Goal: Transaction & Acquisition: Purchase product/service

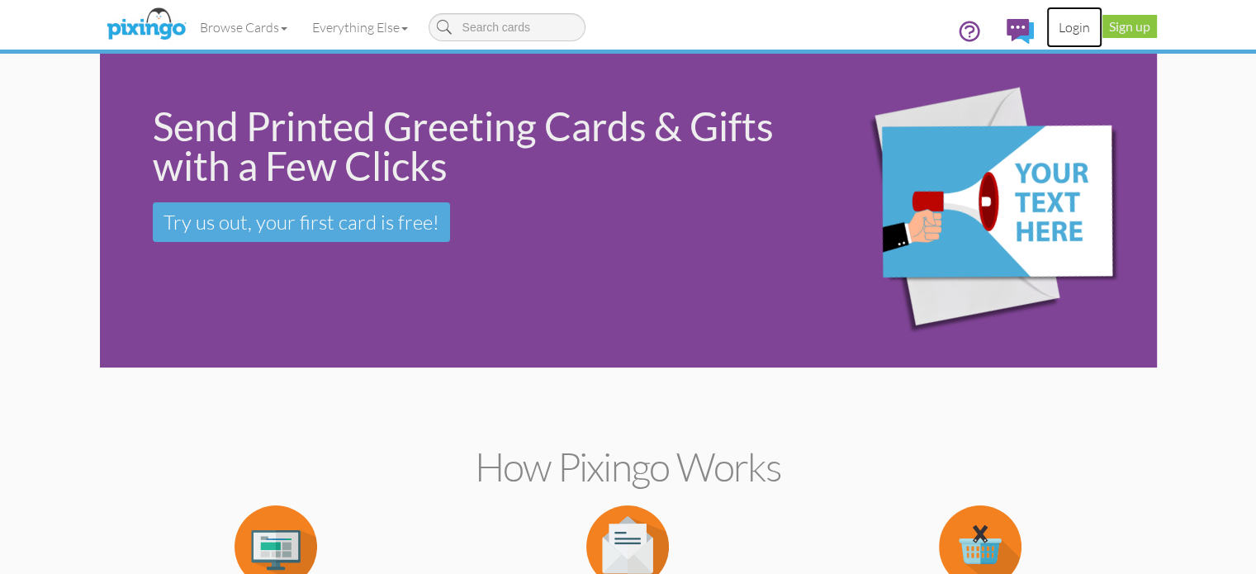
click at [1103, 25] on link "Login" at bounding box center [1075, 27] width 56 height 41
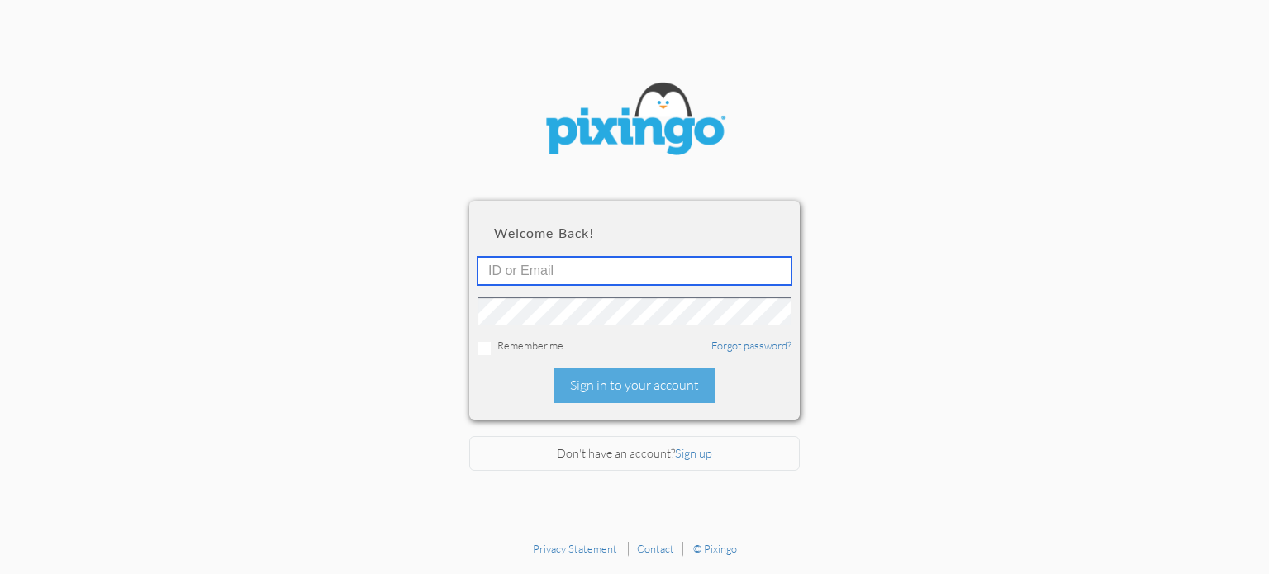
type input "stacey@smarterretirementsolutions.com"
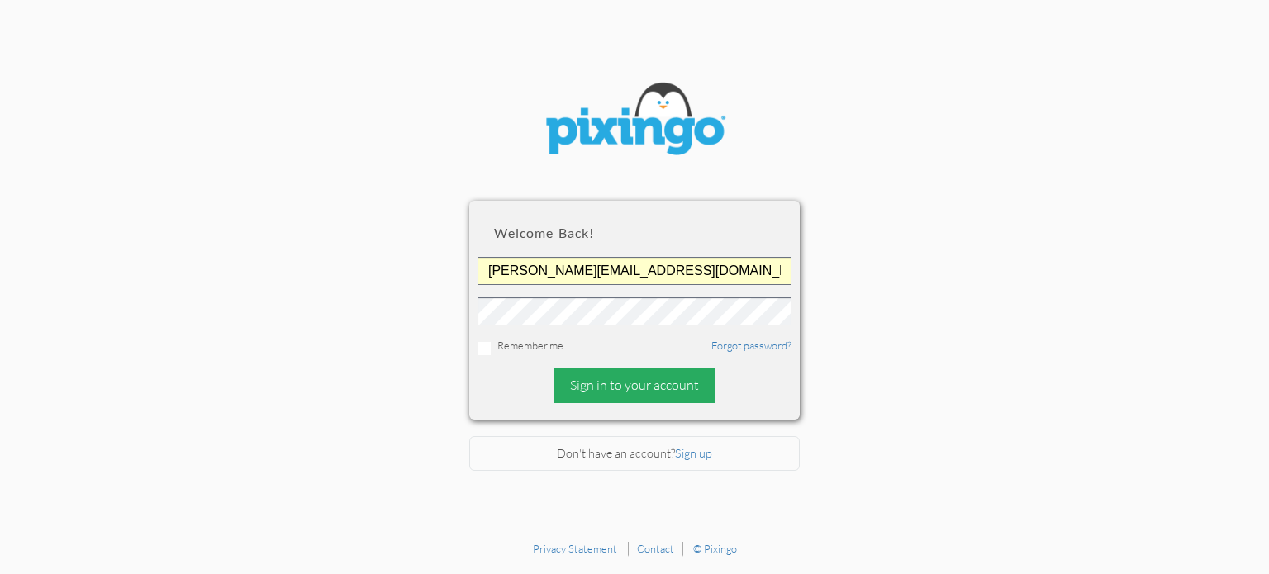
click at [628, 388] on div "Sign in to your account" at bounding box center [634, 386] width 162 height 36
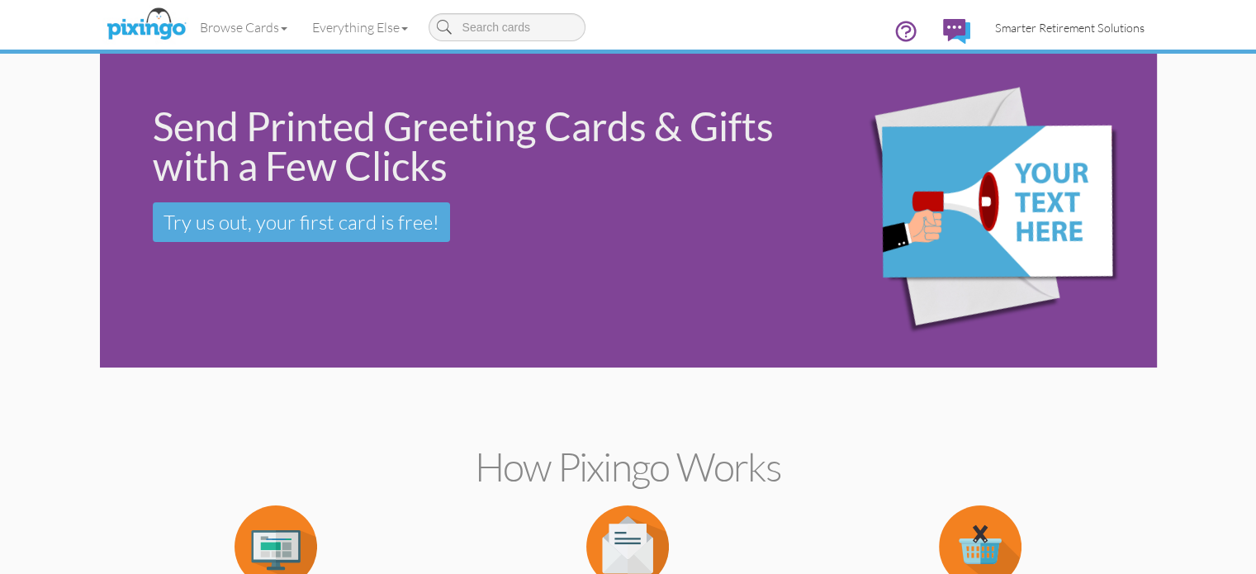
click at [1134, 22] on span "Smarter Retirement Solutions" at bounding box center [1070, 28] width 150 height 14
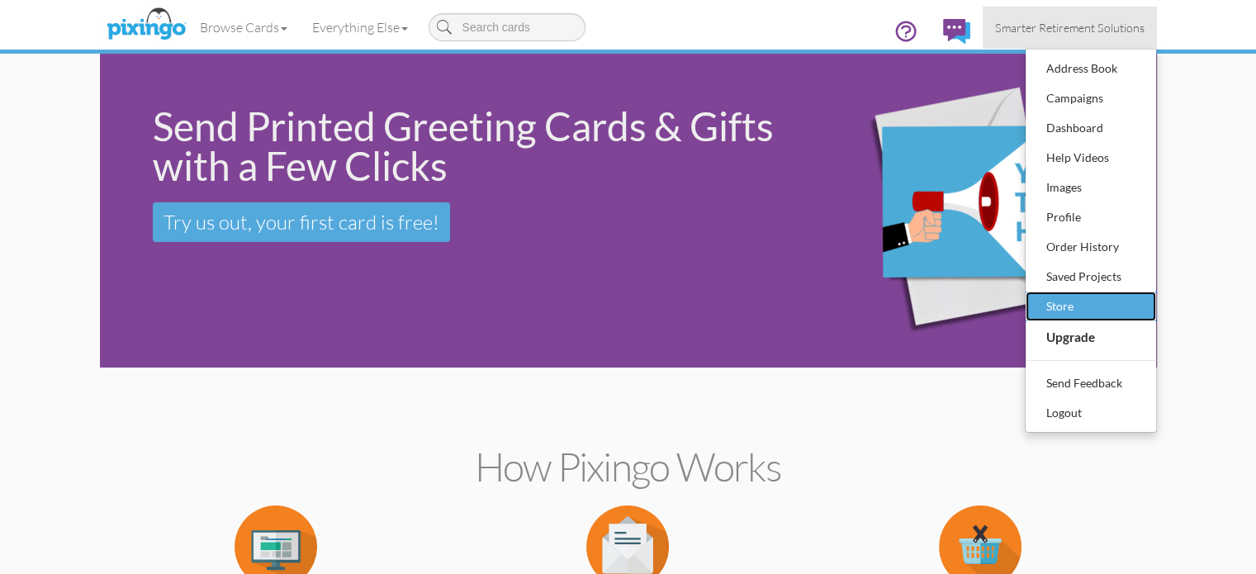
click at [1156, 292] on link "Store" at bounding box center [1091, 307] width 131 height 30
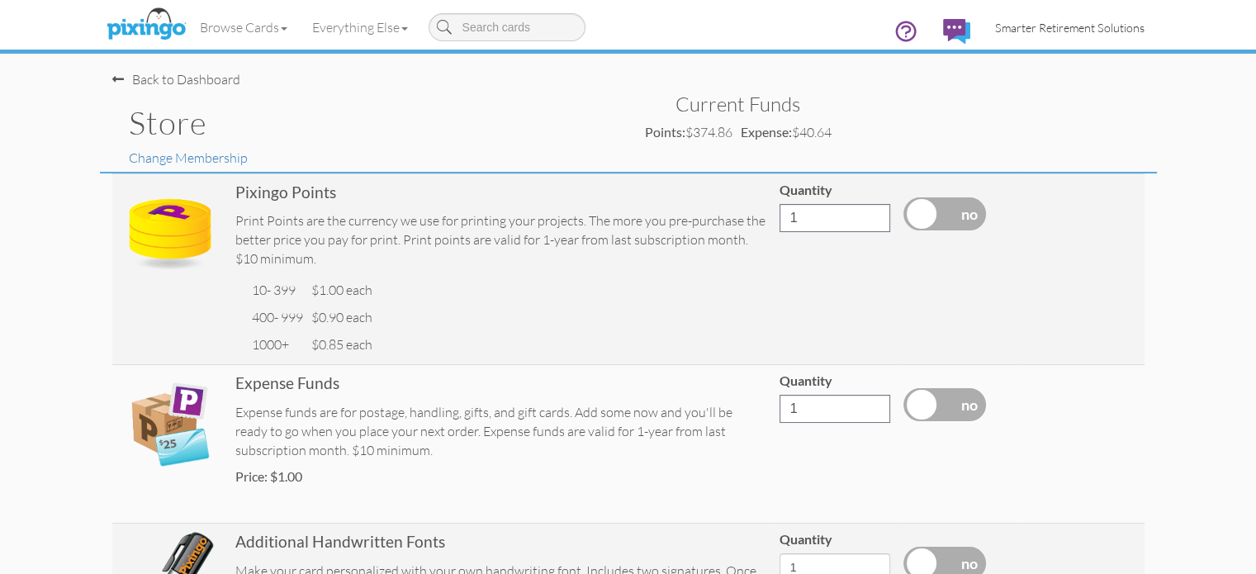
click at [1145, 25] on span "Smarter Retirement Solutions" at bounding box center [1070, 28] width 150 height 14
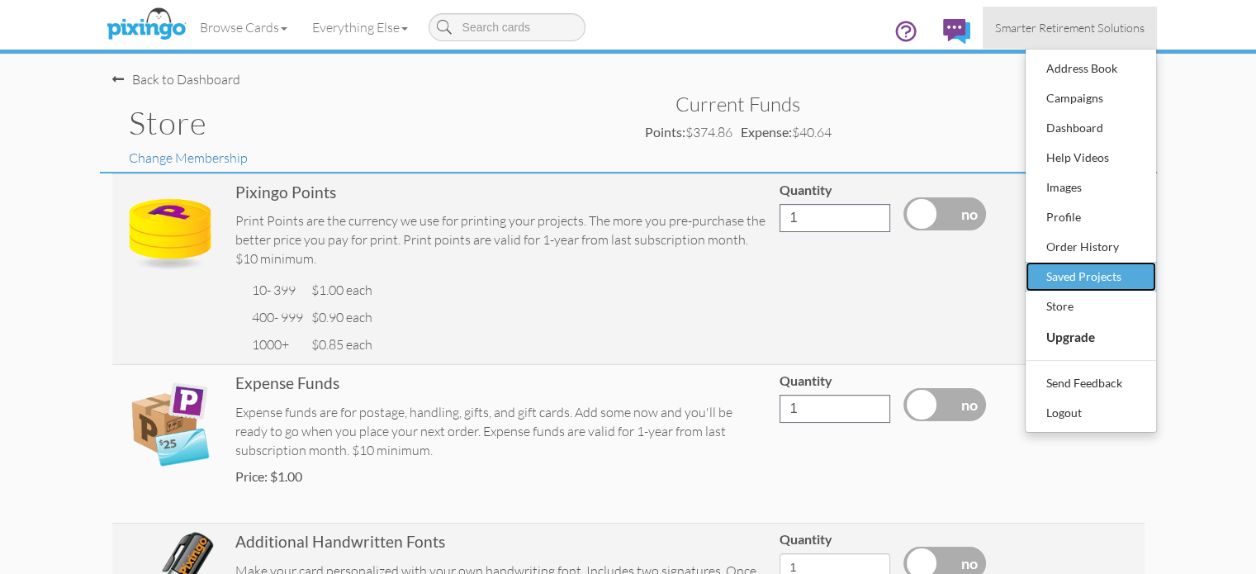
click at [1140, 272] on div "Saved Projects" at bounding box center [1090, 276] width 97 height 25
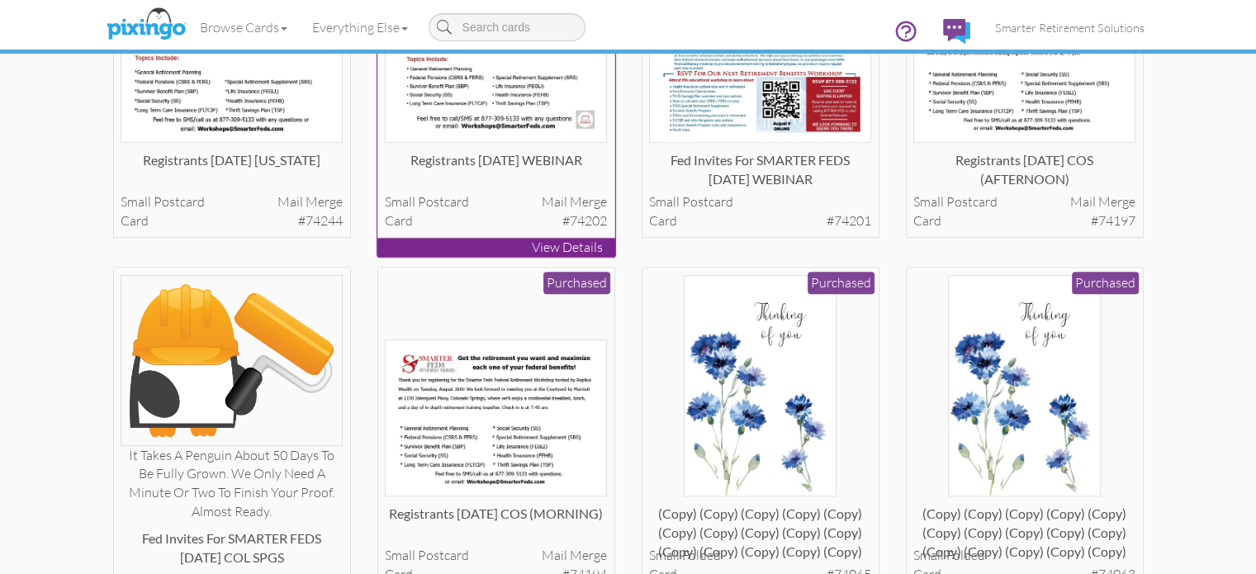
scroll to position [909, 0]
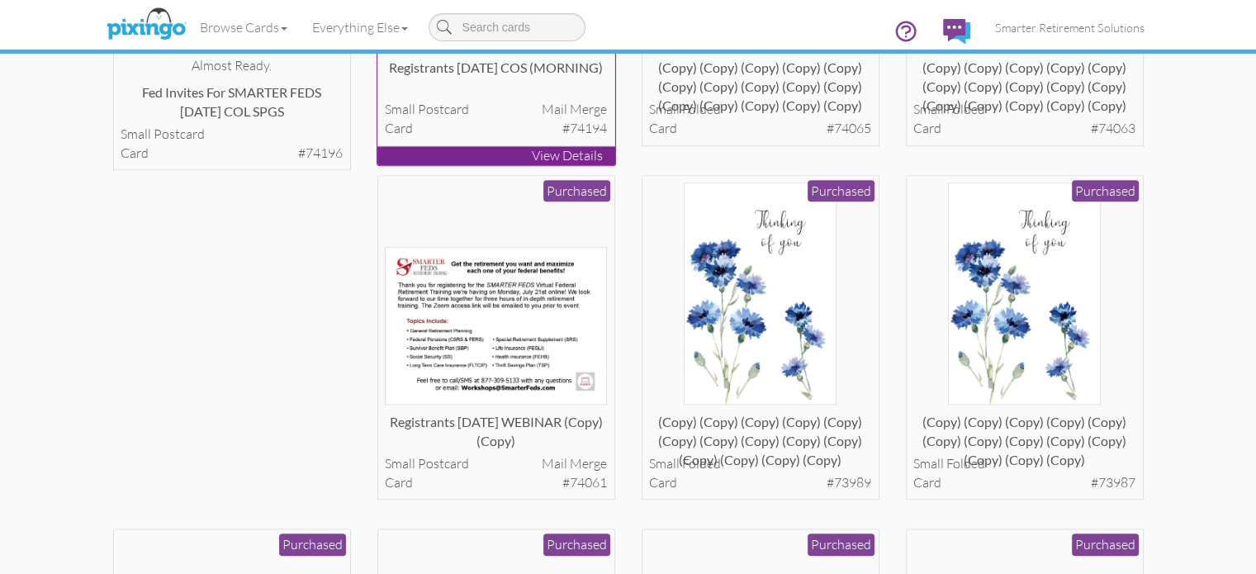
click at [505, 92] on div "Registrants [DATE] COS (MORNING)" at bounding box center [496, 75] width 222 height 33
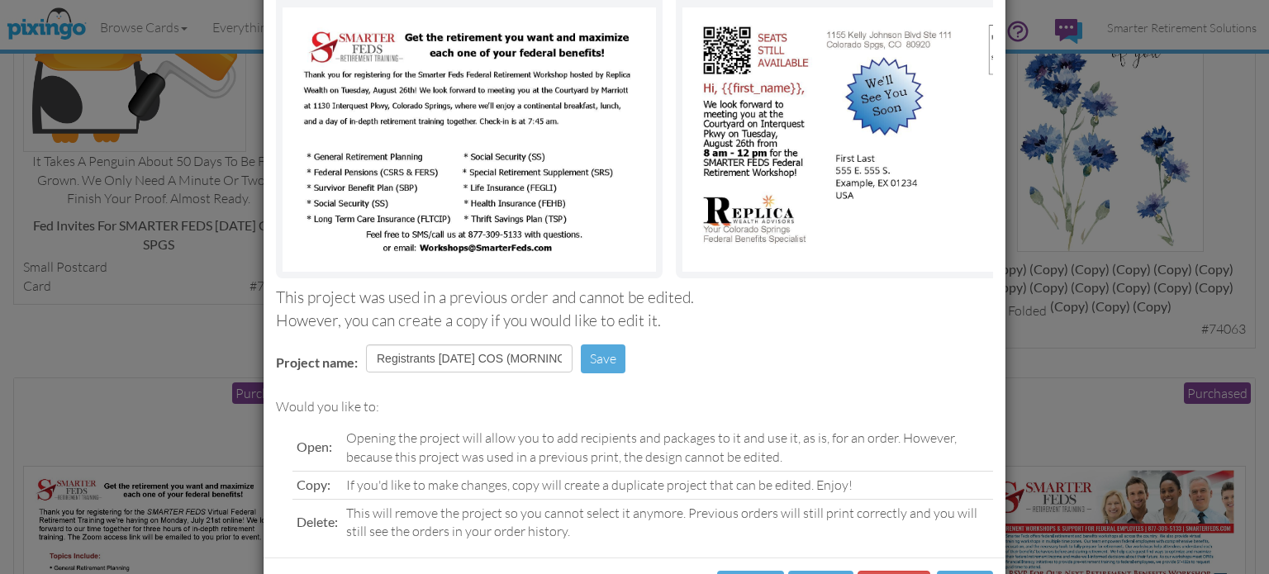
scroll to position [210, 0]
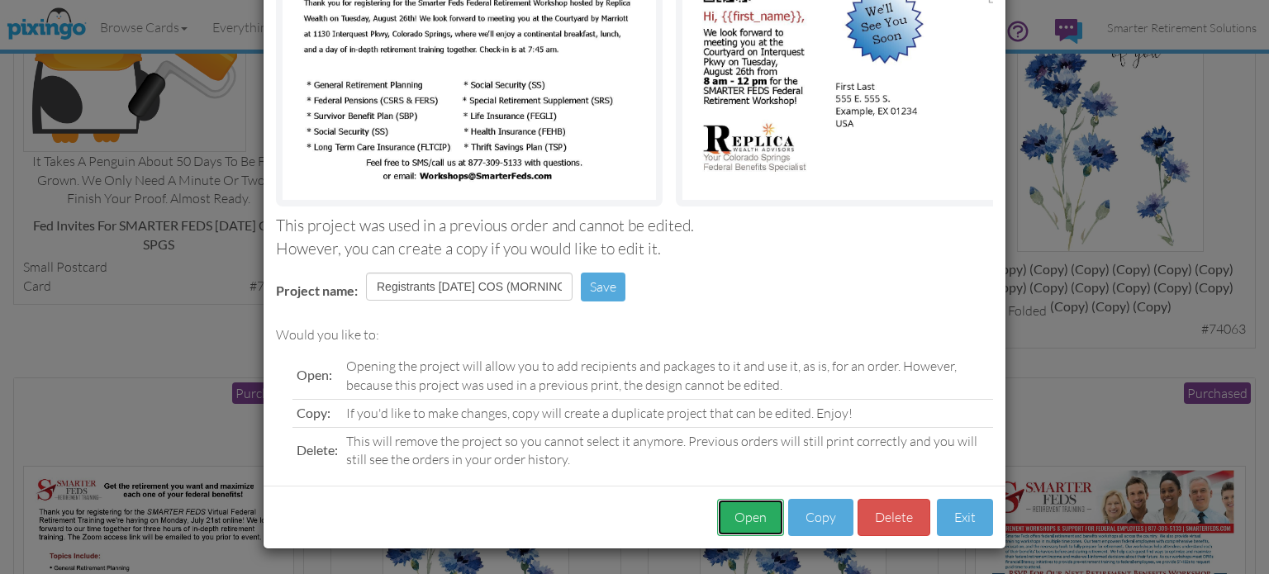
click at [727, 515] on button "Open" at bounding box center [750, 517] width 67 height 37
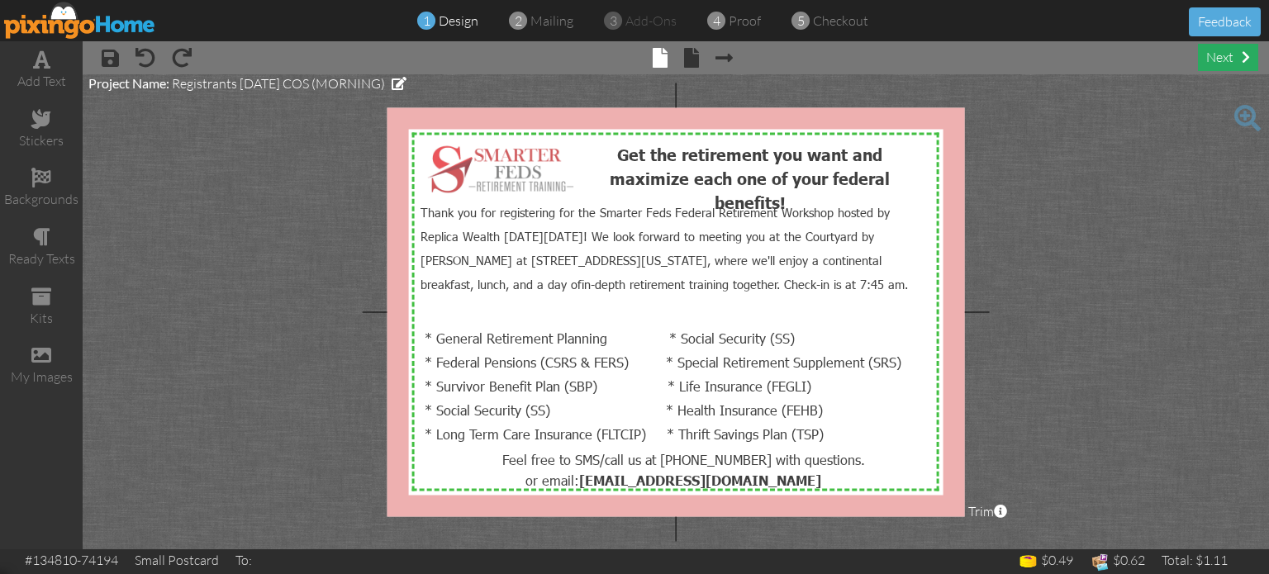
click at [1206, 63] on div "next" at bounding box center [1228, 57] width 60 height 27
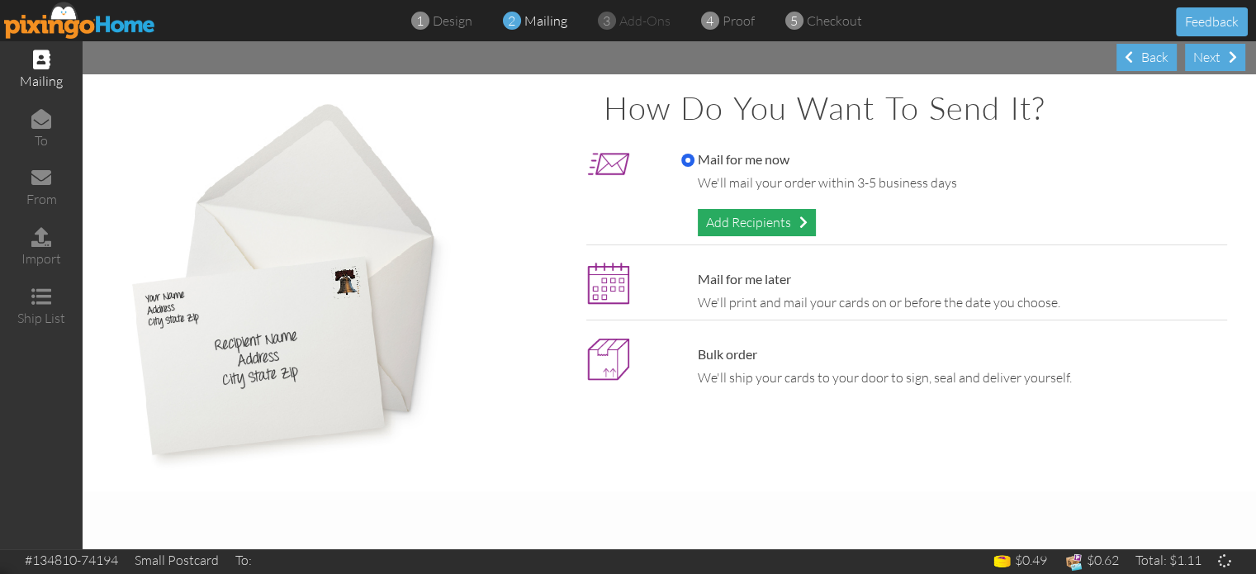
click at [728, 217] on div "Add Recipients" at bounding box center [757, 222] width 118 height 27
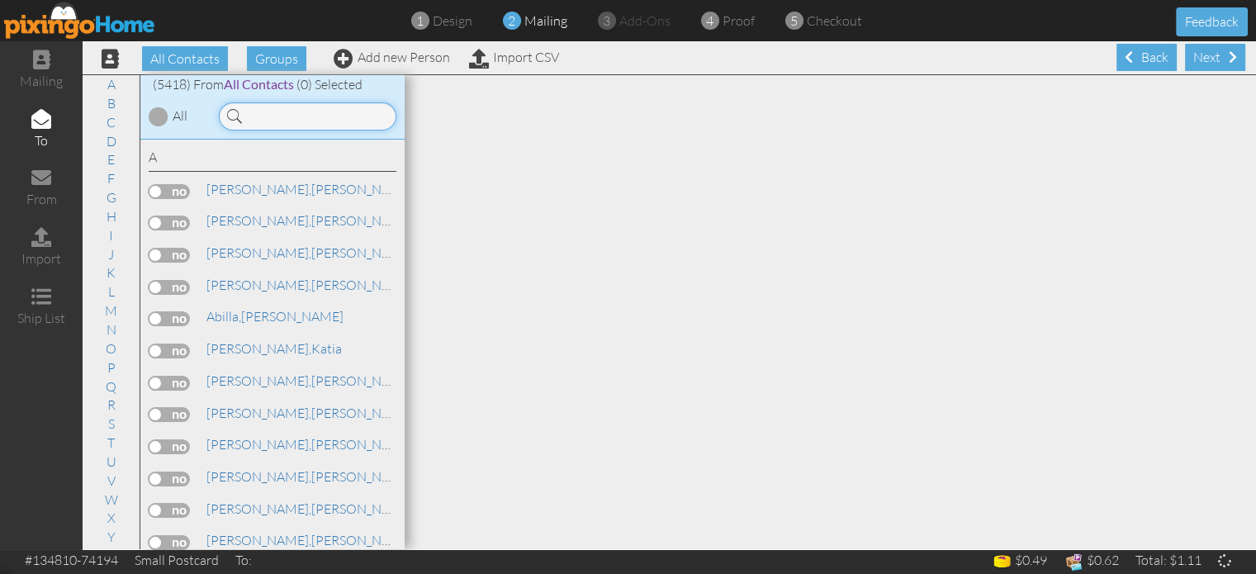
click at [337, 118] on input at bounding box center [308, 116] width 178 height 28
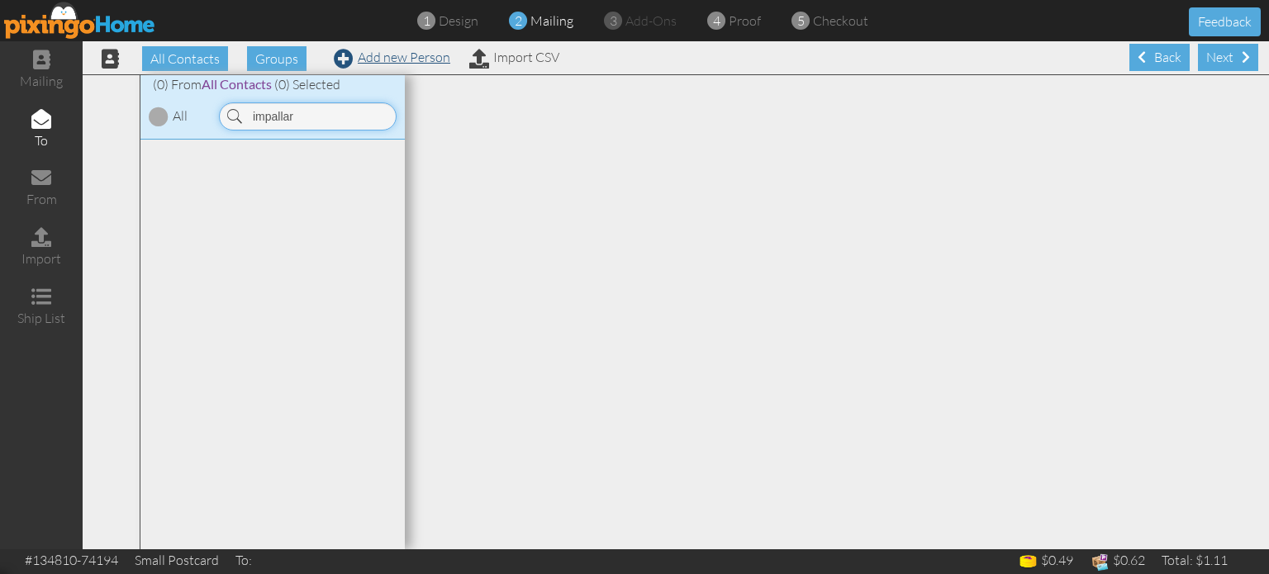
type input "impallar"
click at [426, 60] on link "Add new Person" at bounding box center [392, 57] width 116 height 17
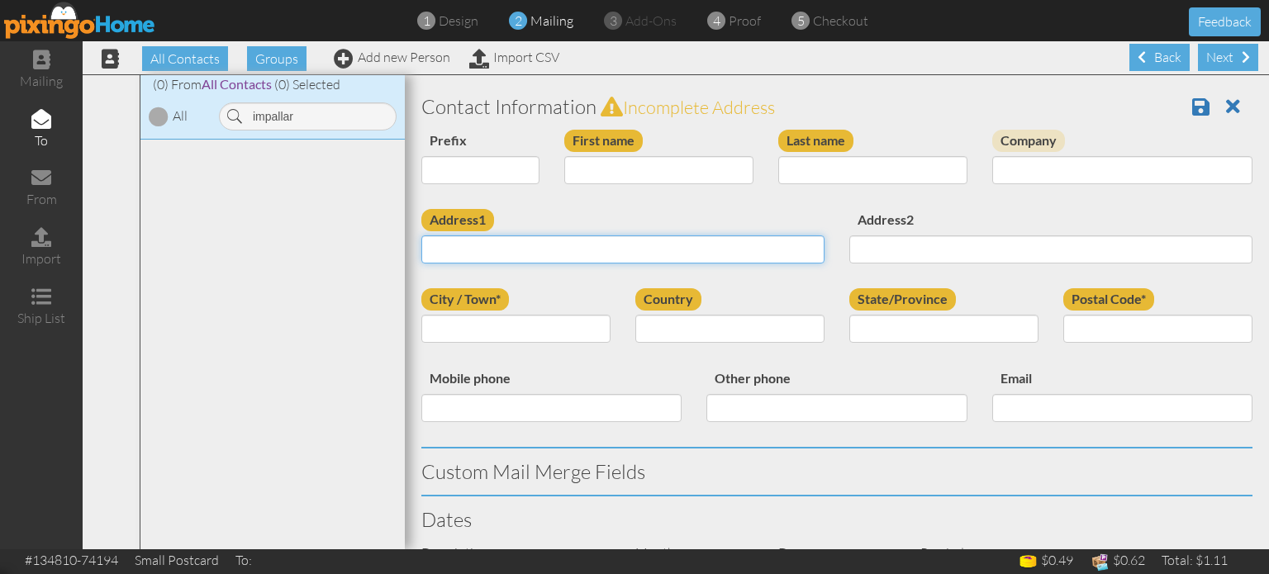
click at [603, 239] on input "Address1" at bounding box center [622, 249] width 403 height 28
paste input "6145 Callan Dr. Colorado Springs, Colorado 80927 United States"
type input "6145 Callan Dr. Colorado Springs, Colorado 80927 United States"
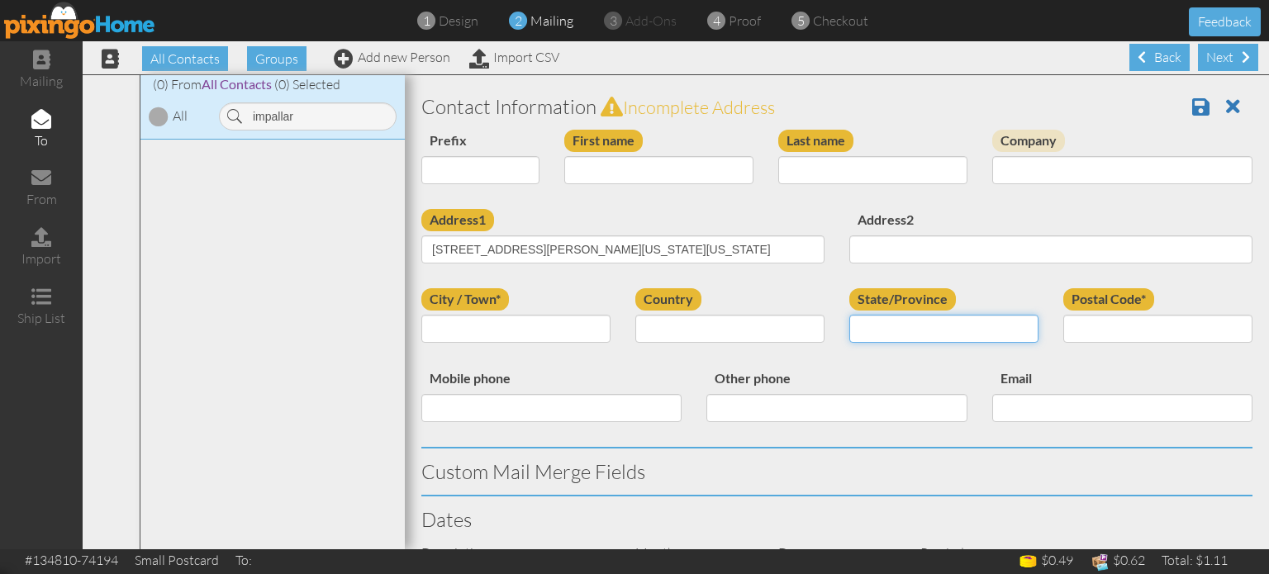
click at [867, 333] on input "State/Province" at bounding box center [943, 329] width 189 height 28
type input "co"
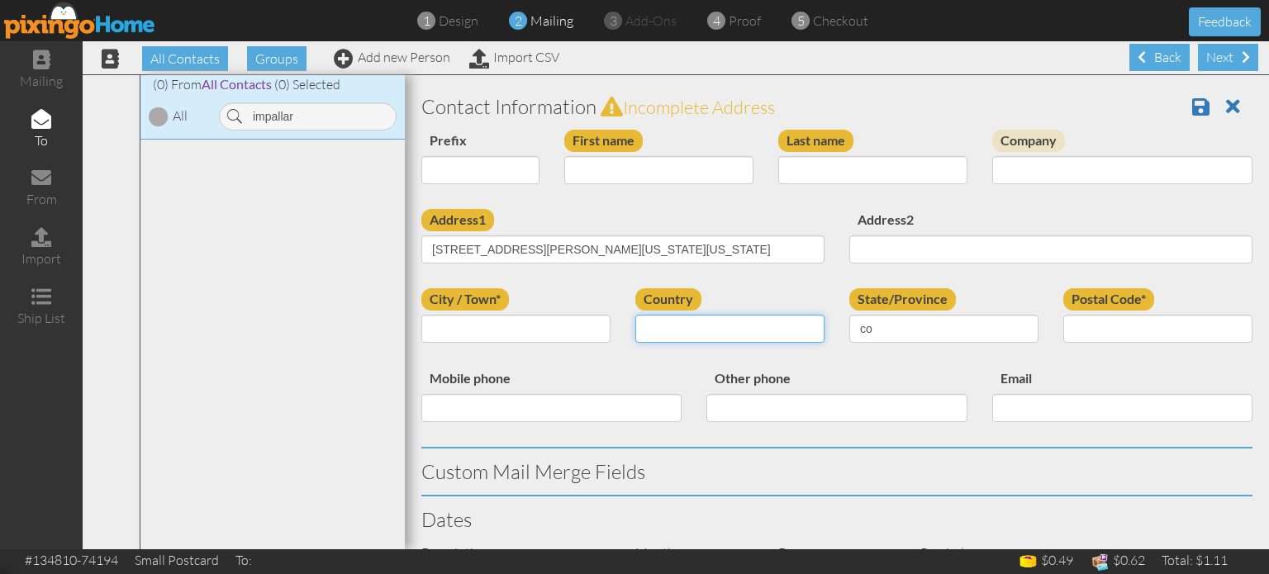
click at [715, 322] on select "United States -------------- Afghanistan Albania Algeria American Samoa Andorra…" at bounding box center [729, 329] width 189 height 28
select select "object:18396"
click at [635, 315] on select "United States -------------- Afghanistan Albania Algeria American Samoa Andorra…" at bounding box center [729, 329] width 189 height 28
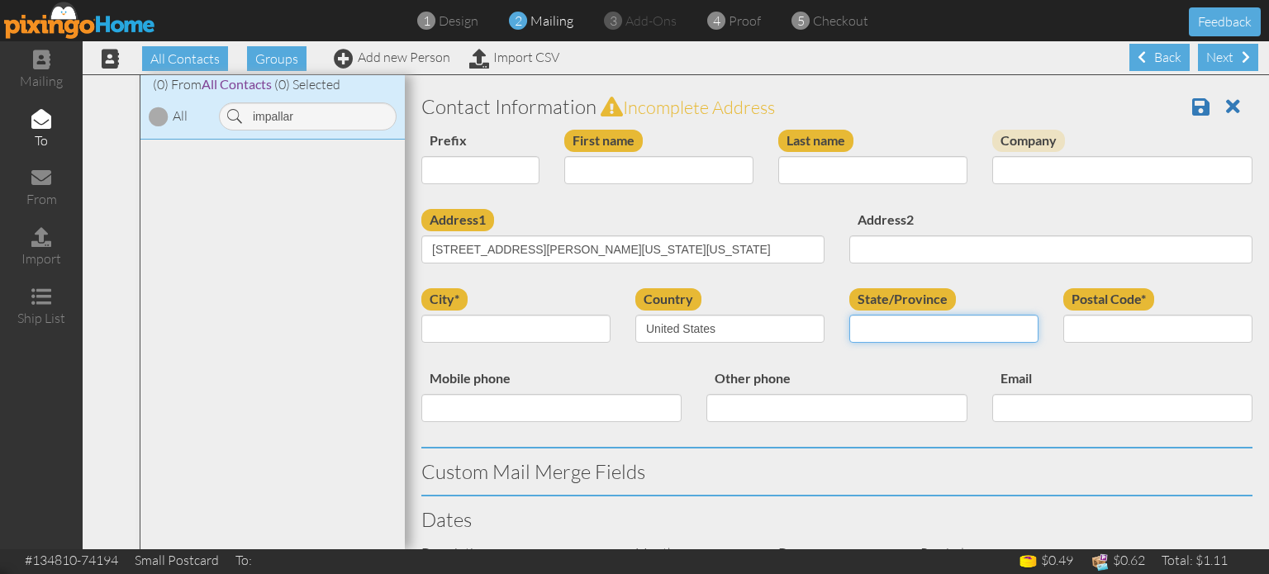
click at [894, 326] on select "AA (Military) AE (Military) [US_STATE] [US_STATE] [US_STATE] AP (Military) [US_…" at bounding box center [943, 329] width 189 height 28
select select "object:18650"
click at [849, 315] on select "AA (Military) AE (Military) [US_STATE] [US_STATE] [US_STATE] AP (Military) [US_…" at bounding box center [943, 329] width 189 height 28
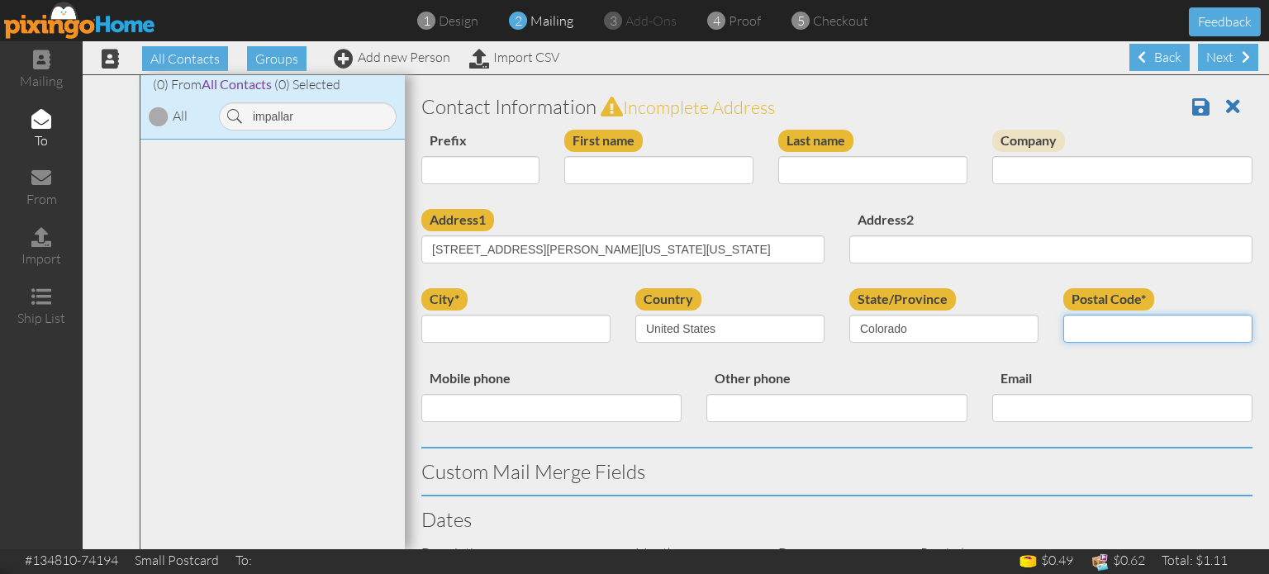
click at [1063, 329] on input "Postal Code*" at bounding box center [1157, 329] width 189 height 28
type input "80927"
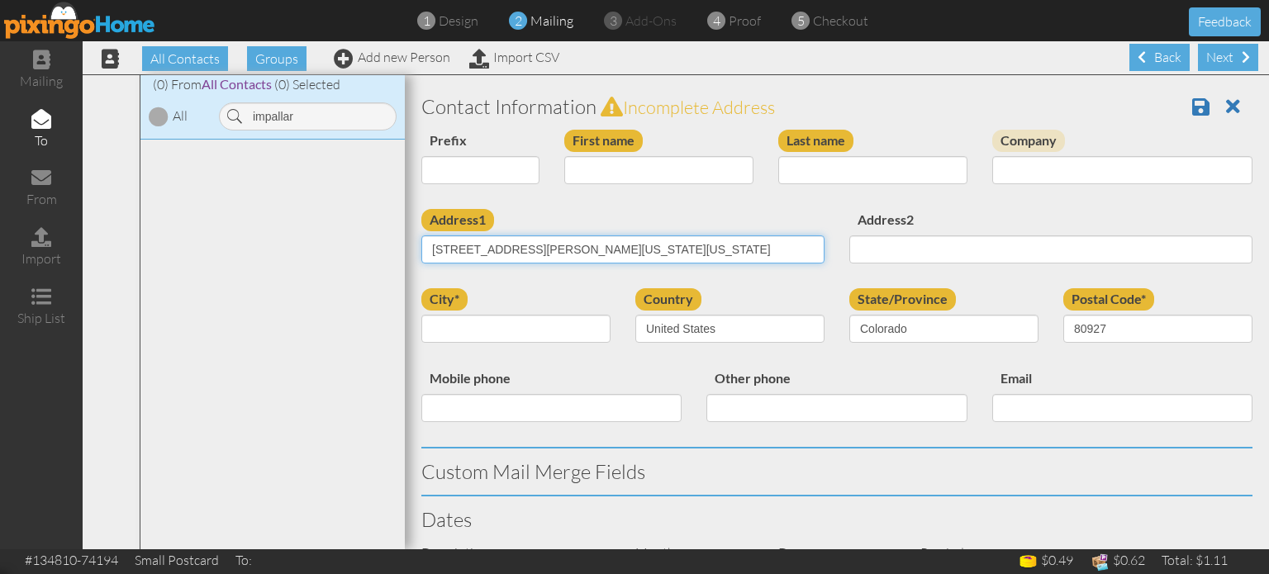
click at [534, 248] on input "6145 Callan Dr. Colorado Springs, Colorado 80927 United States" at bounding box center [622, 249] width 403 height 28
drag, startPoint x: 518, startPoint y: 248, endPoint x: 605, endPoint y: 247, distance: 86.7
click at [605, 247] on input "6145 Callan Dr. Colorado Springs, Colorado 80927 United States" at bounding box center [622, 249] width 403 height 28
type input "6145 Callan Dr. , Colorado 80927 United States"
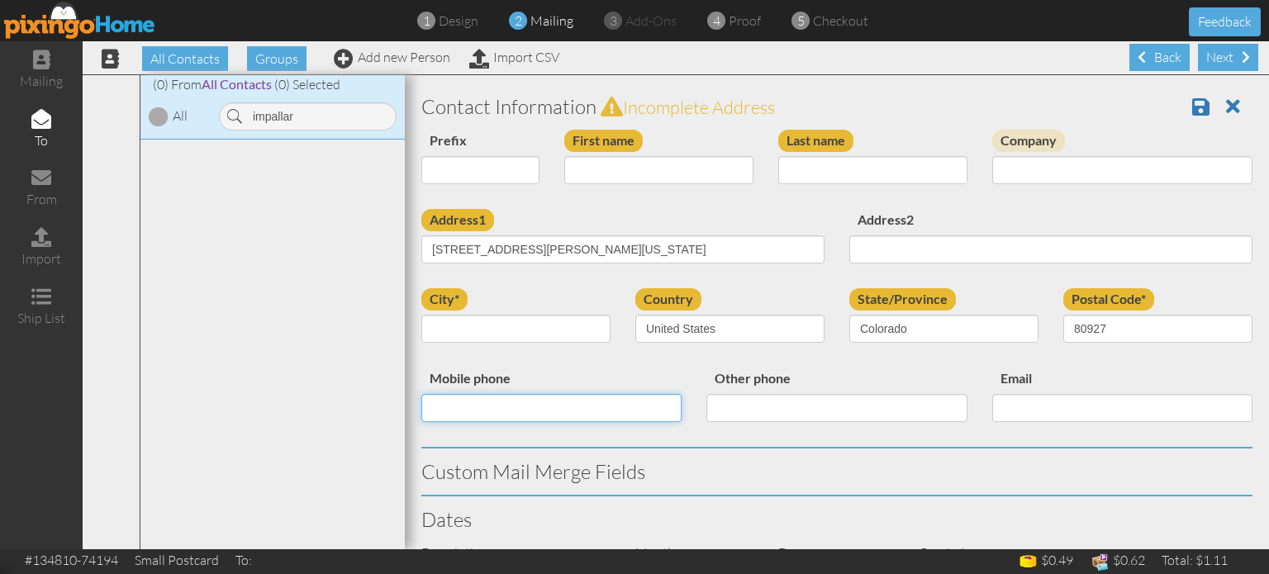
click at [538, 396] on input "Mobile phone" at bounding box center [551, 408] width 260 height 28
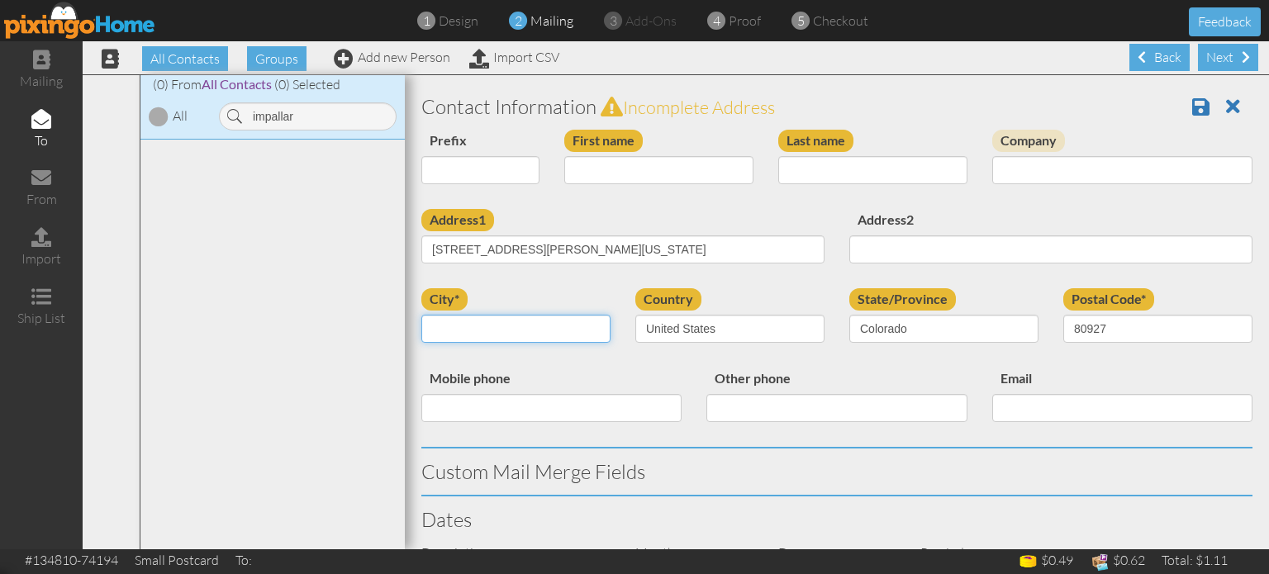
click at [493, 327] on input "city*" at bounding box center [515, 329] width 189 height 28
paste input "[US_STATE][GEOGRAPHIC_DATA]"
type input "[US_STATE][GEOGRAPHIC_DATA]"
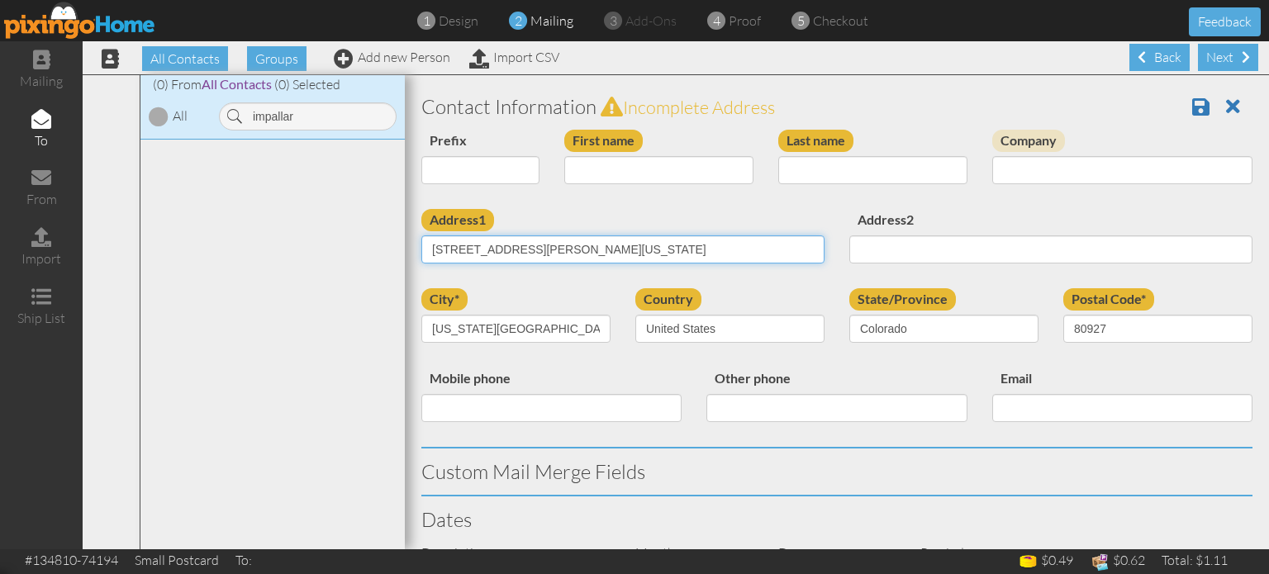
drag, startPoint x: 511, startPoint y: 249, endPoint x: 696, endPoint y: 240, distance: 185.3
click at [696, 240] on input "6145 Callan Dr. , Colorado 80927 United States" at bounding box center [622, 249] width 403 height 28
type input "[STREET_ADDRESS][PERSON_NAME]"
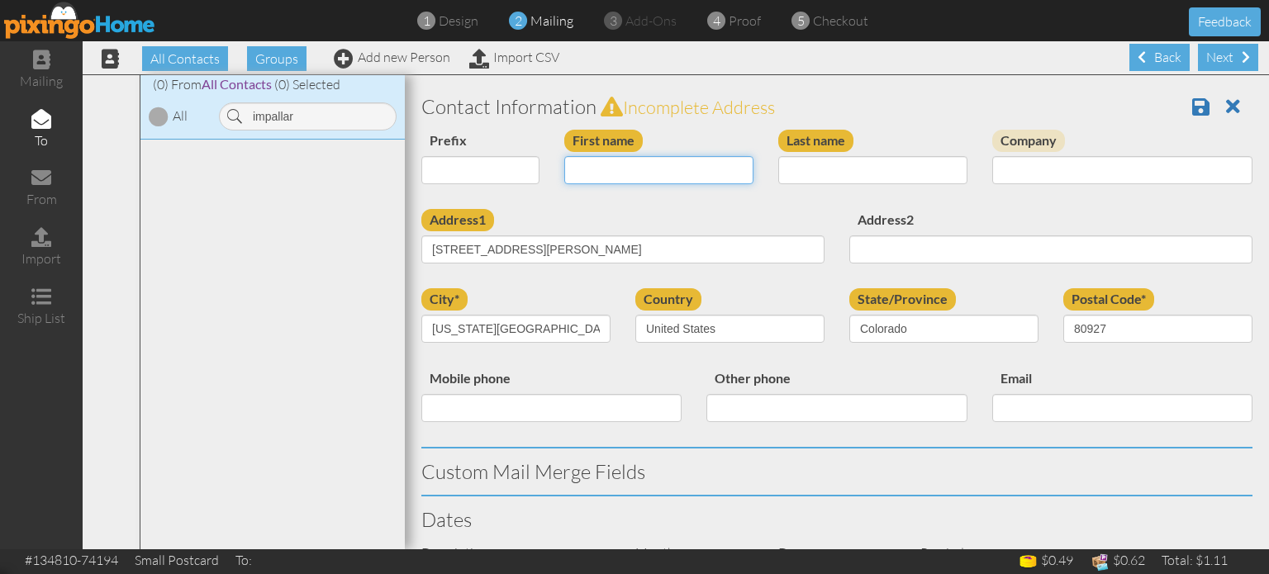
click at [650, 178] on input "First name" at bounding box center [658, 170] width 189 height 28
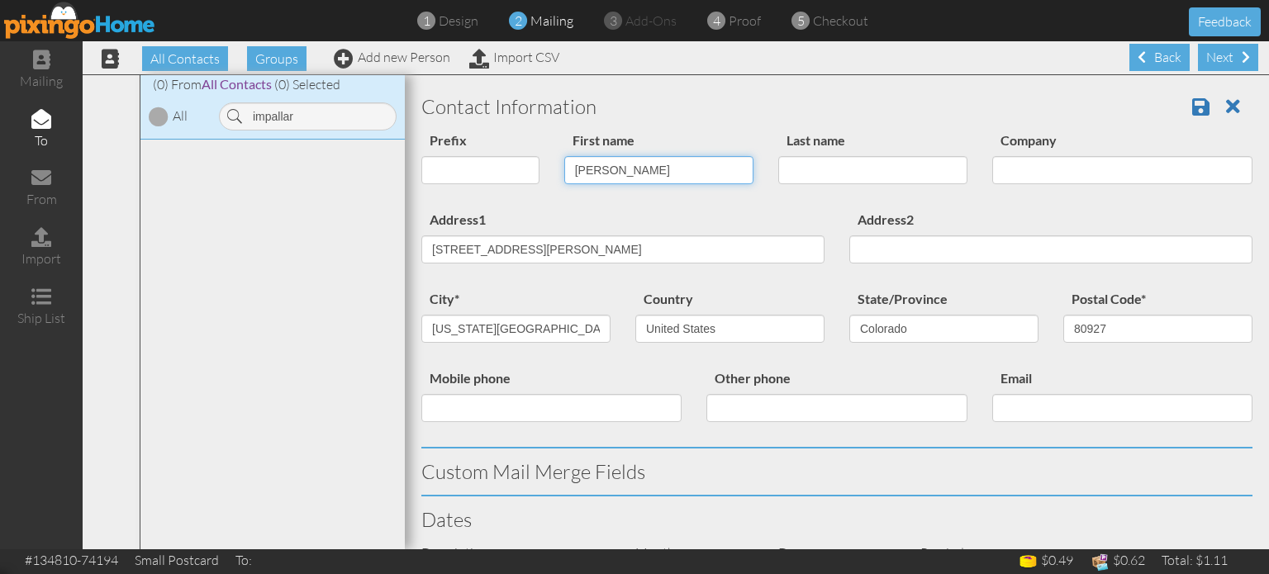
type input "[PERSON_NAME]"
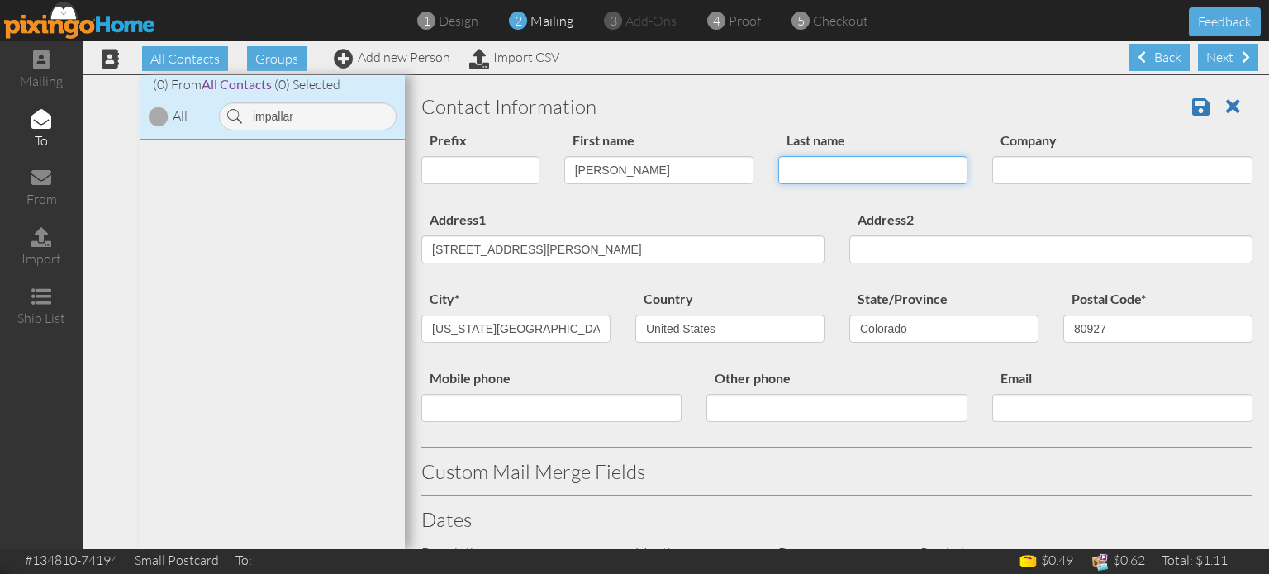
click at [791, 162] on input "Last name" at bounding box center [872, 170] width 189 height 28
type input "Impallaria"
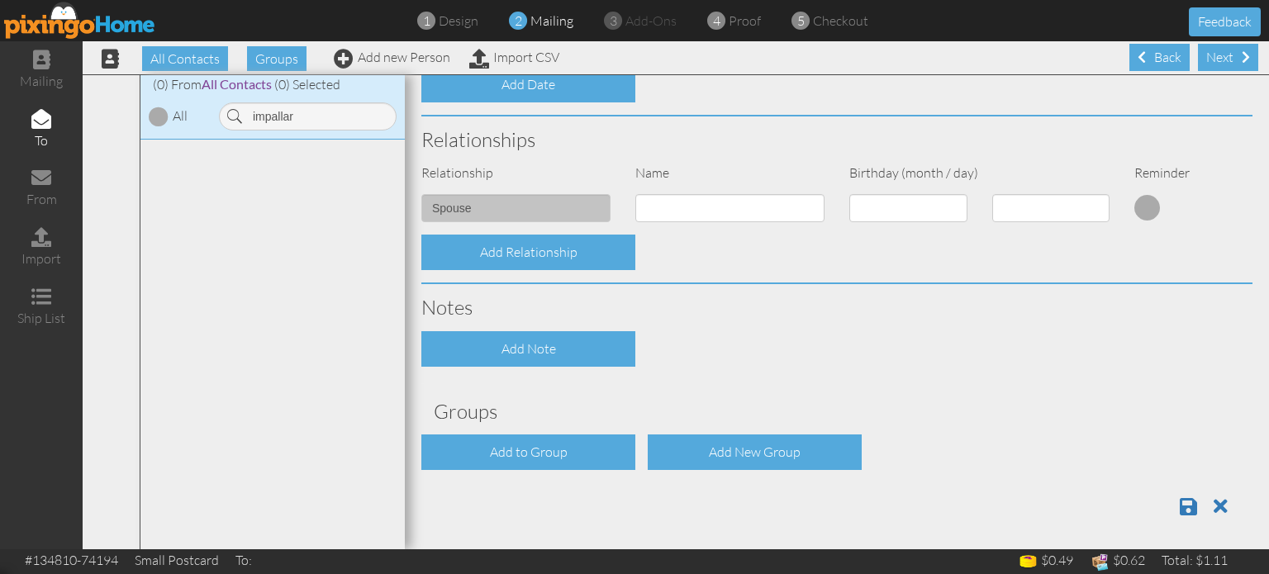
scroll to position [591, 0]
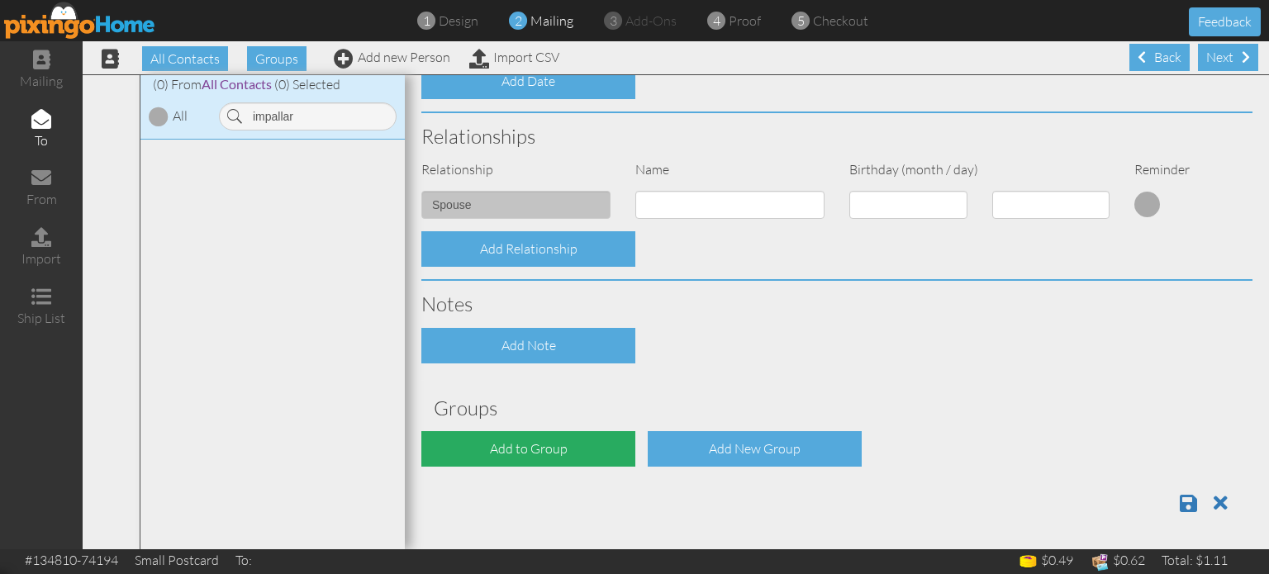
click at [516, 449] on div "Add to Group" at bounding box center [528, 449] width 214 height 36
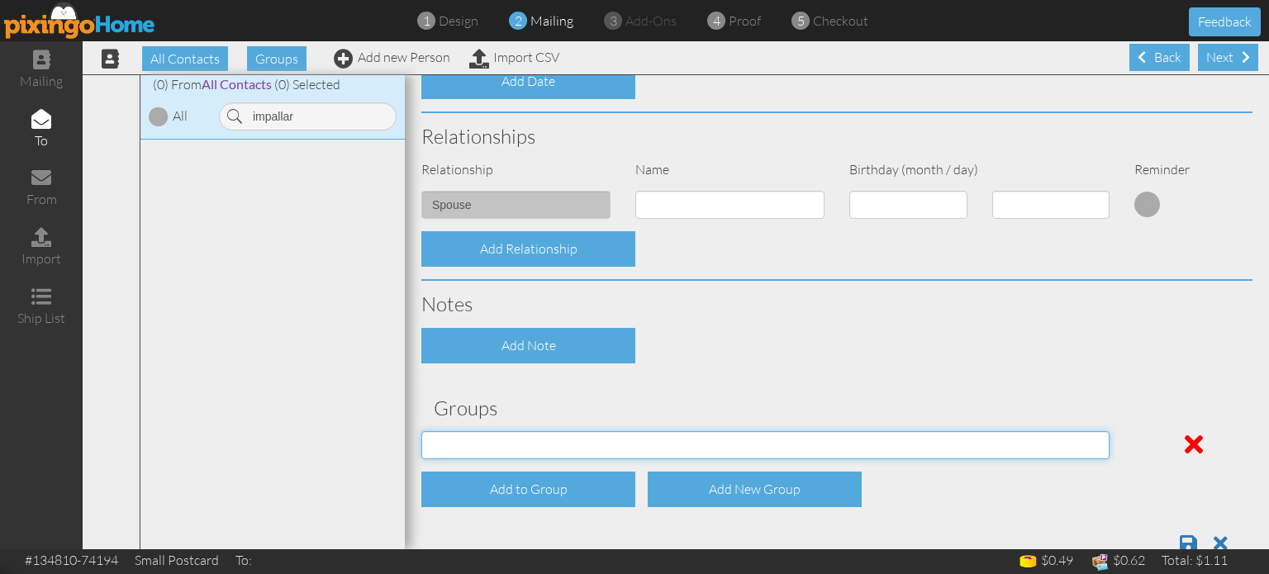
click at [520, 444] on select "[DATE] SMARTER FEDS OSD DMEA [US_STATE] [DATE] BOP Onsite 08/12 [US_STATE] Regi…" at bounding box center [765, 445] width 688 height 28
select select "object:18714"
click at [421, 431] on select "[DATE] SMARTER FEDS OSD DMEA [US_STATE] [DATE] BOP Onsite 08/12 [US_STATE] Regi…" at bounding box center [765, 445] width 688 height 28
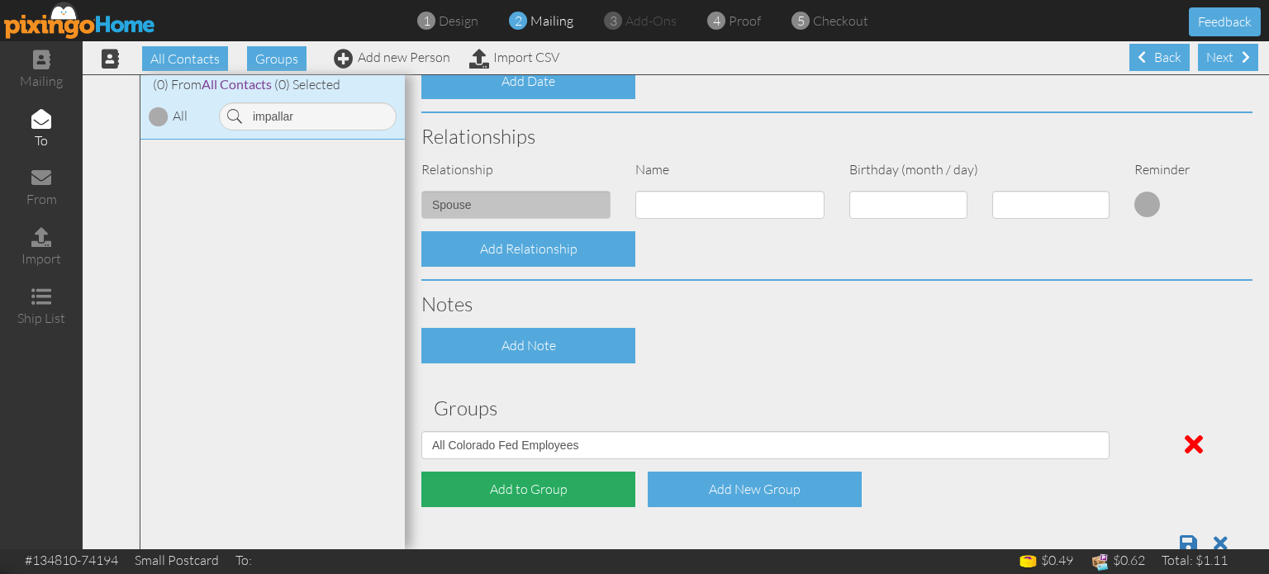
click at [536, 487] on div "Add to Group" at bounding box center [528, 490] width 214 height 36
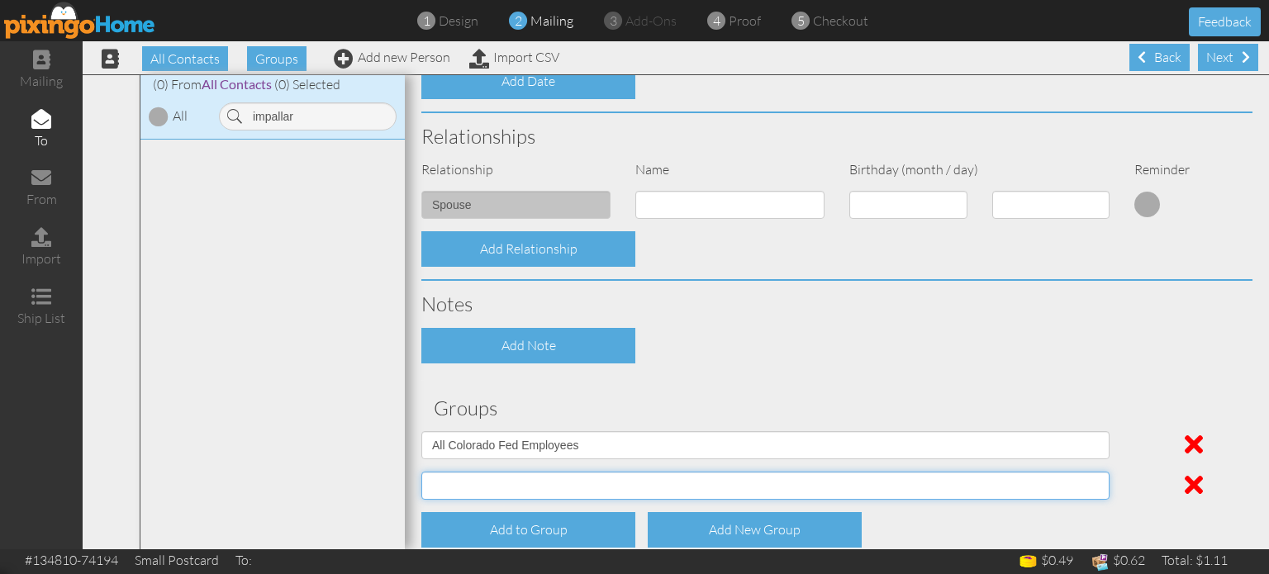
click at [536, 485] on select "[DATE] SMARTER FEDS OSD DMEA [US_STATE] [DATE] BOP Onsite 08/12 [US_STATE] Regi…" at bounding box center [765, 486] width 688 height 28
select select "object:18766"
click at [421, 472] on select "[DATE] SMARTER FEDS OSD DMEA [US_STATE] [DATE] BOP Onsite 08/12 [US_STATE] Regi…" at bounding box center [765, 486] width 688 height 28
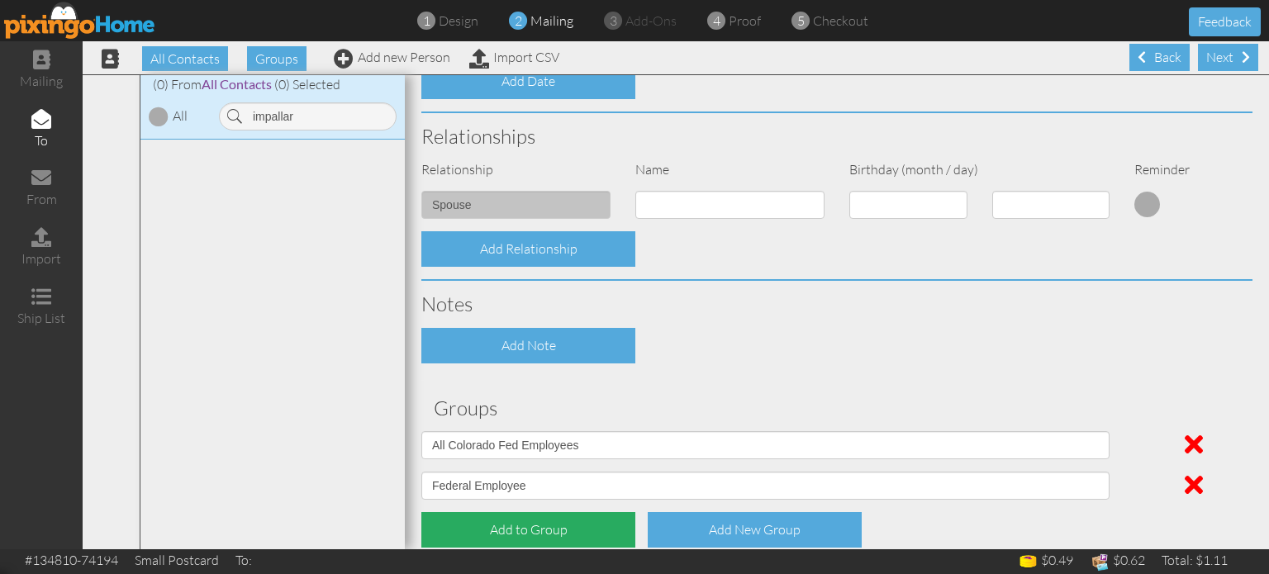
click at [512, 528] on div "Add to Group" at bounding box center [528, 530] width 214 height 36
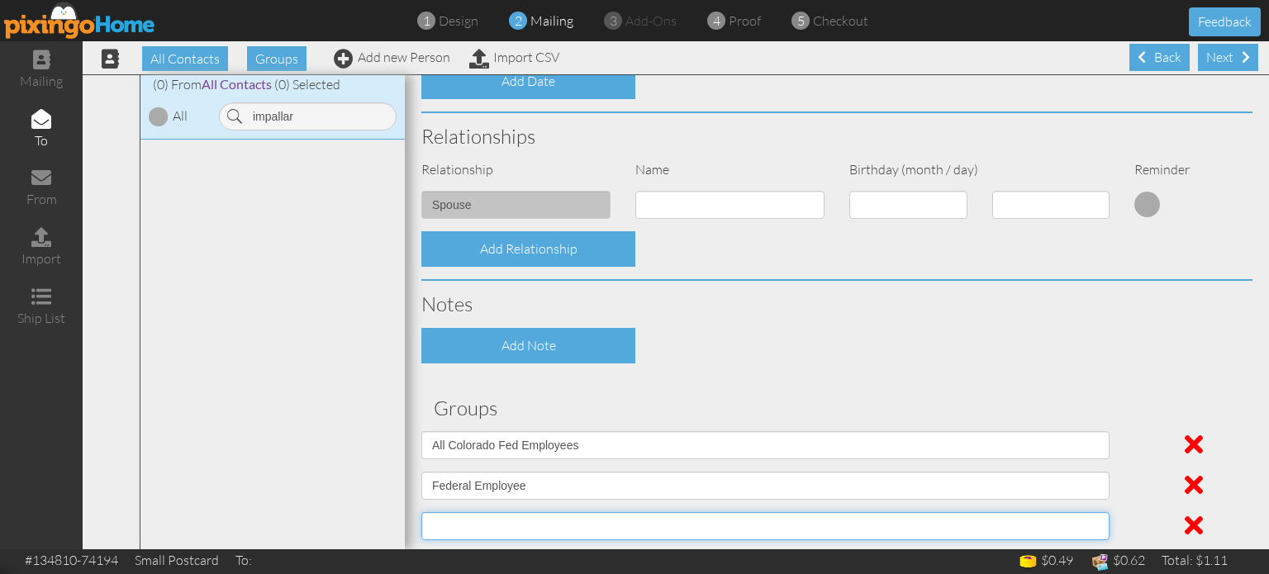
click at [516, 519] on select "[DATE] SMARTER FEDS OSD DMEA [US_STATE] [DATE] BOP Onsite 08/12 [US_STATE] Regi…" at bounding box center [765, 526] width 688 height 28
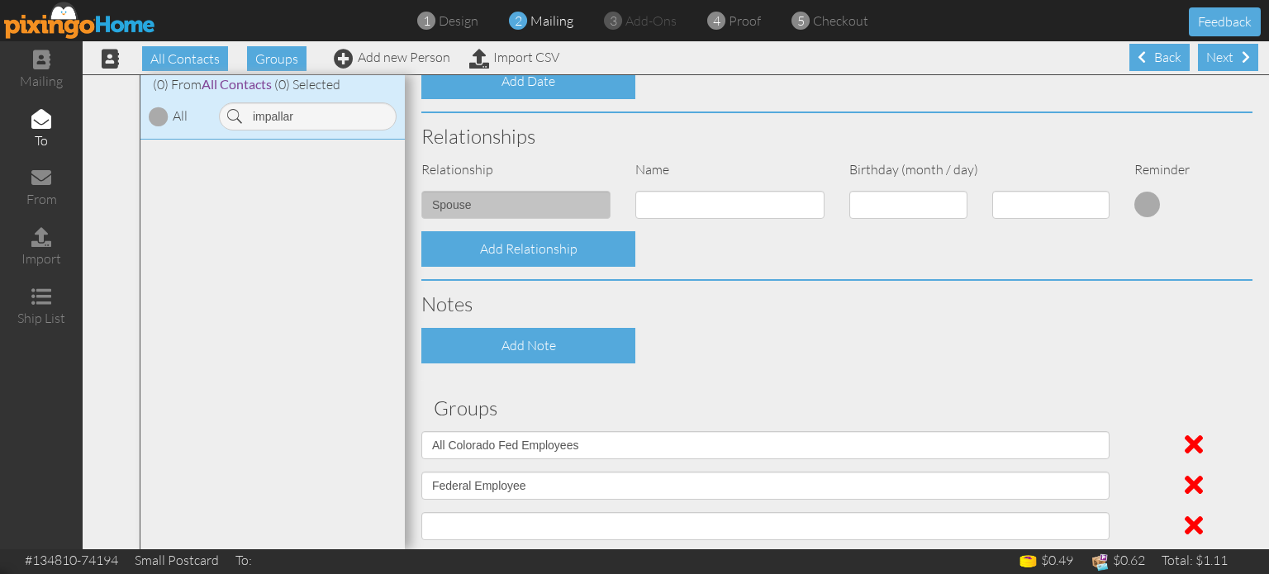
click at [1218, 315] on div "Notes" at bounding box center [837, 304] width 856 height 46
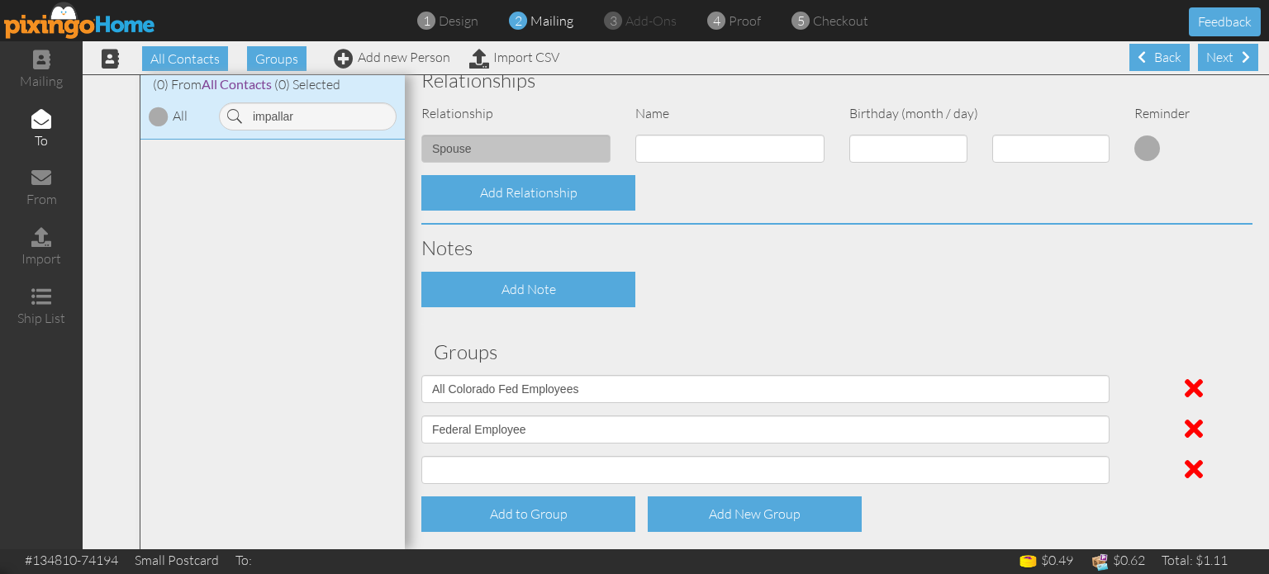
scroll to position [674, 0]
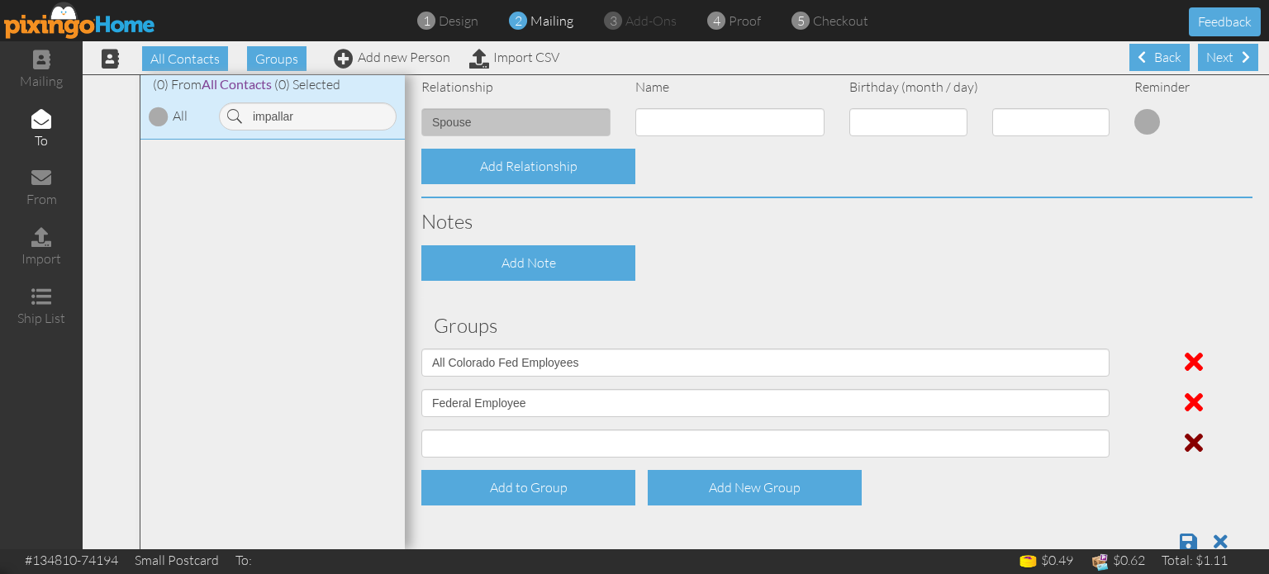
click at [1185, 442] on span at bounding box center [1194, 443] width 18 height 26
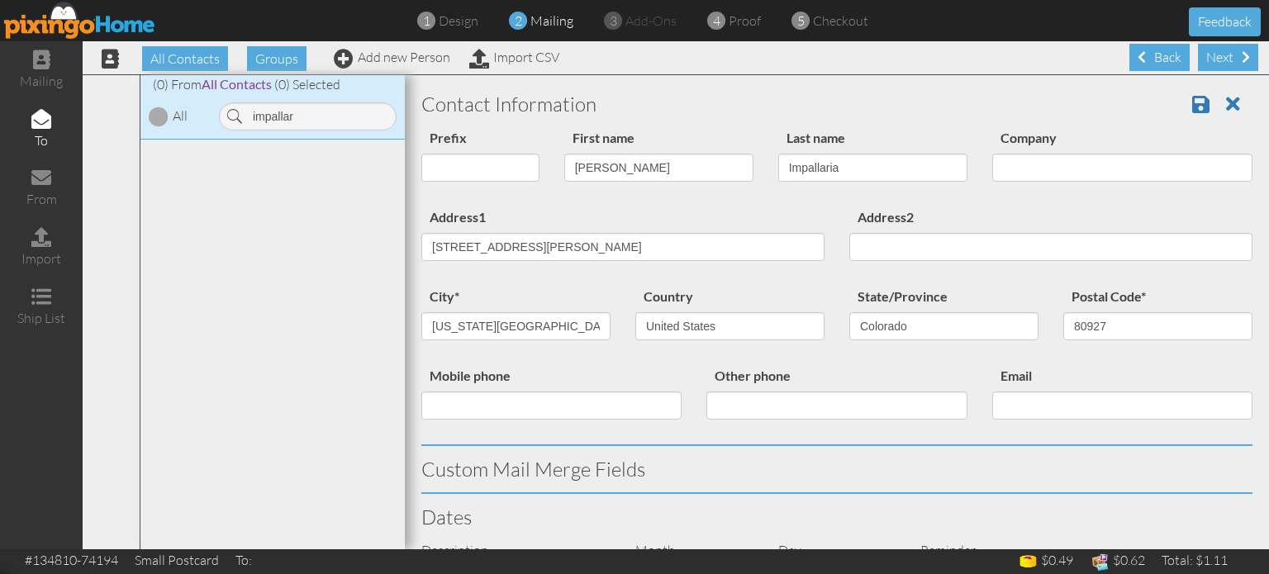
scroll to position [0, 0]
click at [1192, 108] on span at bounding box center [1200, 107] width 17 height 20
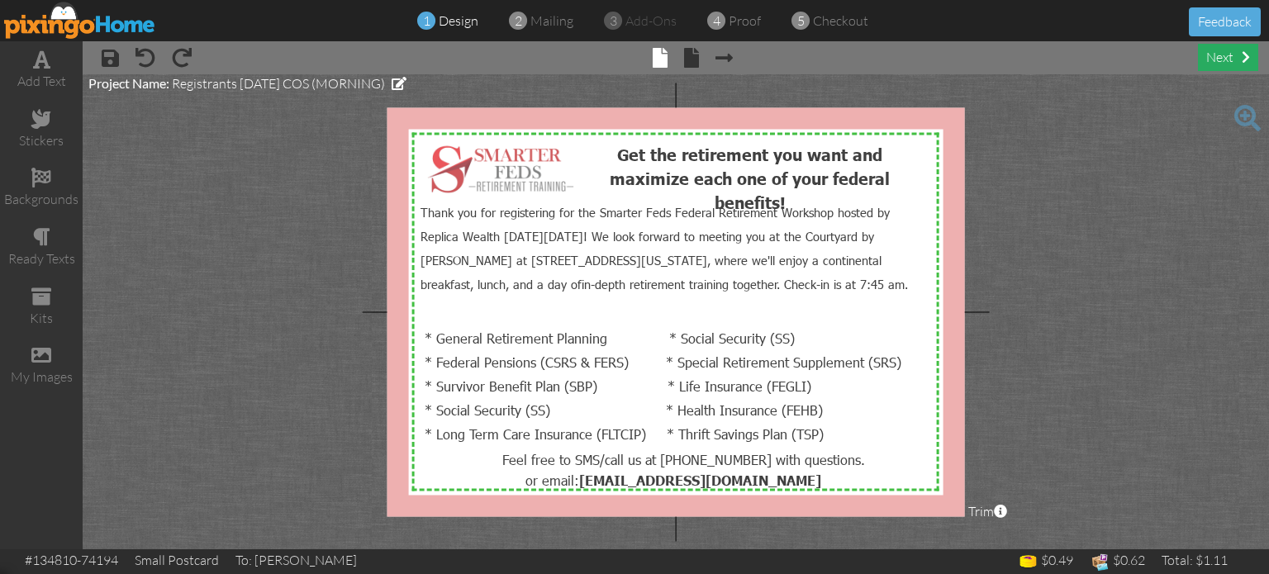
click at [1213, 57] on div "next" at bounding box center [1228, 57] width 60 height 27
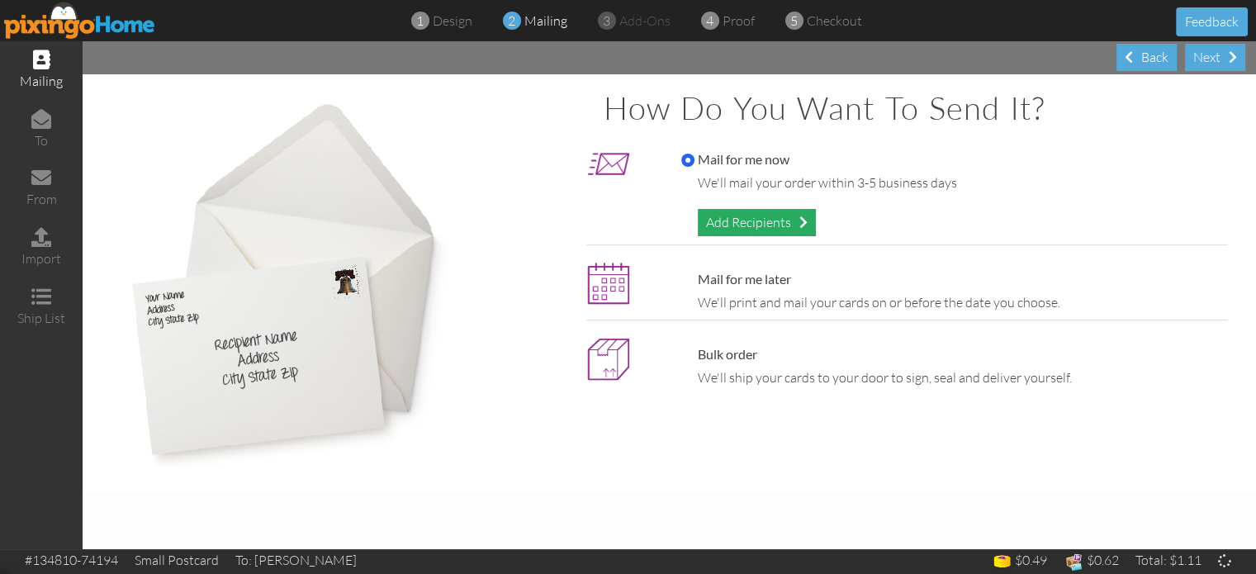
click at [753, 226] on div "Add Recipients" at bounding box center [757, 222] width 118 height 27
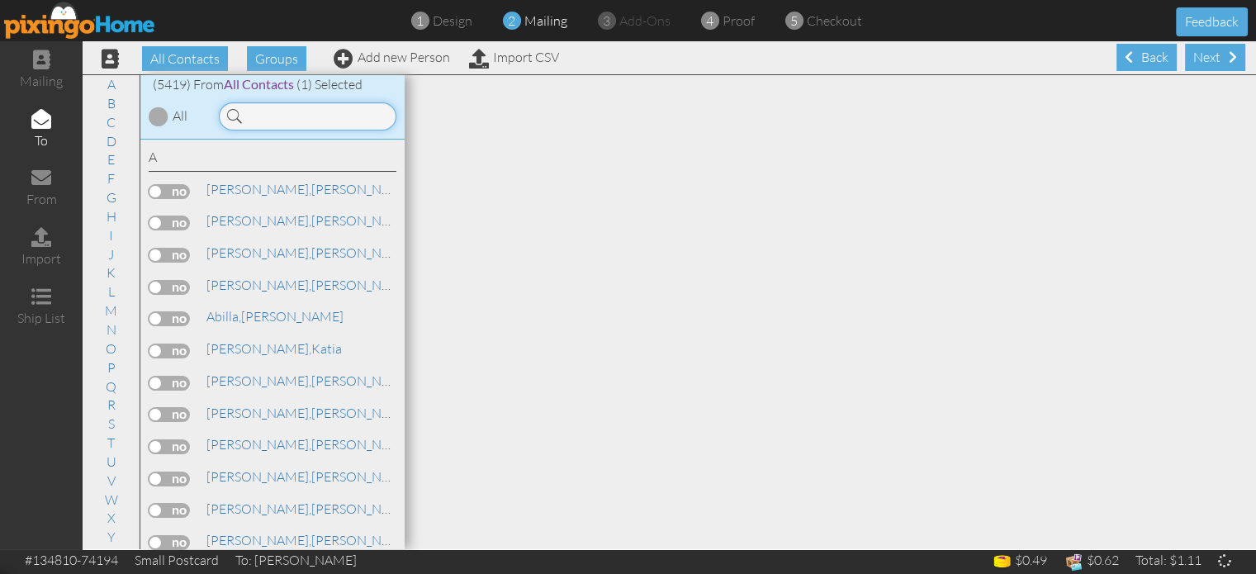
click at [273, 116] on input at bounding box center [308, 116] width 178 height 28
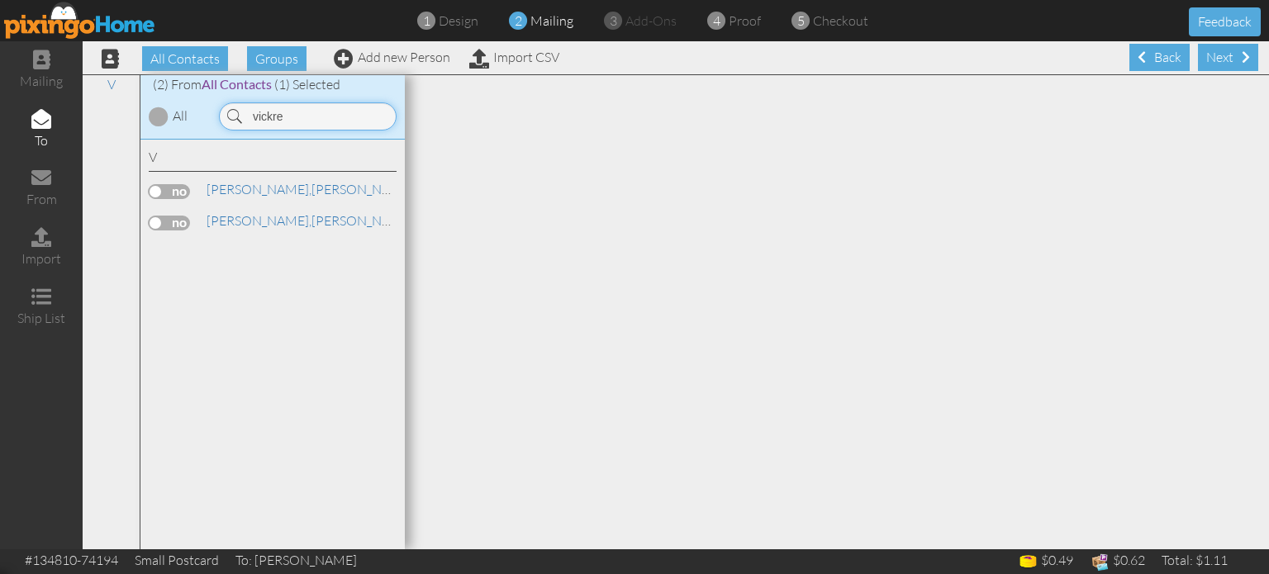
type input "vickre"
click at [169, 188] on label at bounding box center [169, 191] width 41 height 15
click at [0, 0] on input "checkbox" at bounding box center [0, 0] width 0 height 0
click at [220, 190] on span "[PERSON_NAME]," at bounding box center [259, 189] width 105 height 17
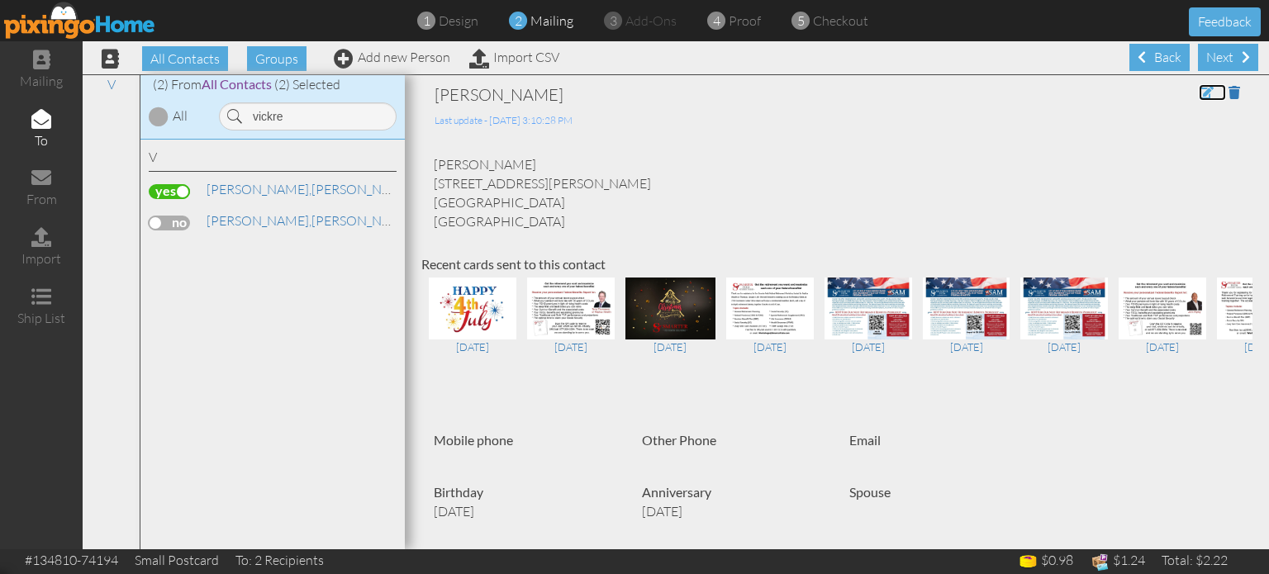
click at [1199, 93] on span at bounding box center [1206, 92] width 15 height 13
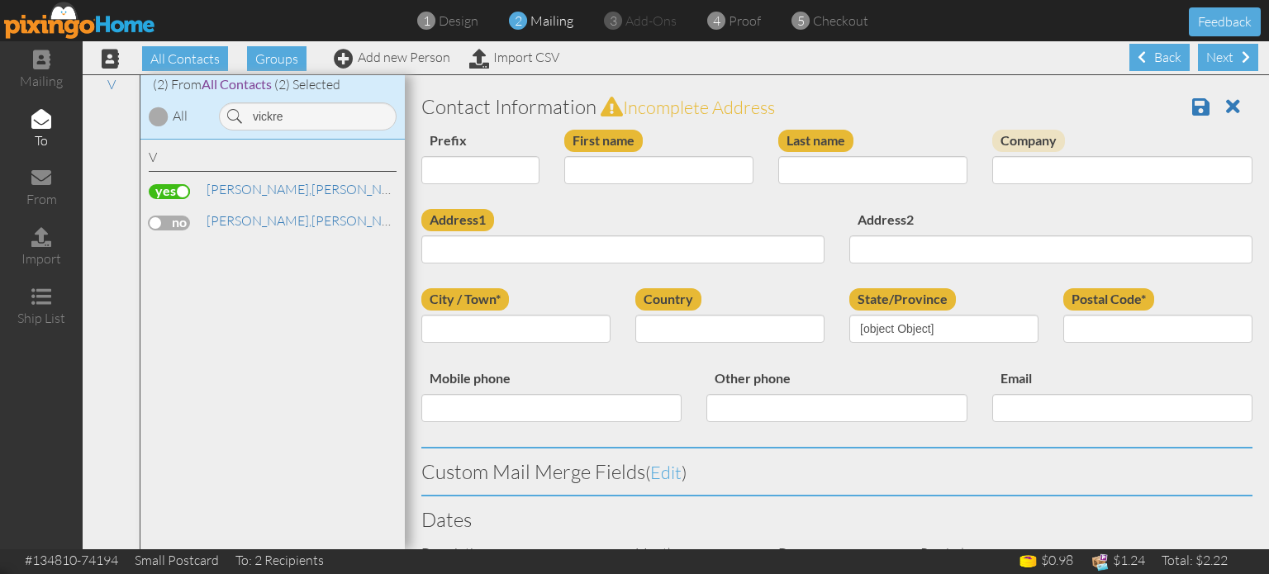
type input "[PERSON_NAME]"
type input "Vickrey"
type input "9505 hardin rd 10"
type input "Black Forest"
type input "80908"
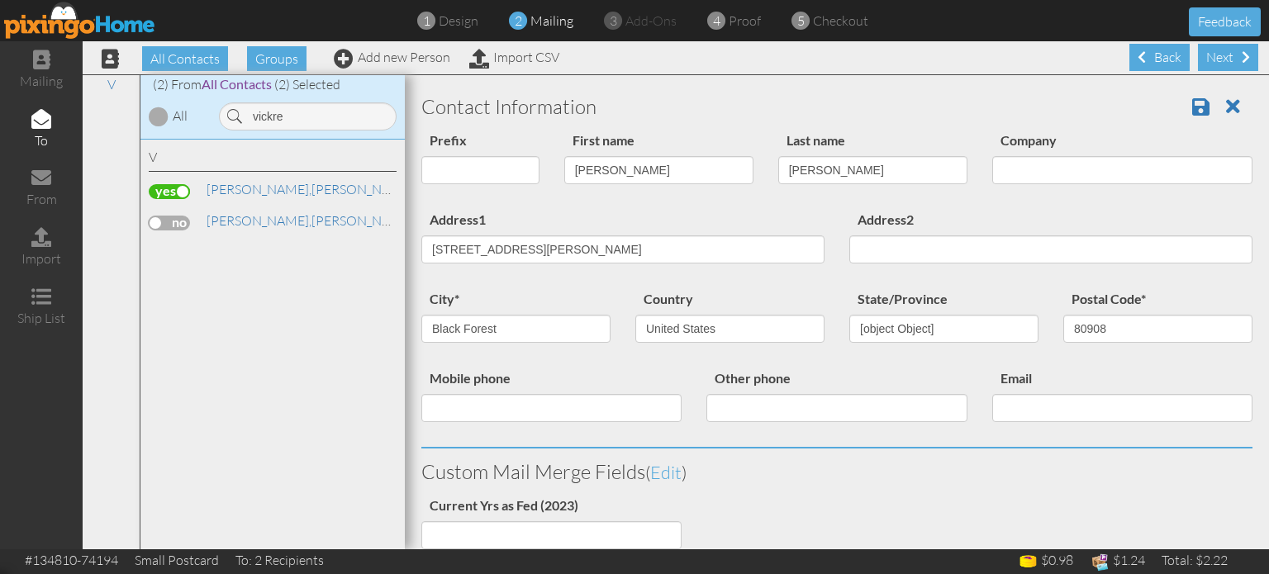
select select "object:17646"
select select "object:17891"
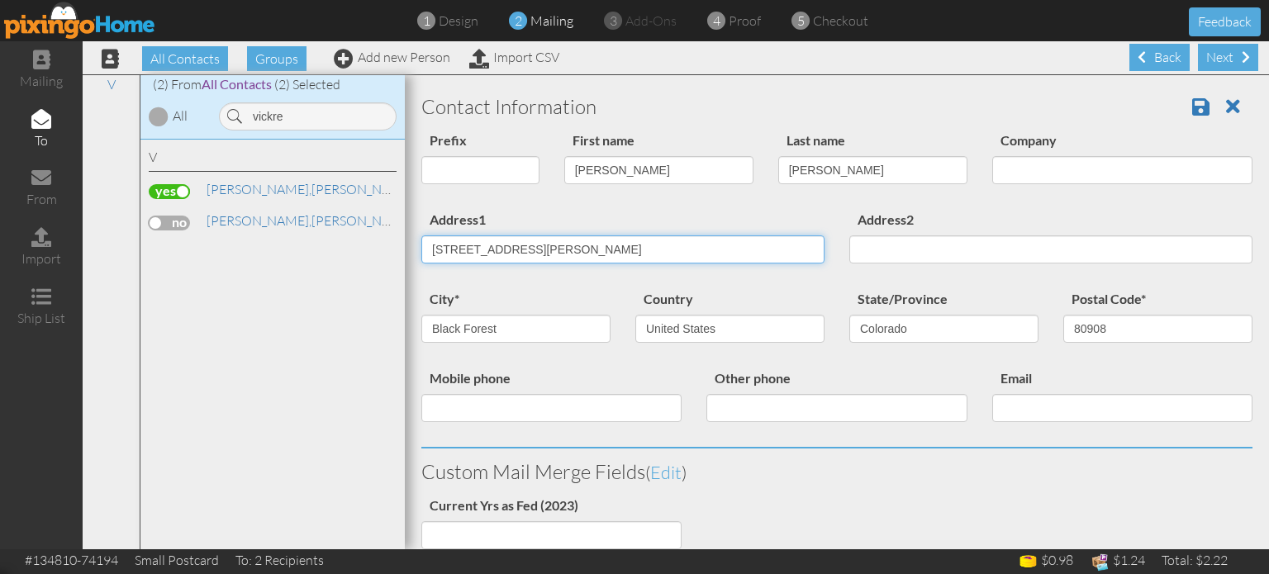
click at [466, 250] on input "9505 hardin rd 10" at bounding box center [622, 249] width 403 height 28
type input "[STREET_ADDRESS][PERSON_NAME]"
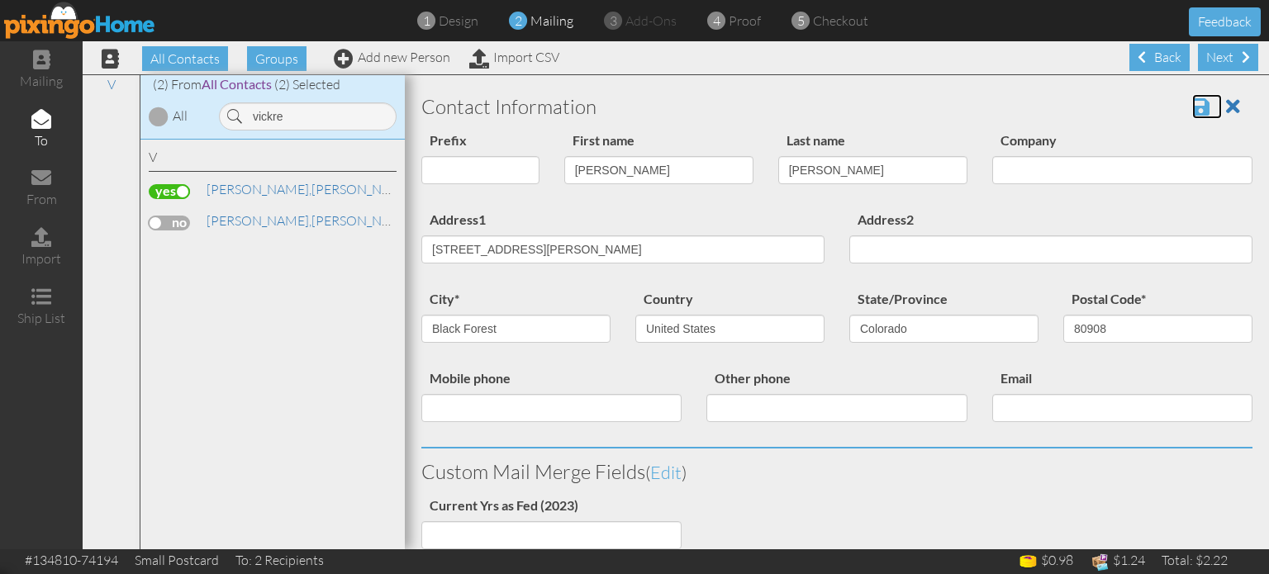
click at [1192, 106] on span at bounding box center [1200, 107] width 17 height 20
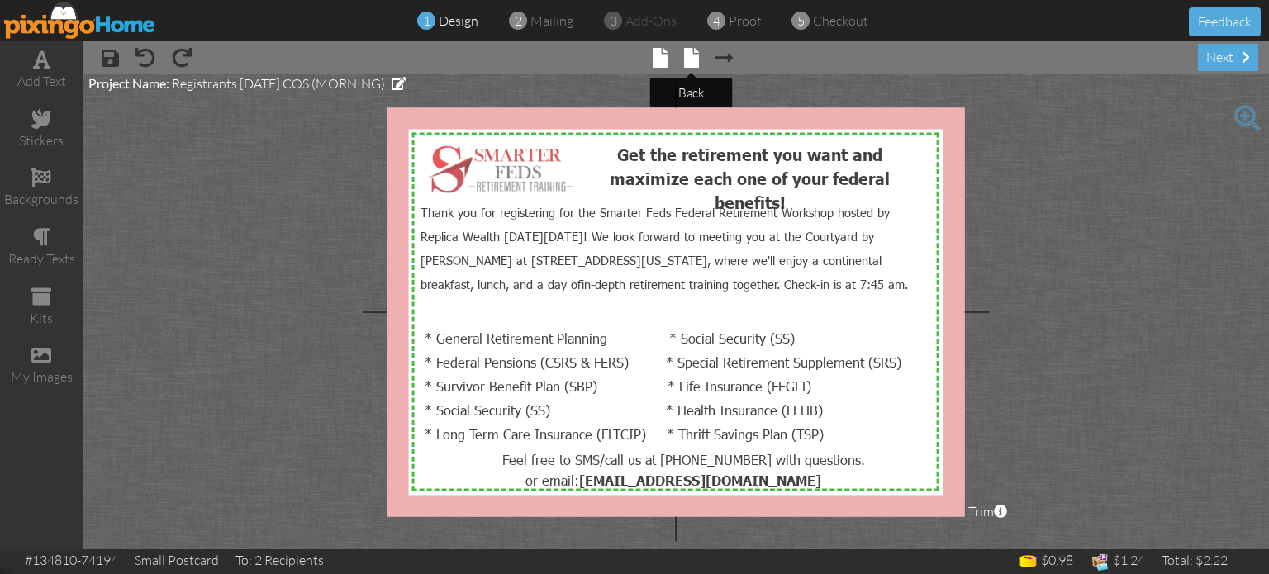
click at [687, 65] on span at bounding box center [691, 58] width 15 height 20
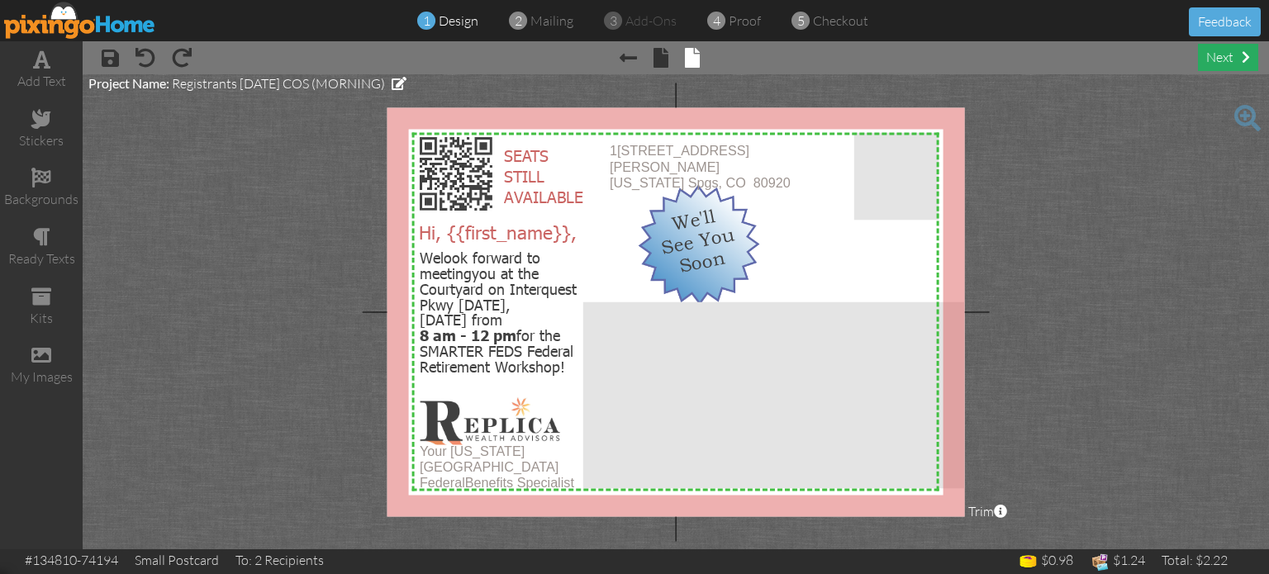
click at [1218, 60] on div "next" at bounding box center [1228, 57] width 60 height 27
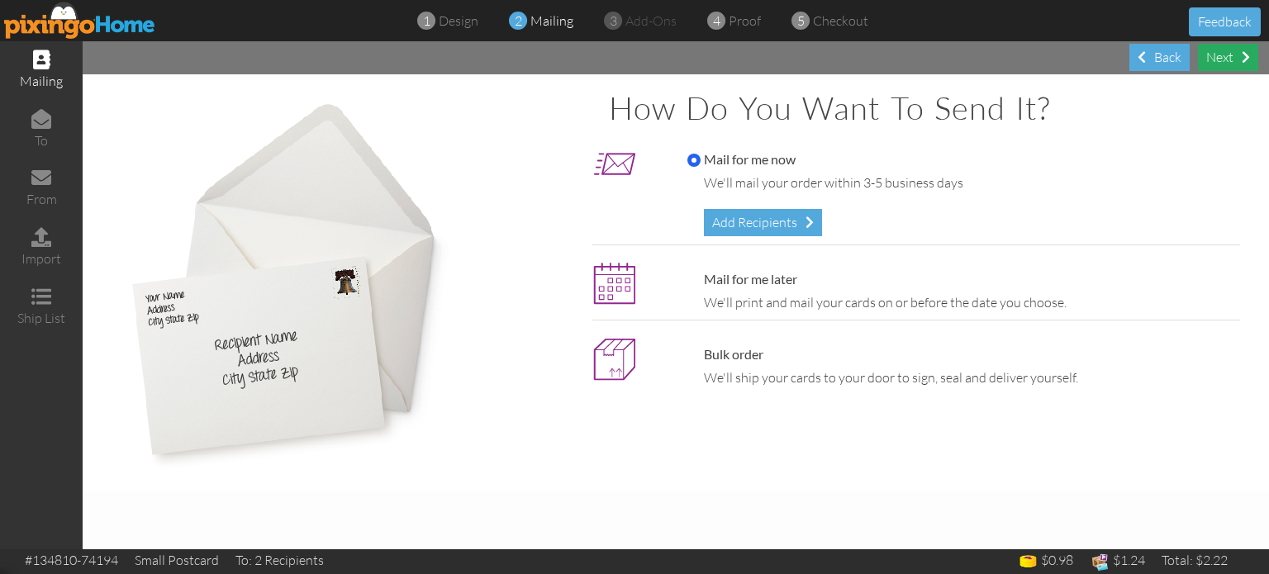
click at [1199, 56] on div "Next" at bounding box center [1228, 57] width 60 height 27
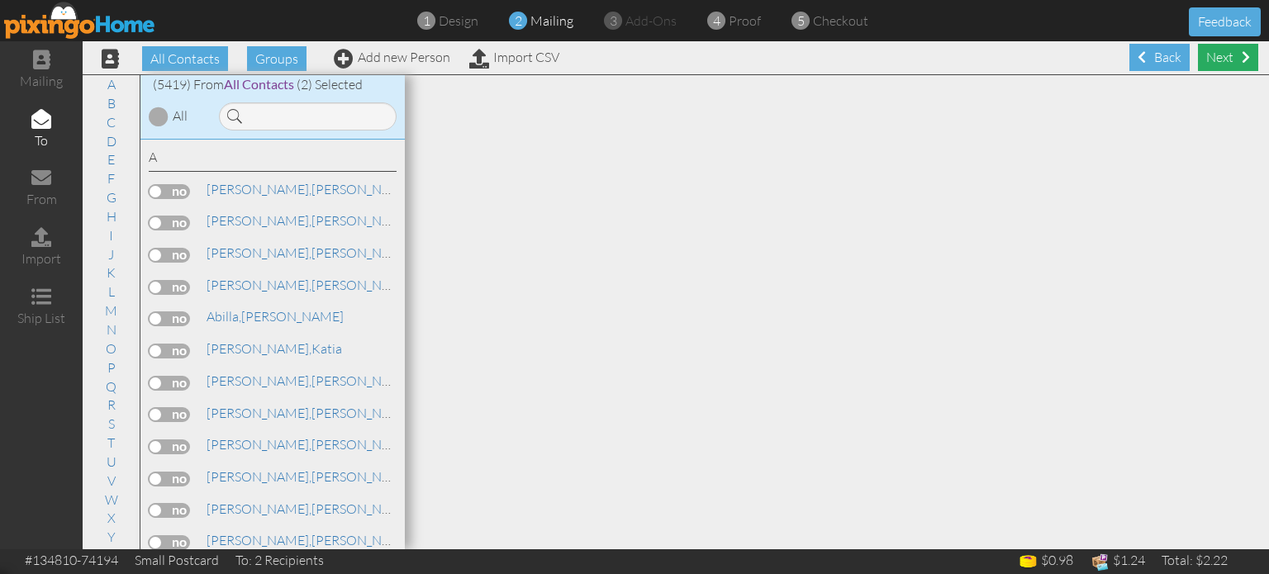
click at [1203, 67] on div "Next" at bounding box center [1228, 57] width 60 height 27
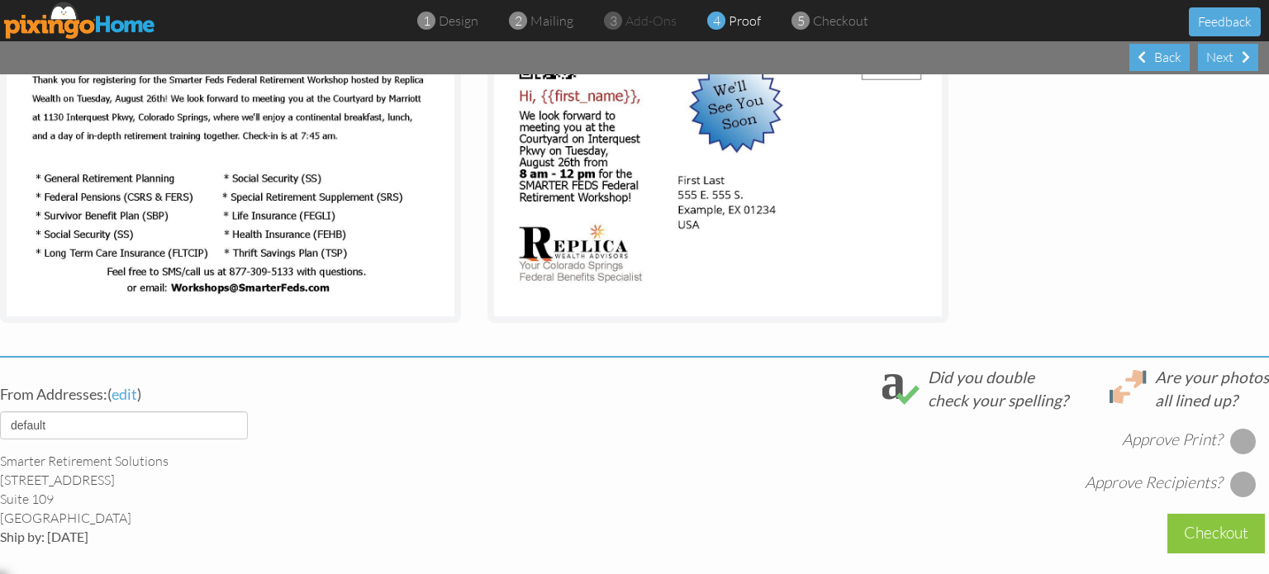
scroll to position [413, 0]
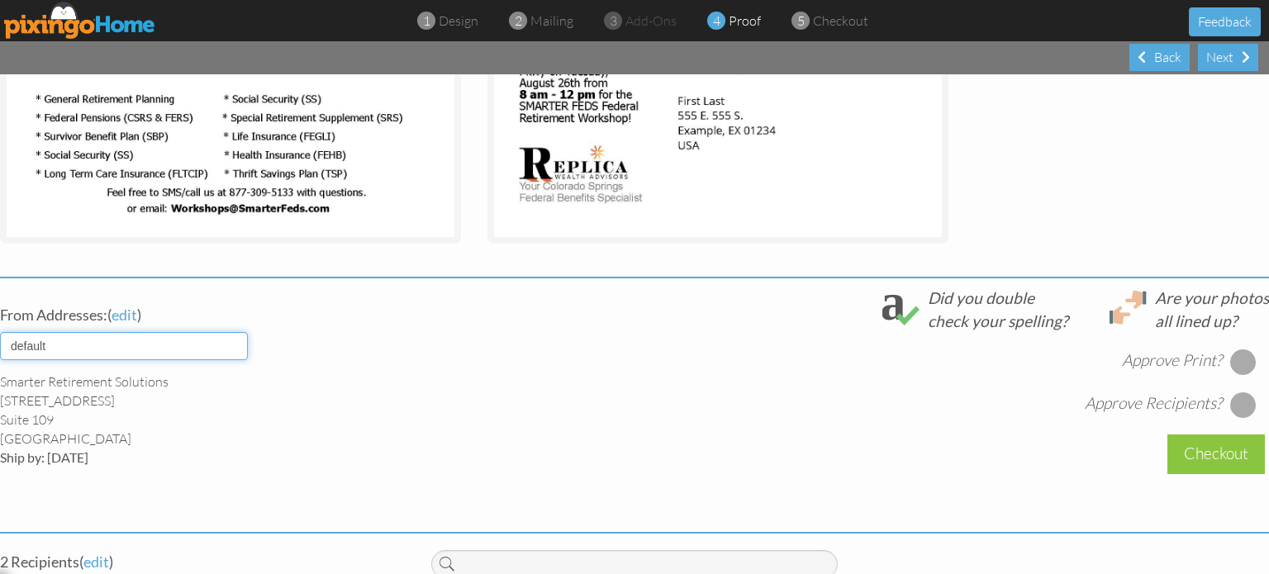
click at [224, 346] on select "default HOME DENVER Team AUSTIN Team COL SPGS team ORLANDO Team Replica Wealth …" at bounding box center [124, 346] width 248 height 28
select select "object:17287"
click at [0, 332] on select "default HOME DENVER Team AUSTIN Team COL SPGS team ORLANDO Team Replica Wealth …" at bounding box center [124, 346] width 248 height 28
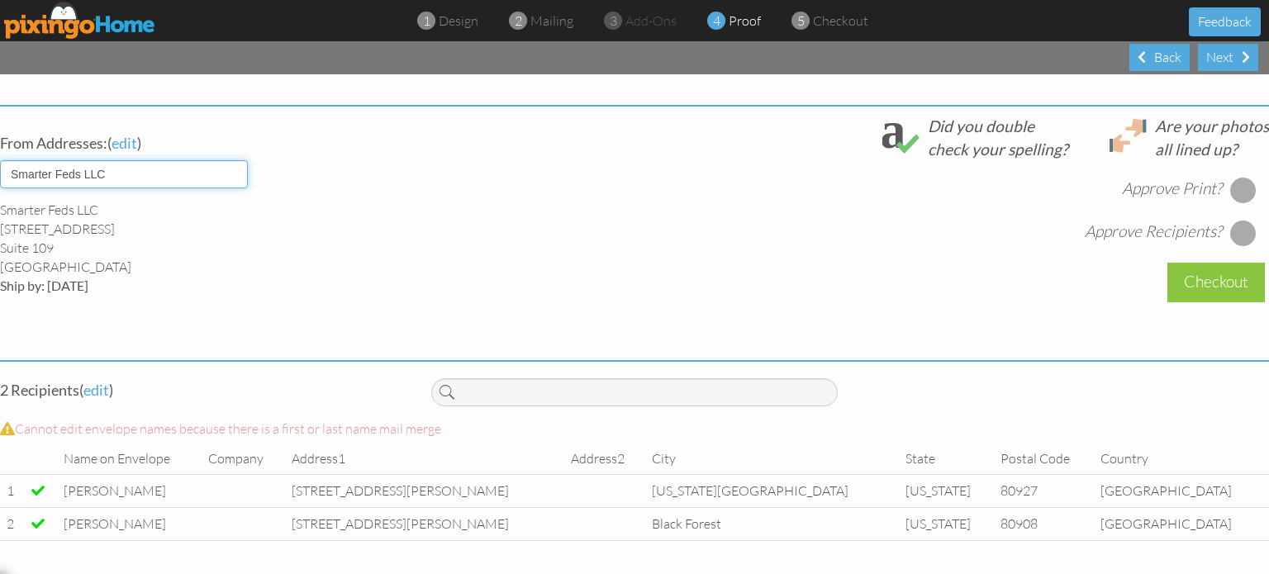
scroll to position [595, 0]
click at [1230, 178] on div at bounding box center [1243, 190] width 26 height 26
click at [1230, 224] on div at bounding box center [1243, 233] width 26 height 26
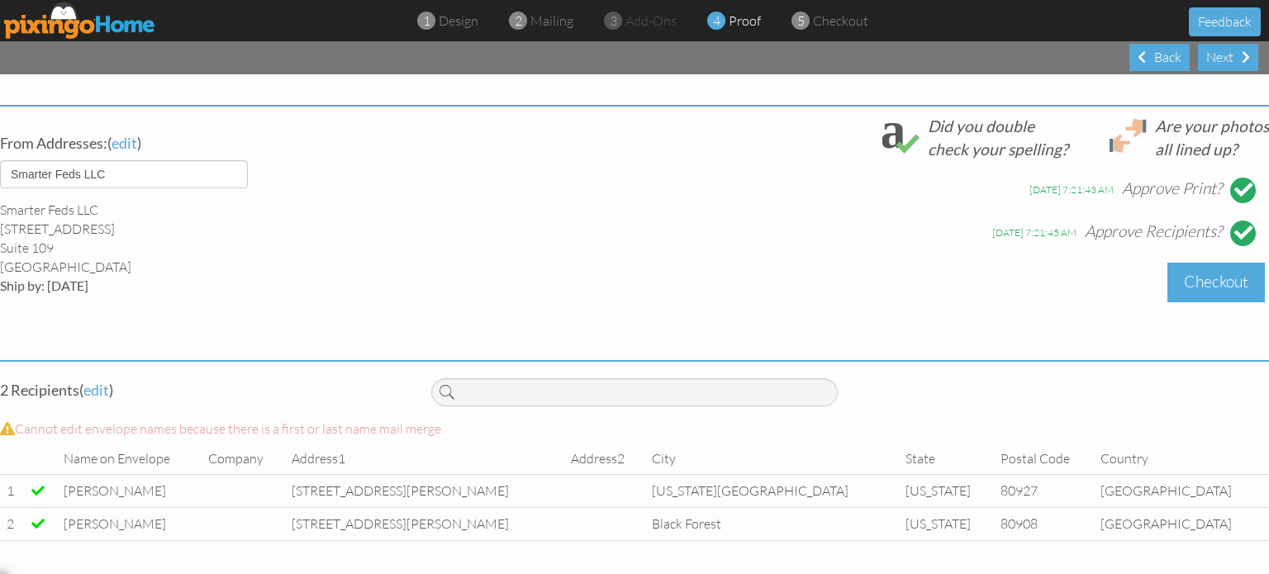
click at [1200, 274] on div "Checkout" at bounding box center [1215, 282] width 97 height 39
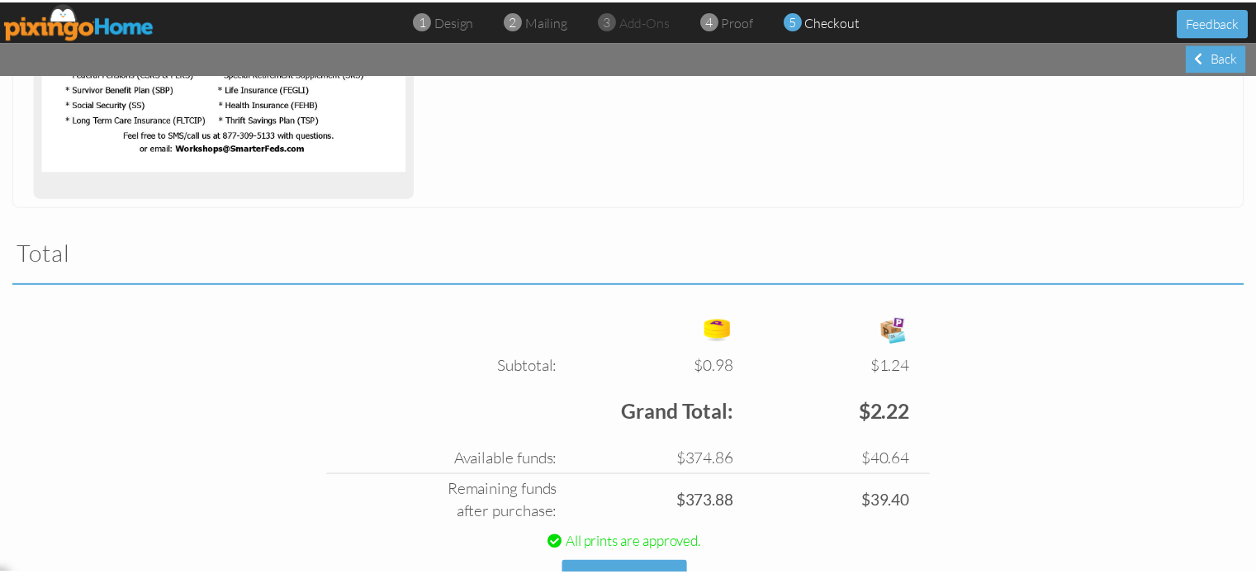
scroll to position [472, 0]
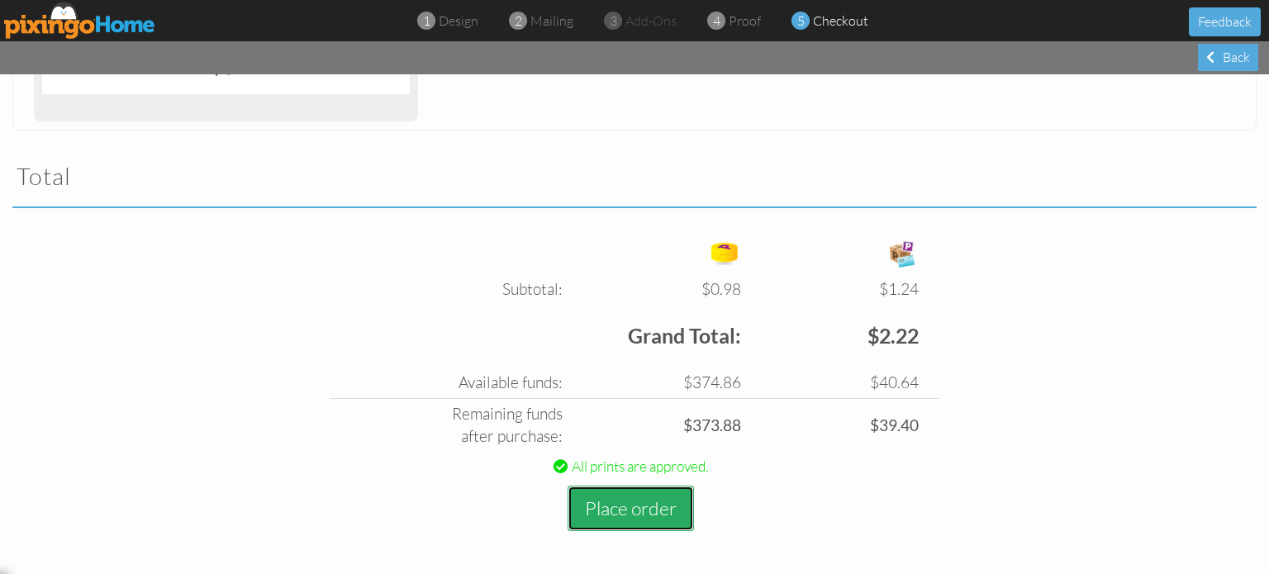
click at [642, 500] on button "Place order" at bounding box center [630, 508] width 126 height 45
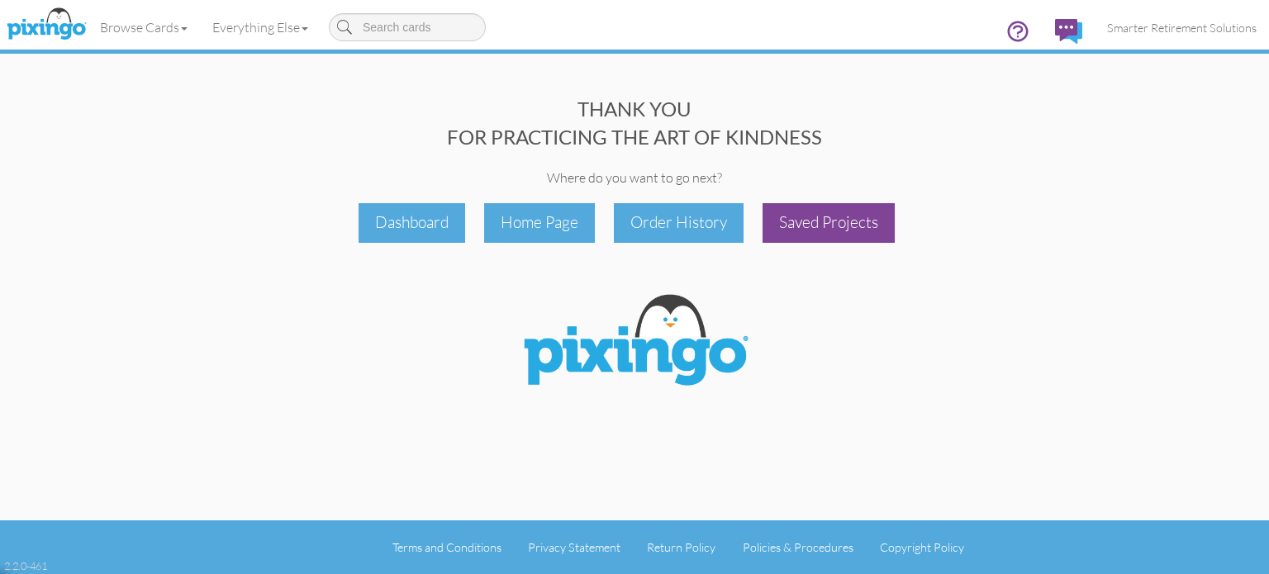
click at [805, 232] on div "Saved Projects" at bounding box center [828, 222] width 132 height 39
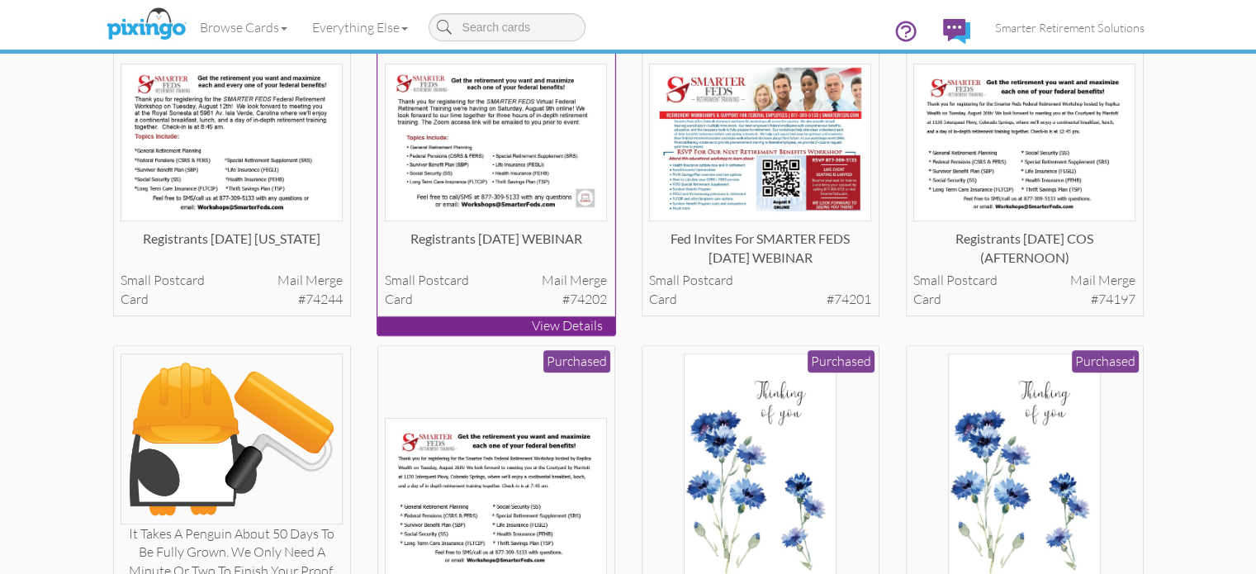
scroll to position [991, 0]
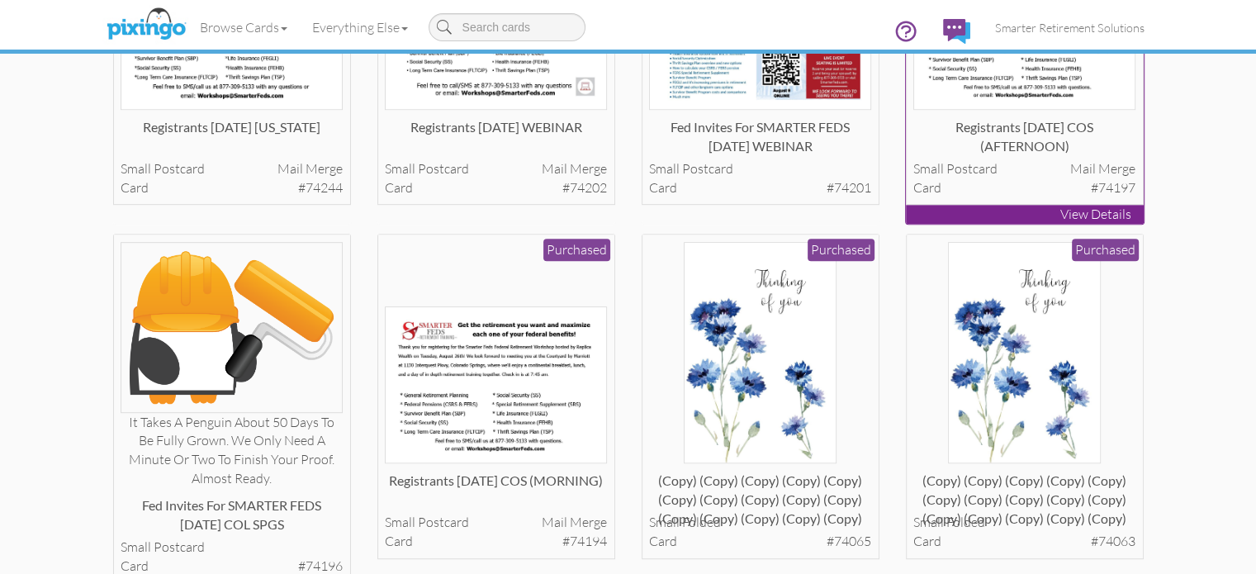
click at [1128, 110] on img at bounding box center [1025, 31] width 222 height 158
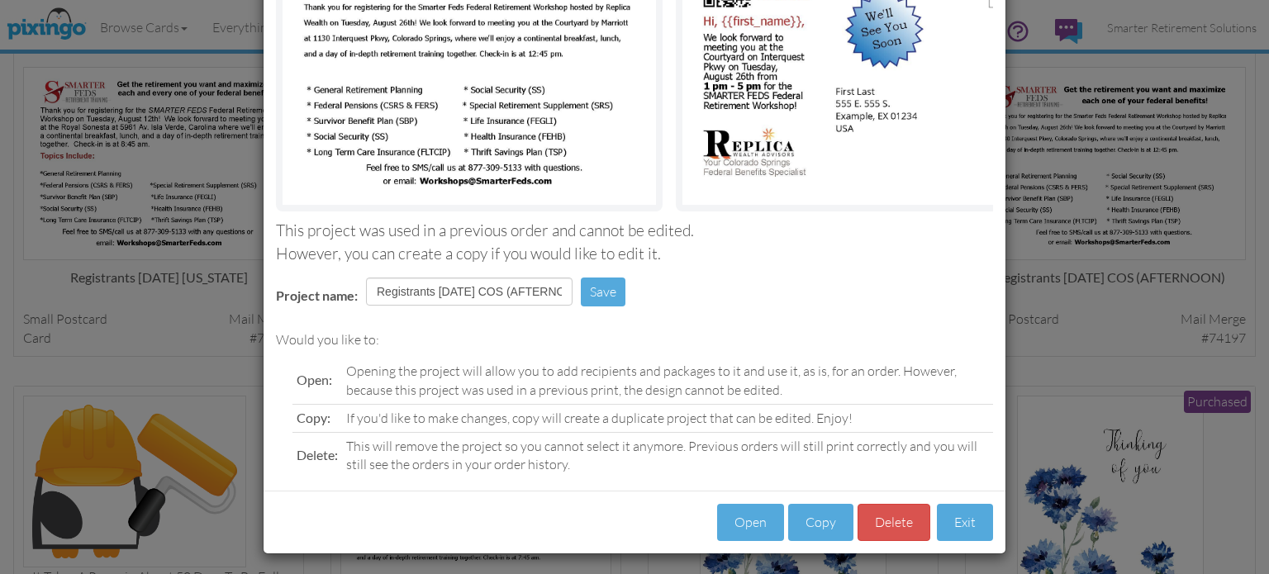
scroll to position [210, 0]
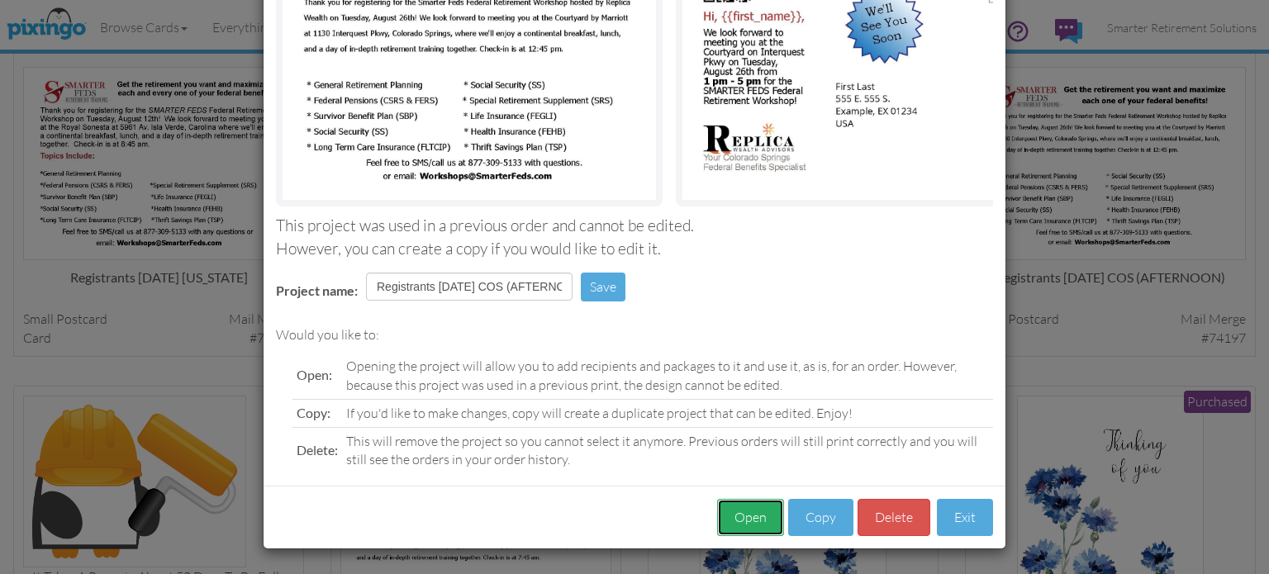
click at [752, 525] on button "Open" at bounding box center [750, 517] width 67 height 37
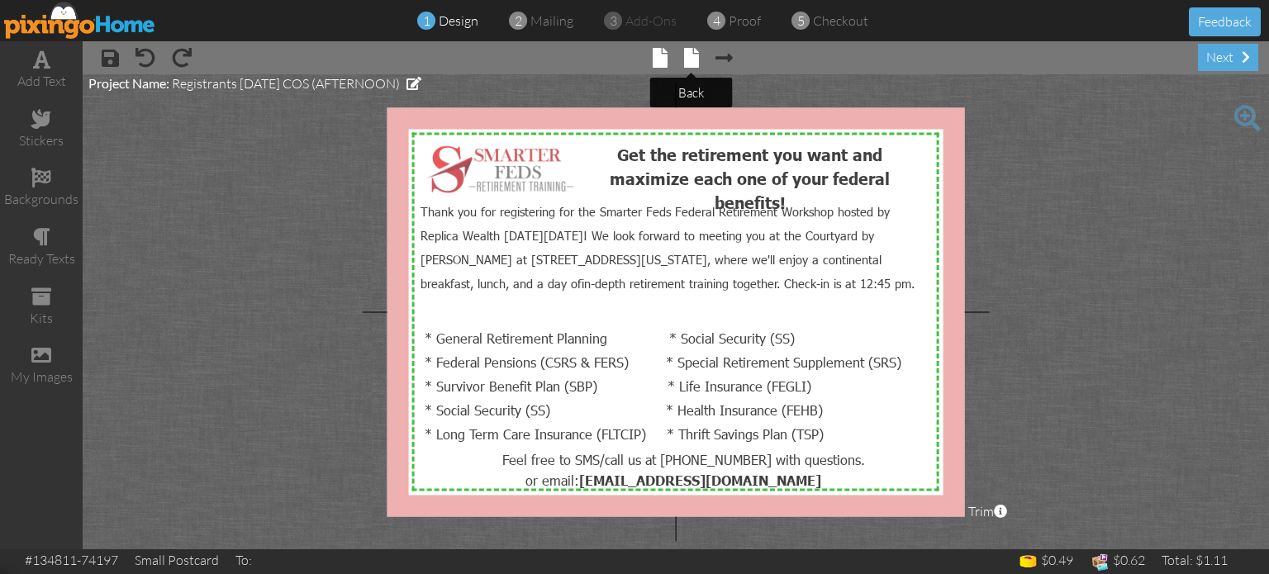
click at [690, 62] on span at bounding box center [691, 58] width 15 height 20
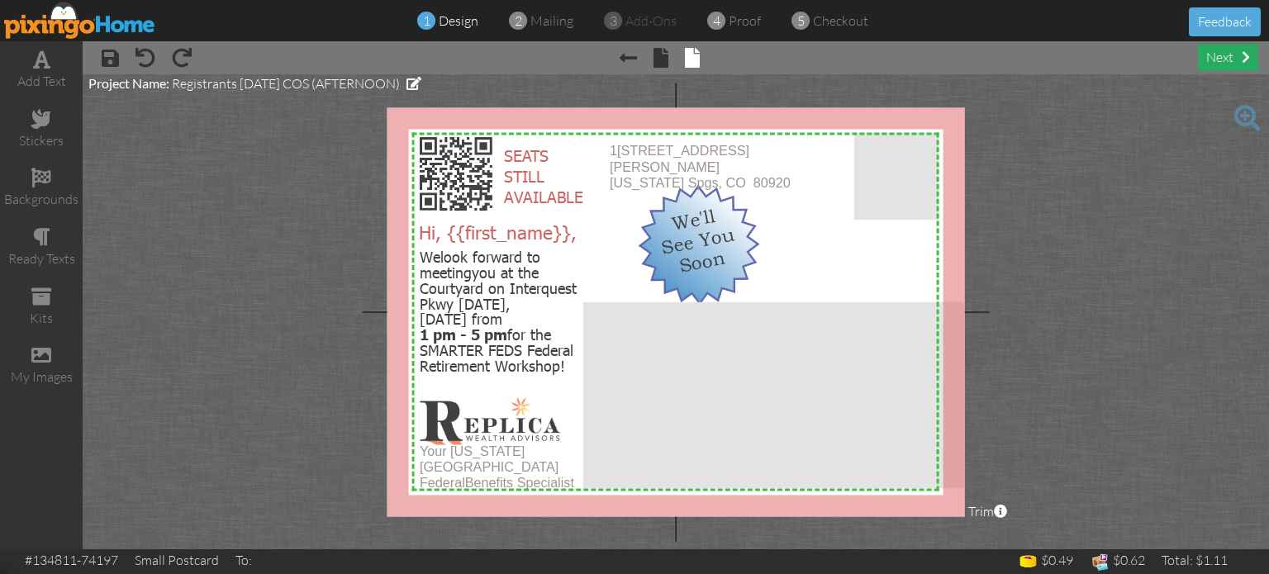
click at [1208, 56] on div "next" at bounding box center [1228, 57] width 60 height 27
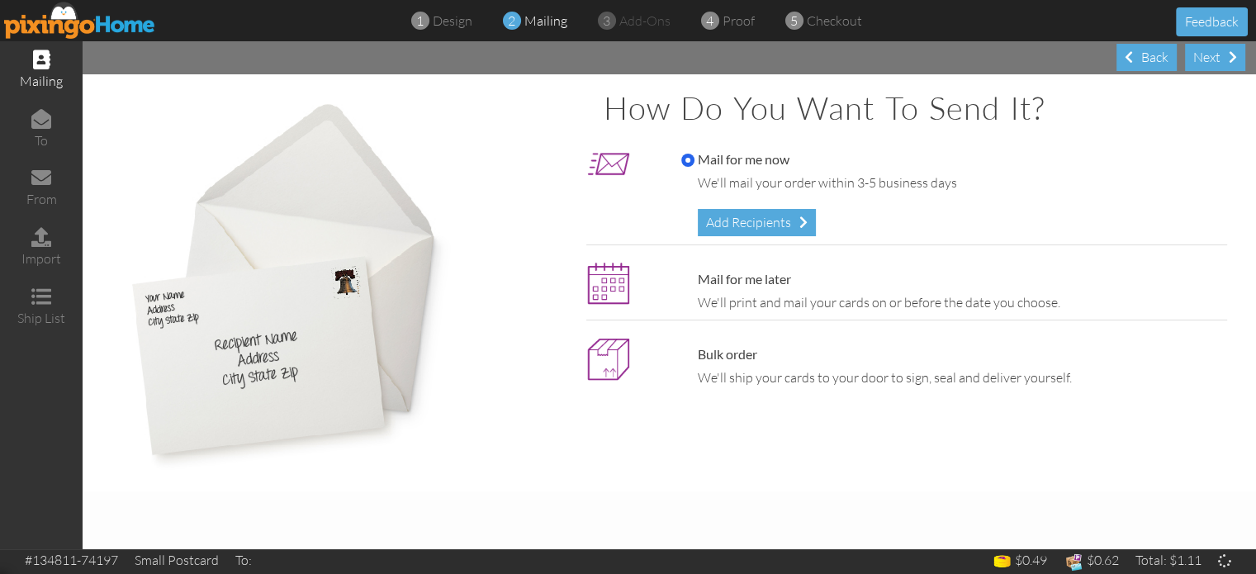
click at [711, 219] on div "Add Recipients" at bounding box center [757, 222] width 118 height 27
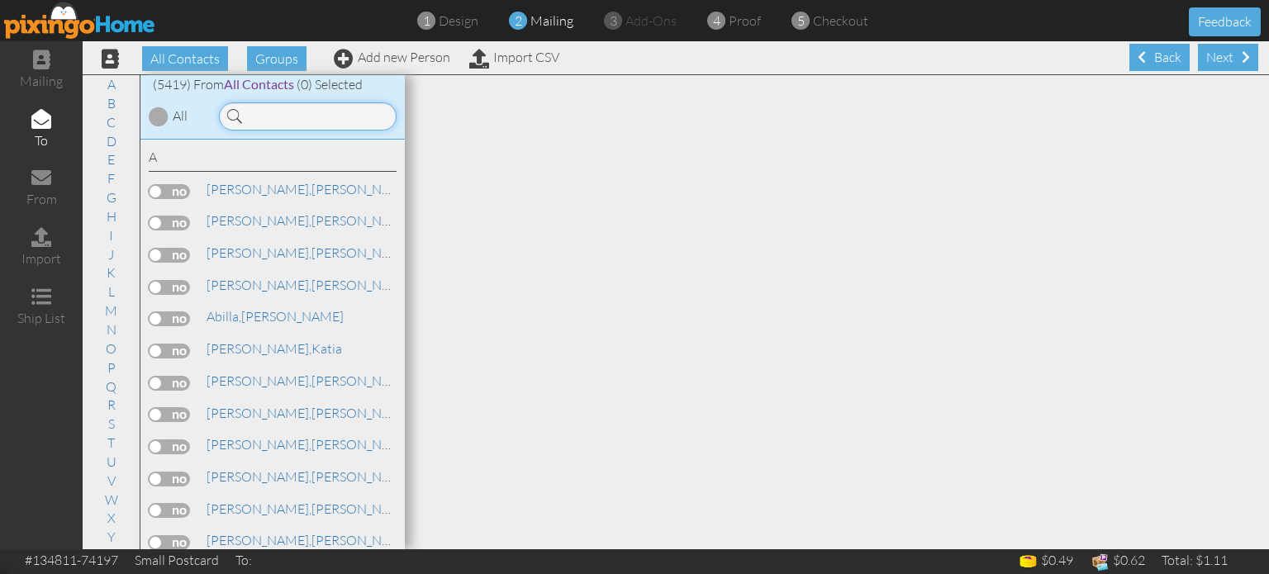
click at [281, 119] on input at bounding box center [308, 116] width 178 height 28
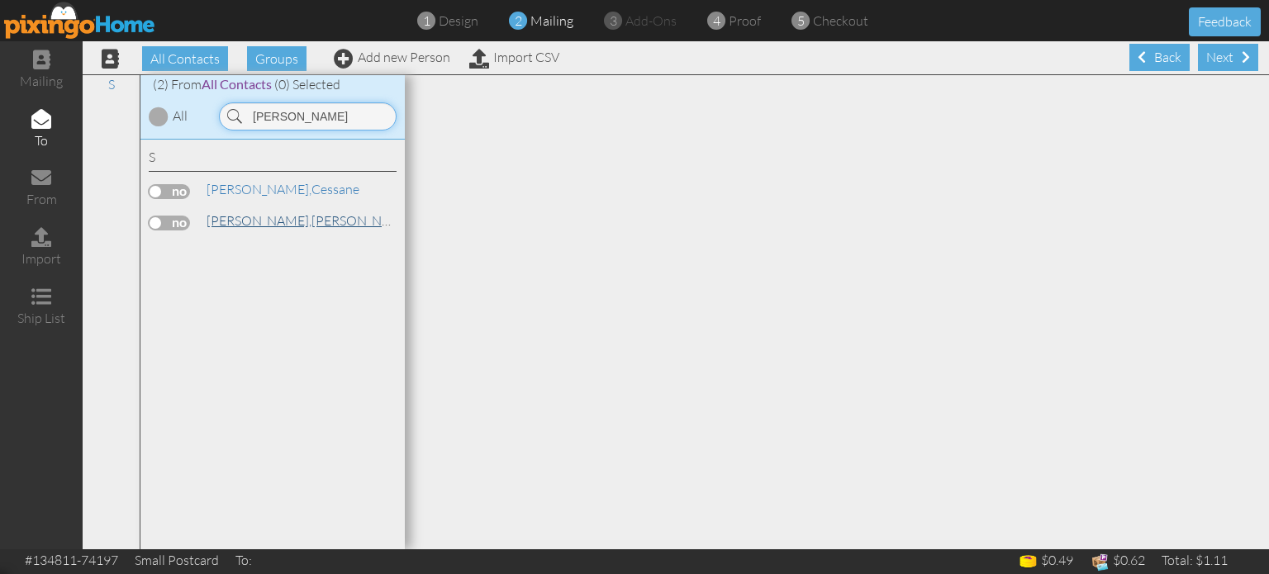
type input "sapp"
click at [255, 219] on link "Sapp, Elizabeth" at bounding box center [310, 221] width 211 height 20
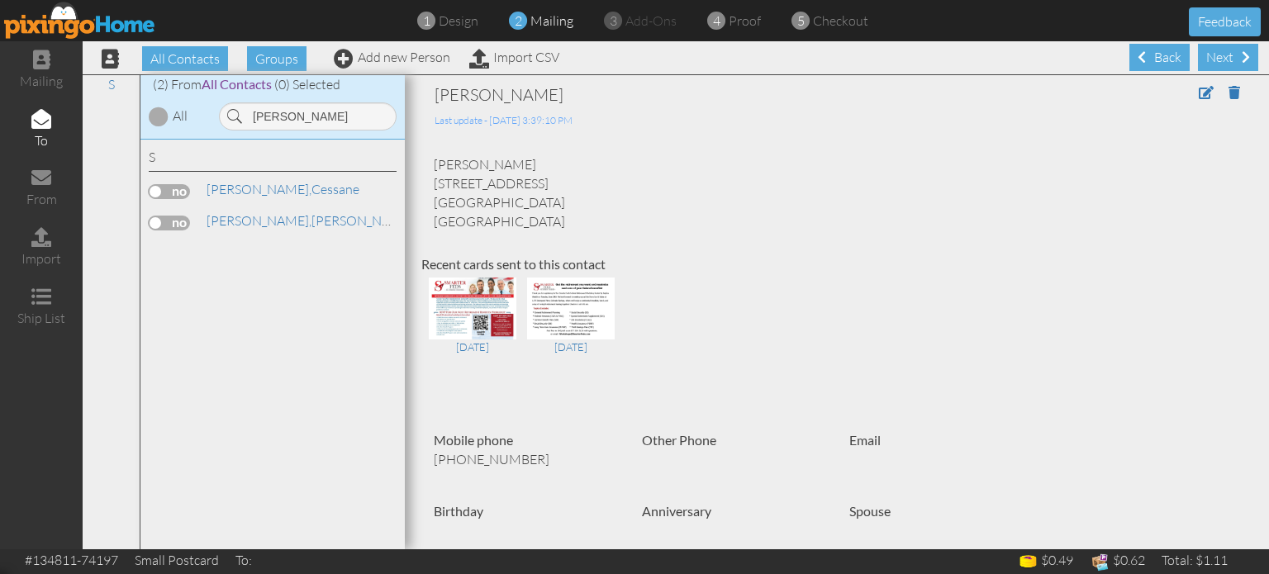
click at [180, 222] on label at bounding box center [169, 223] width 41 height 15
click at [0, 0] on input "checkbox" at bounding box center [0, 0] width 0 height 0
click at [1199, 95] on span at bounding box center [1206, 92] width 15 height 13
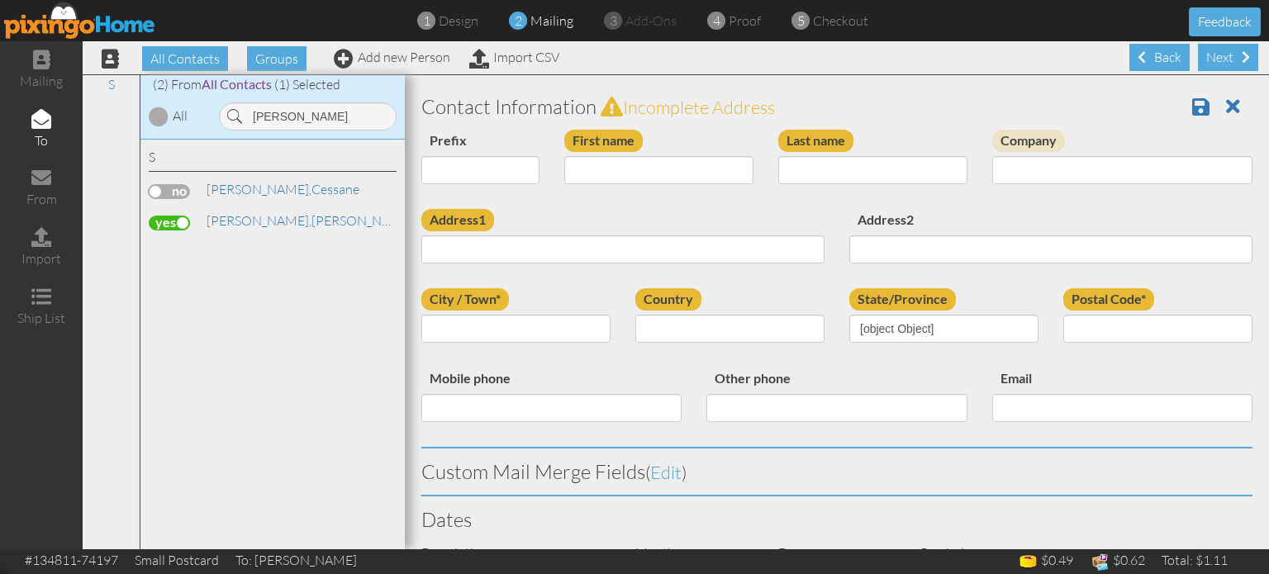
type input "[PERSON_NAME]"
type input "Sapp"
type input "901 Plantation Drive"
type input "Panama City"
type input "32404"
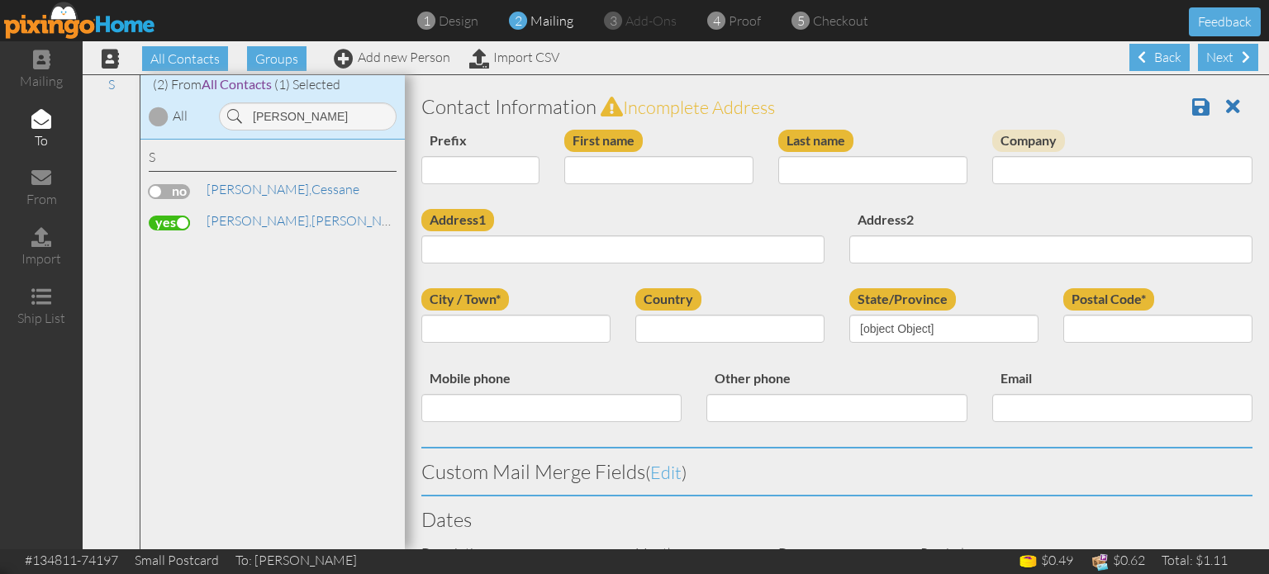
type input "(850) 896-6928"
select select "object:29962"
select select "object:30207"
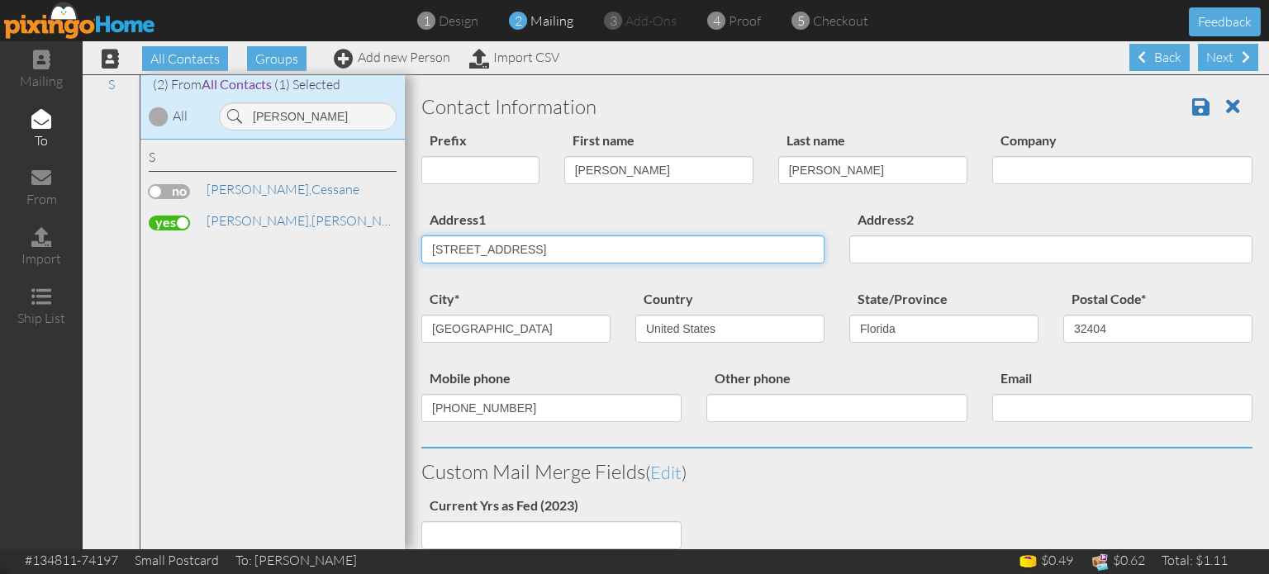
click at [601, 247] on input "901 Plantation Drive" at bounding box center [622, 249] width 403 height 28
type input "9"
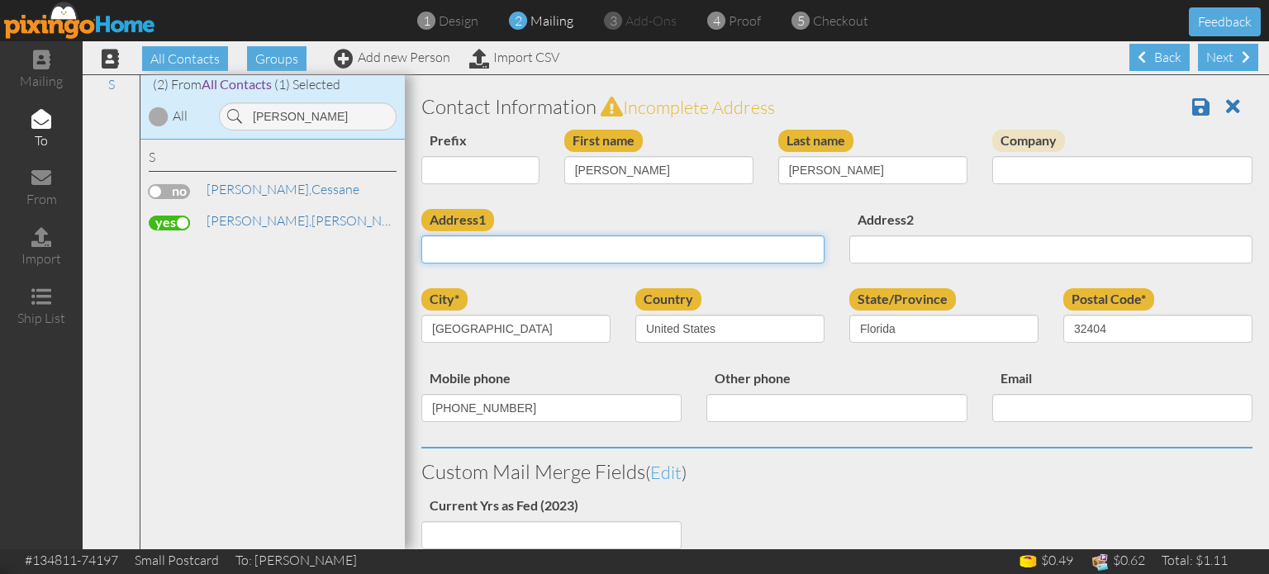
paste input "1130 Lords Hill Dr Fountain, Colorado 80817 United States"
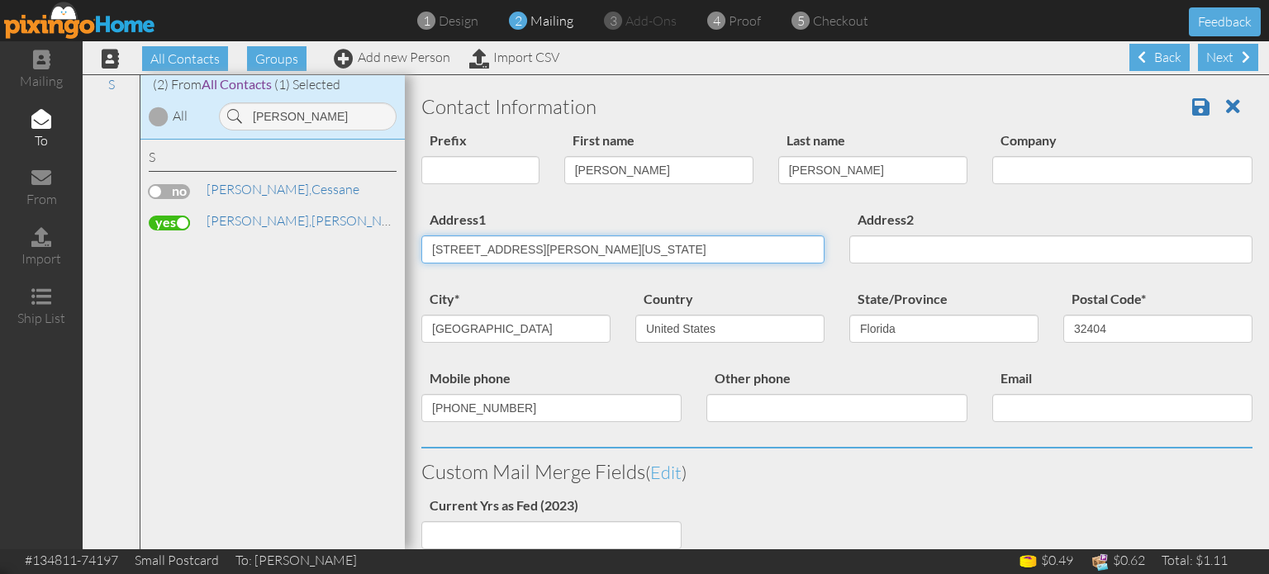
type input "1130 Lords Hill Dr Fountain, Colorado 80817 United States"
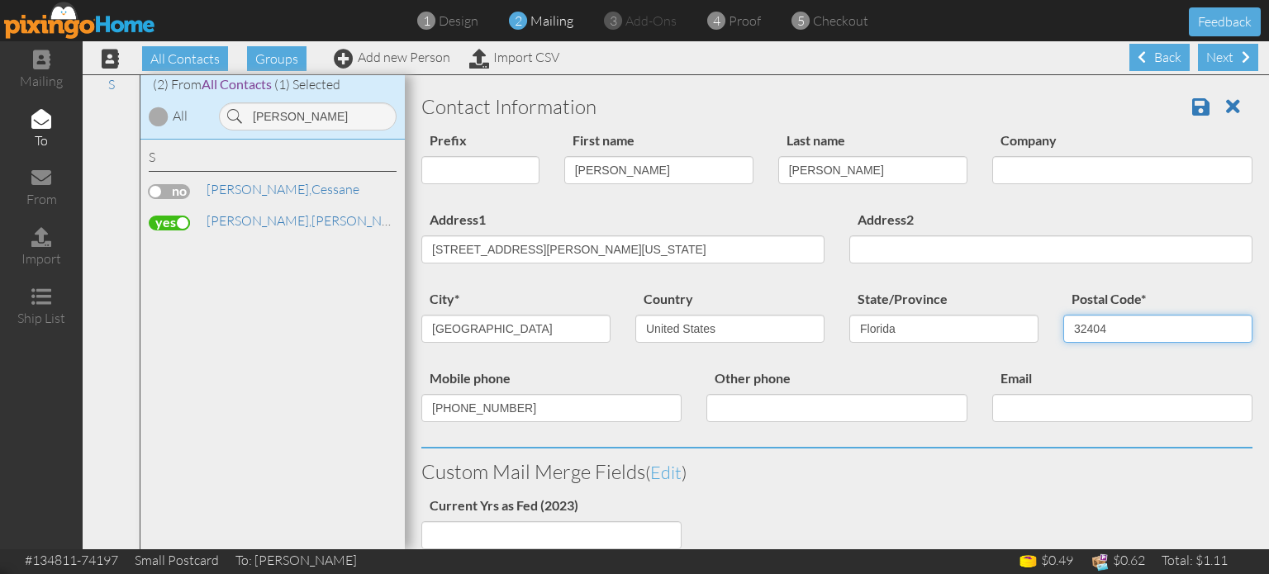
click at [1094, 328] on input "32404" at bounding box center [1157, 329] width 189 height 28
type input "3"
type input "80817"
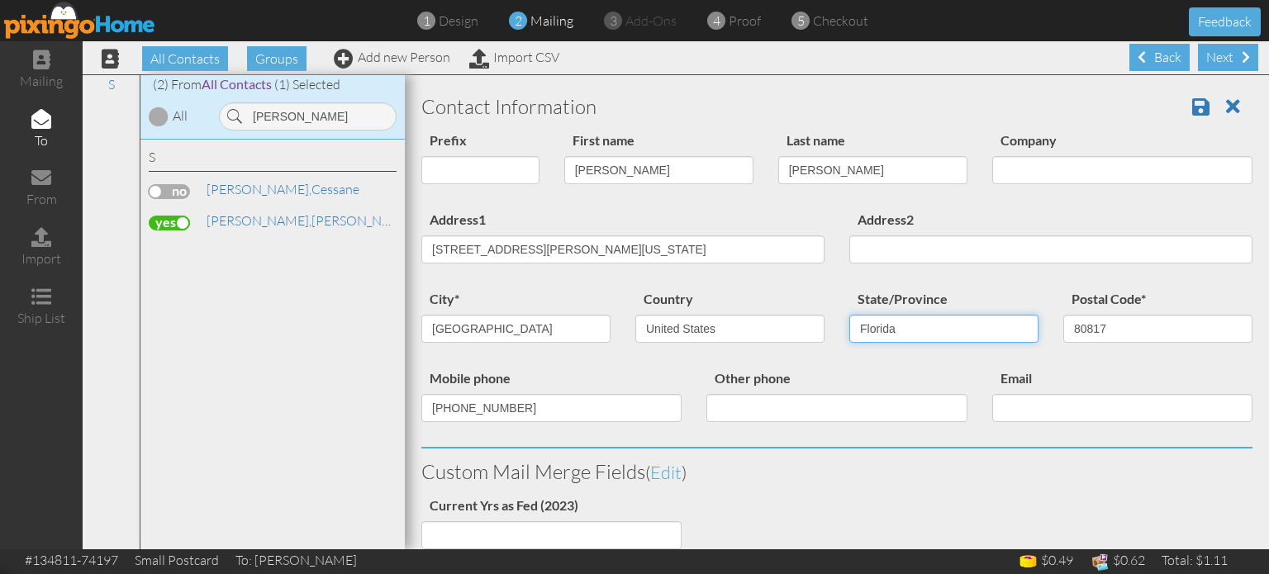
click at [1008, 331] on select "AA (Military) AE (Military) Alabama Alaska American Samoa AP (Military) Arizona…" at bounding box center [943, 329] width 189 height 28
select select "object:30217"
click at [849, 315] on select "AA (Military) AE (Military) Alabama Alaska American Samoa AP (Military) Arizona…" at bounding box center [943, 329] width 189 height 28
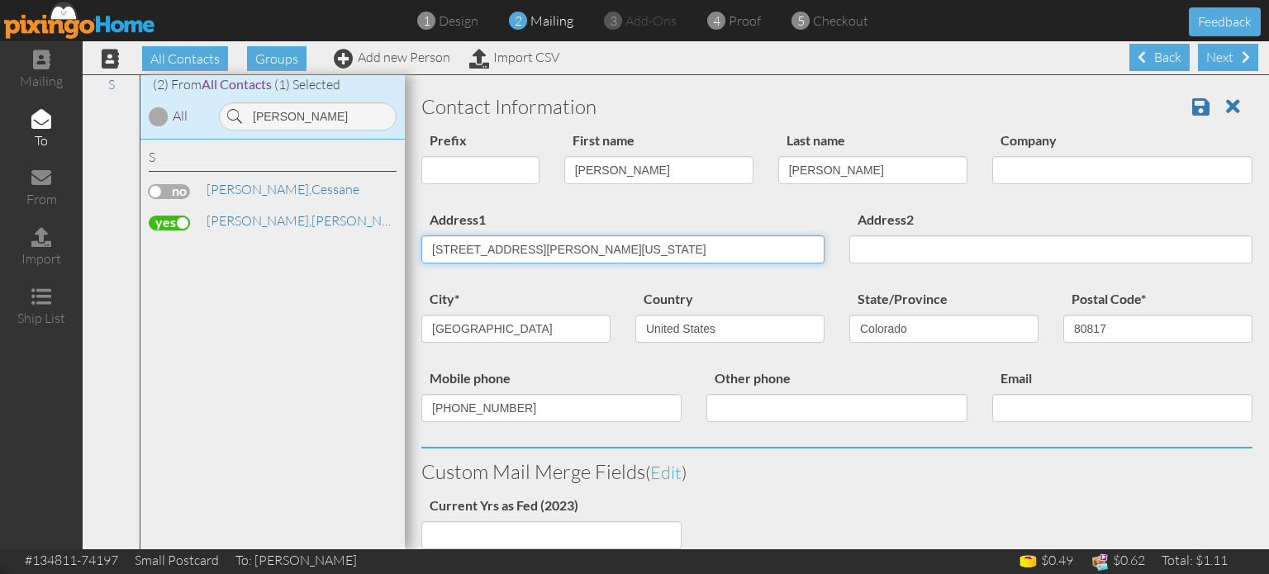
drag, startPoint x: 524, startPoint y: 249, endPoint x: 568, endPoint y: 254, distance: 44.8
click at [568, 254] on input "1130 Lords Hill Dr Fountain, Colorado 80817 United States" at bounding box center [622, 249] width 403 height 28
type input "1130 Lords Hill Dr, Colorado 80817 United States"
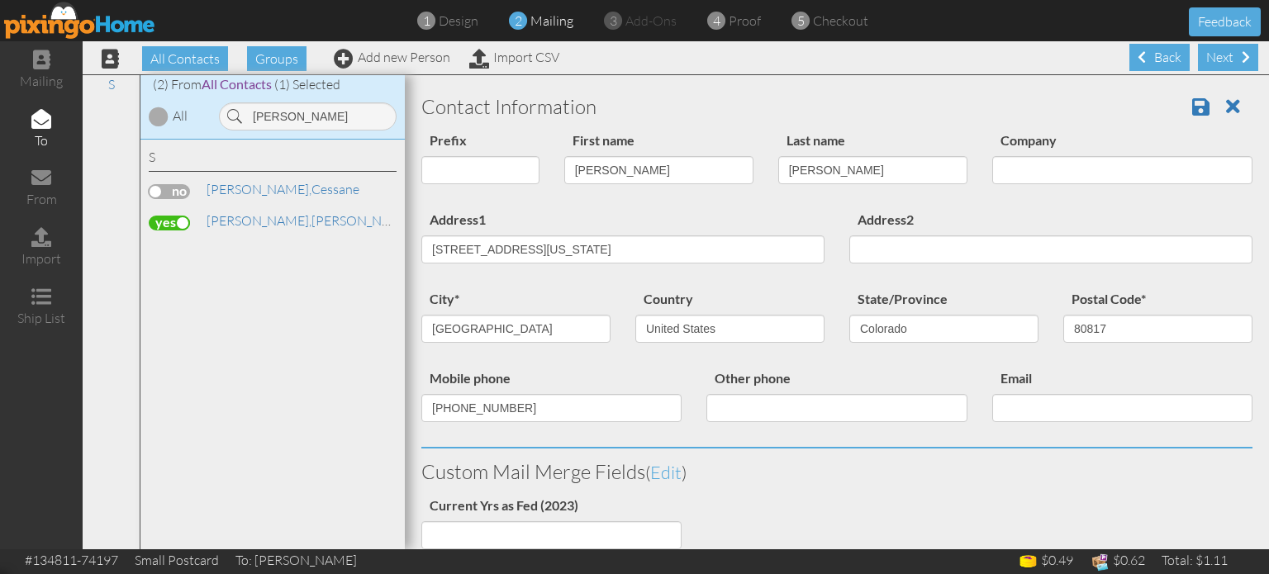
click at [624, 202] on div "Prefix Dr. Mr. Mrs. First name Elizabeth Last name Sapp Company" at bounding box center [837, 169] width 856 height 79
click at [506, 323] on input "Panama City" at bounding box center [515, 329] width 189 height 28
paste input "Fountain"
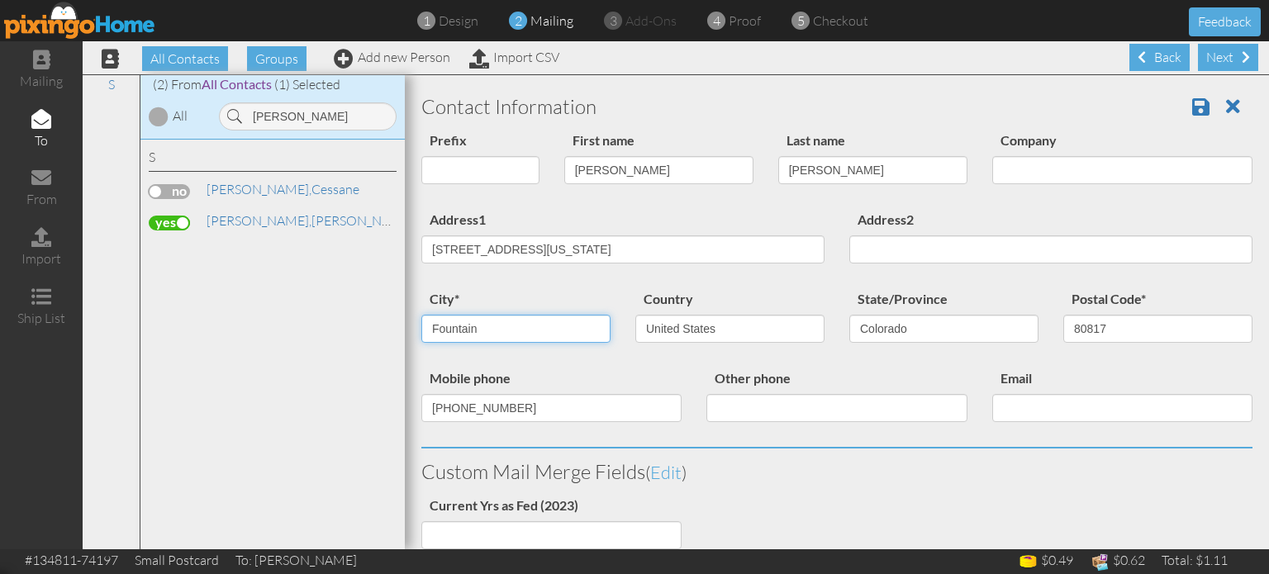
type input "Fountain"
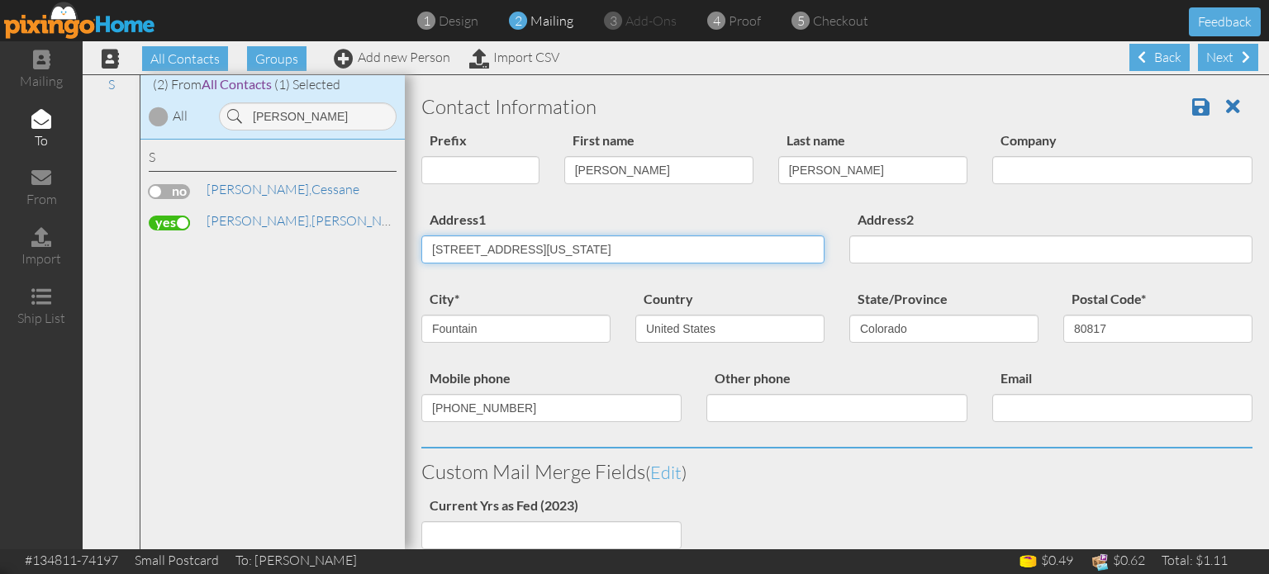
click at [711, 249] on input "1130 Lords Hill Dr, Colorado 80817 United States" at bounding box center [622, 249] width 403 height 28
type input "[STREET_ADDRESS]"
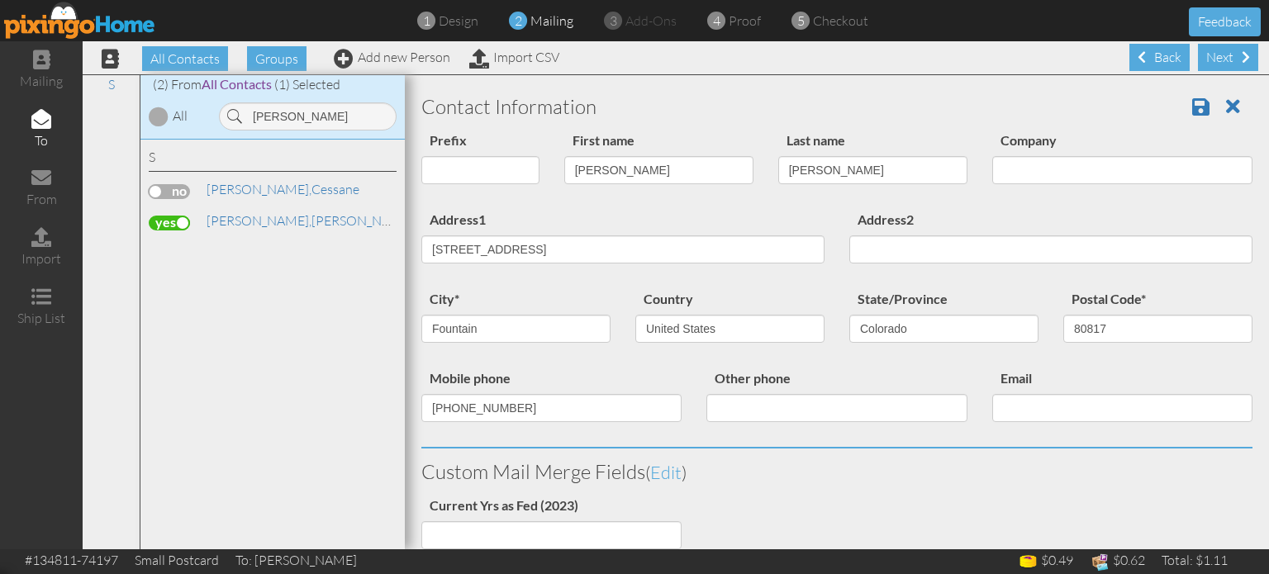
click at [722, 209] on div "Address1 1130 Lords Hill Dr" at bounding box center [623, 242] width 428 height 67
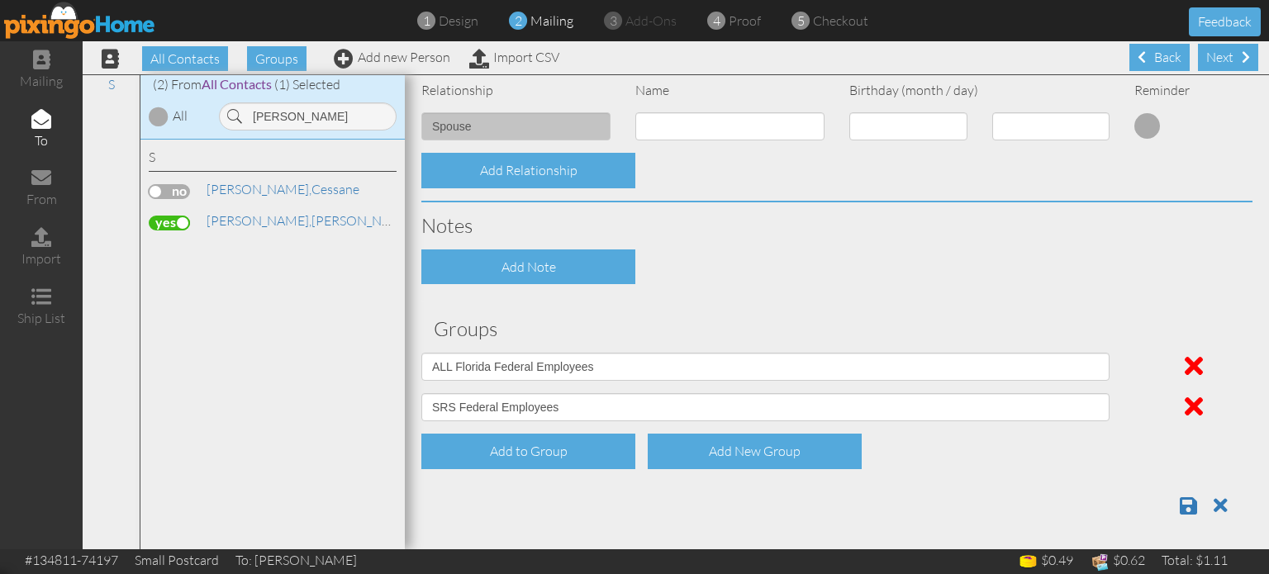
scroll to position [751, 0]
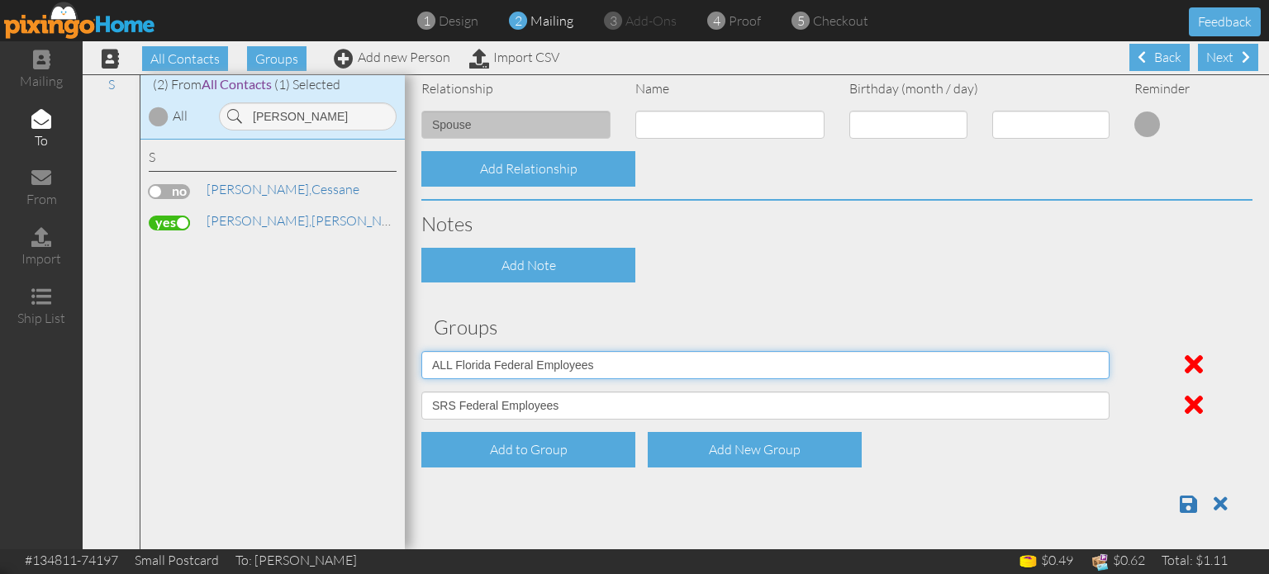
click at [584, 363] on select "04/22/2025 SMARTER FEDS OSD DMEA California 06/25/2025 BOP Onsite 08/12 Puerto …" at bounding box center [765, 365] width 688 height 28
select select "object:29740"
click at [421, 351] on select "04/22/2025 SMARTER FEDS OSD DMEA California 06/25/2025 BOP Onsite 08/12 Puerto …" at bounding box center [765, 365] width 688 height 28
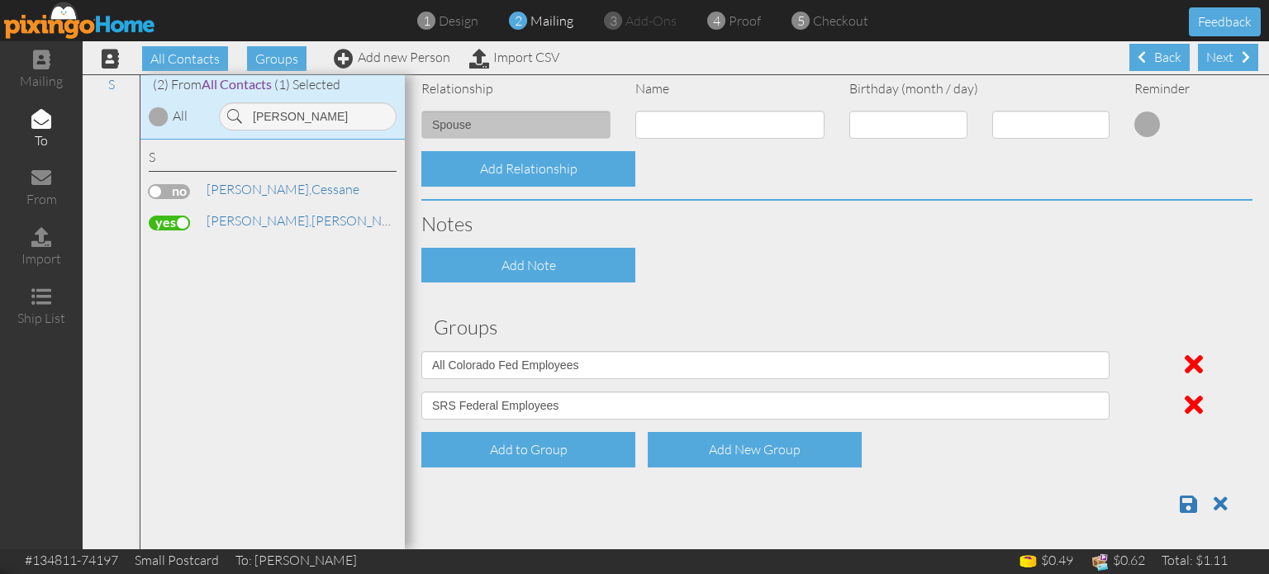
click at [882, 462] on div "Add to Group Add New Group" at bounding box center [837, 450] width 856 height 36
click at [1180, 503] on span at bounding box center [1188, 504] width 17 height 20
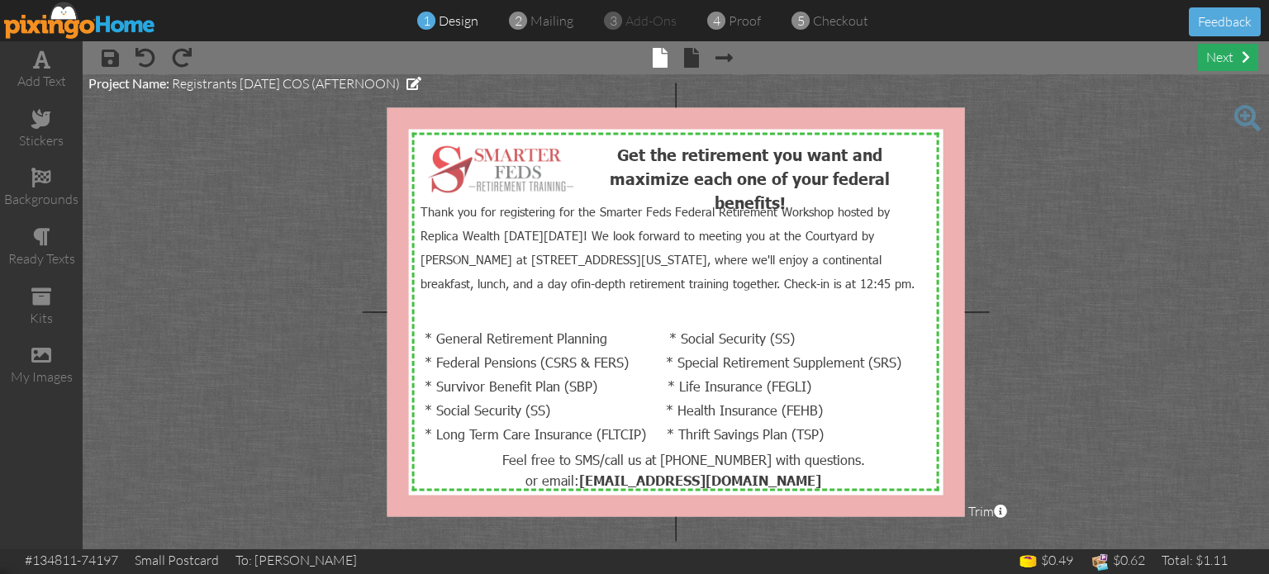
click at [1211, 59] on div "next" at bounding box center [1228, 57] width 60 height 27
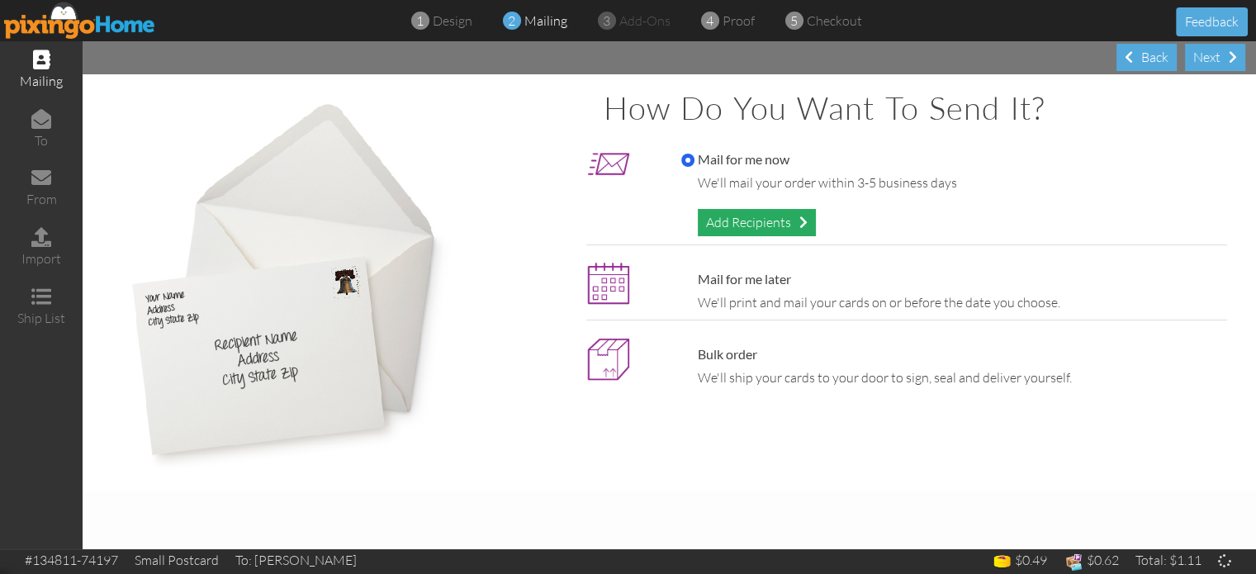
click at [736, 226] on div "Add Recipients" at bounding box center [757, 222] width 118 height 27
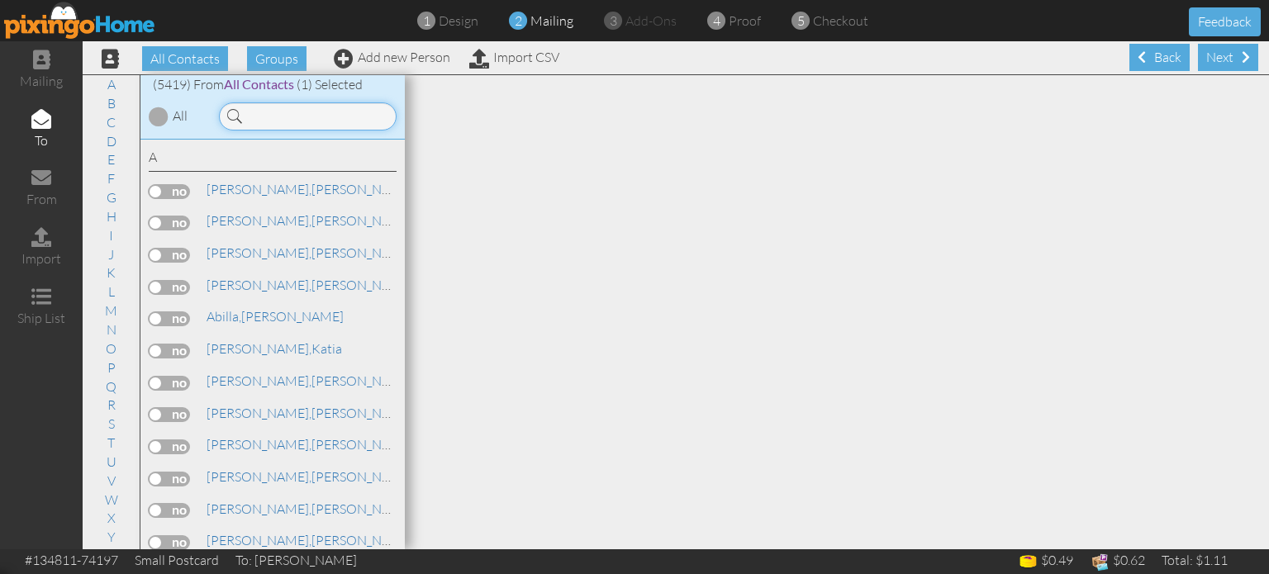
click at [294, 116] on input at bounding box center [308, 116] width 178 height 28
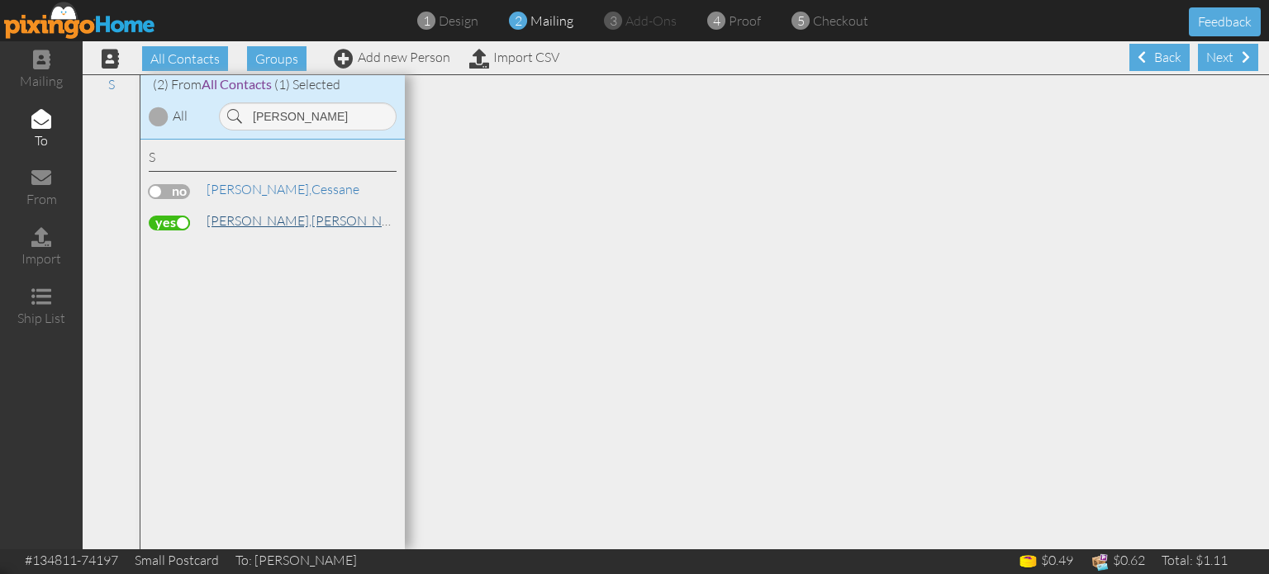
click at [248, 219] on link "[PERSON_NAME]" at bounding box center [310, 221] width 211 height 20
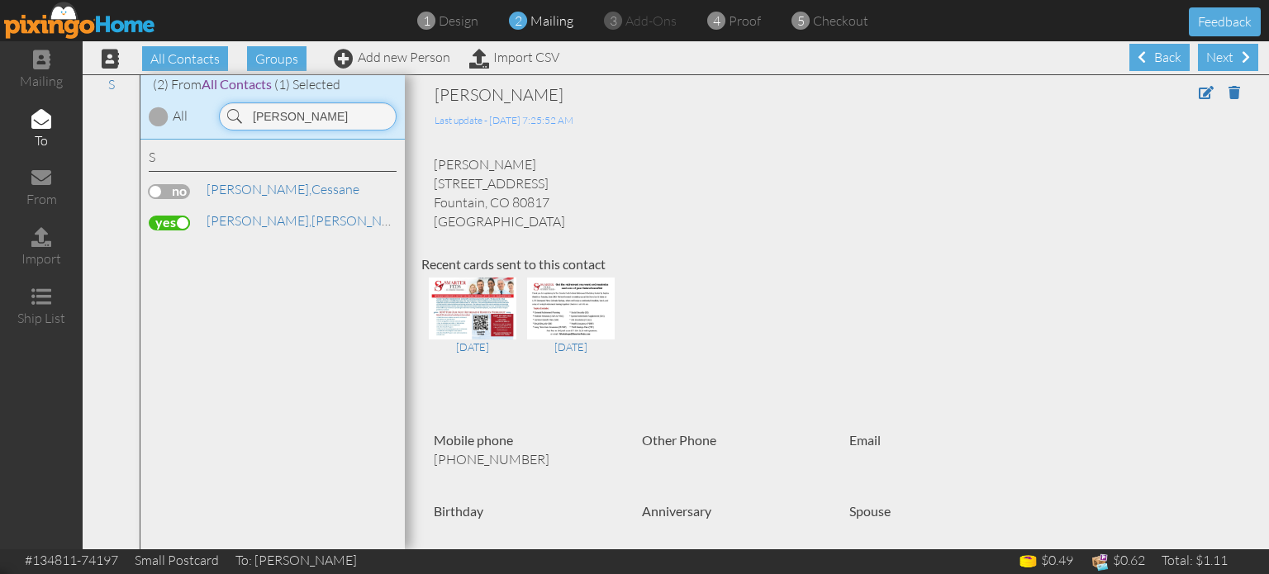
drag, startPoint x: 301, startPoint y: 117, endPoint x: 248, endPoint y: 122, distance: 53.9
click at [248, 122] on input "[PERSON_NAME]" at bounding box center [308, 116] width 178 height 28
type input "post"
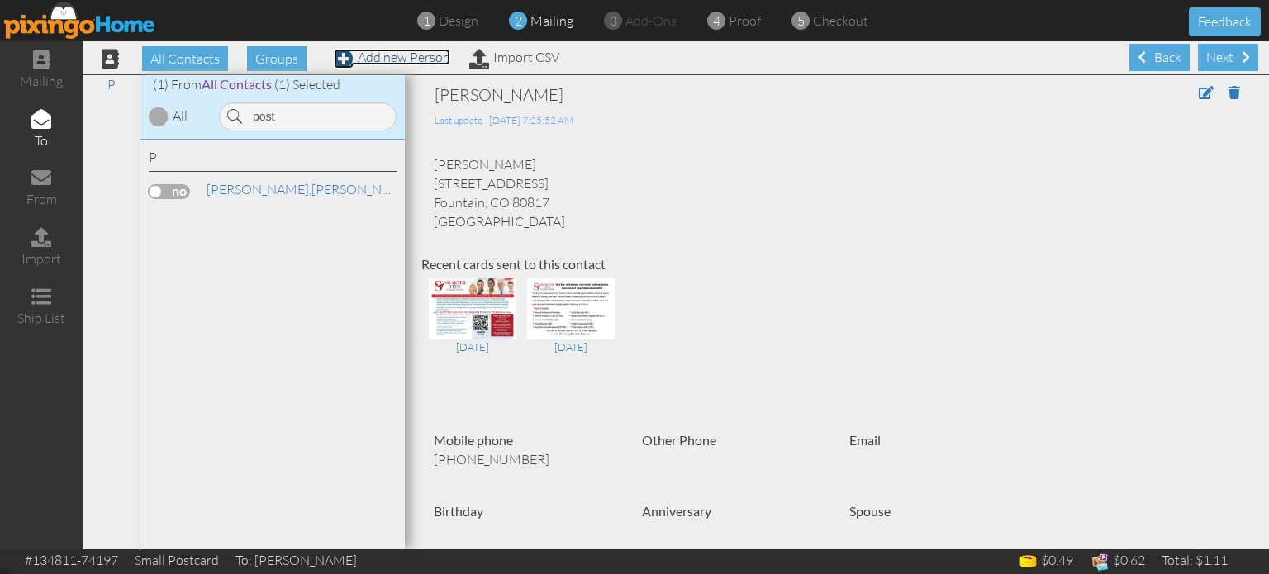
click at [415, 59] on link "Add new Person" at bounding box center [392, 57] width 116 height 17
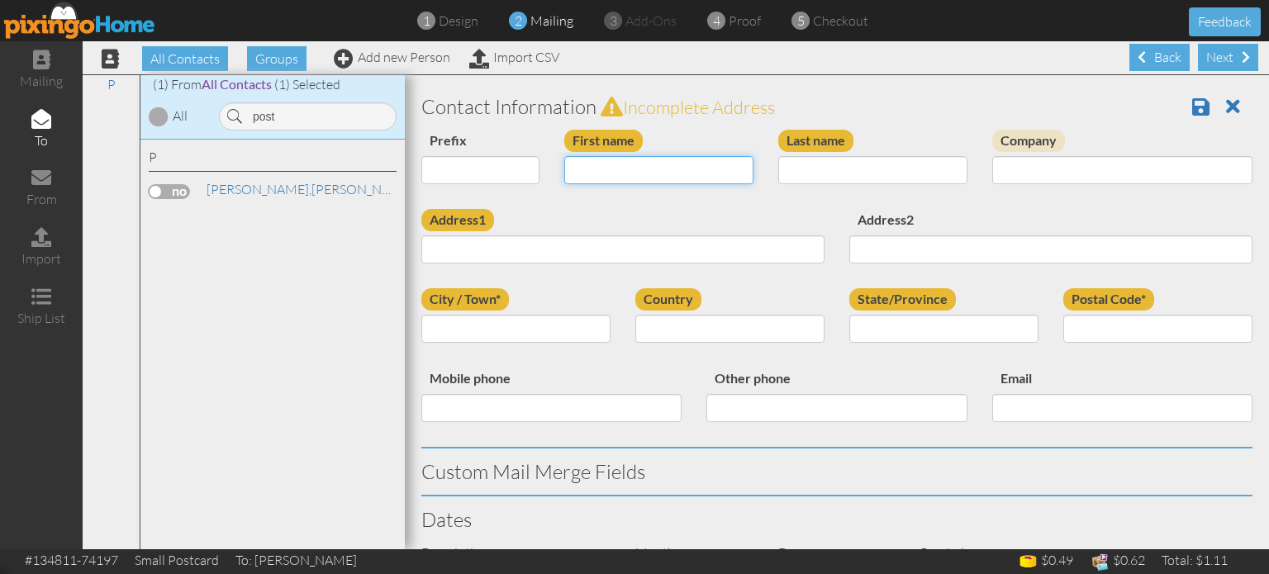
click at [603, 164] on input "First name" at bounding box center [658, 170] width 189 height 28
type input "[PERSON_NAME]"
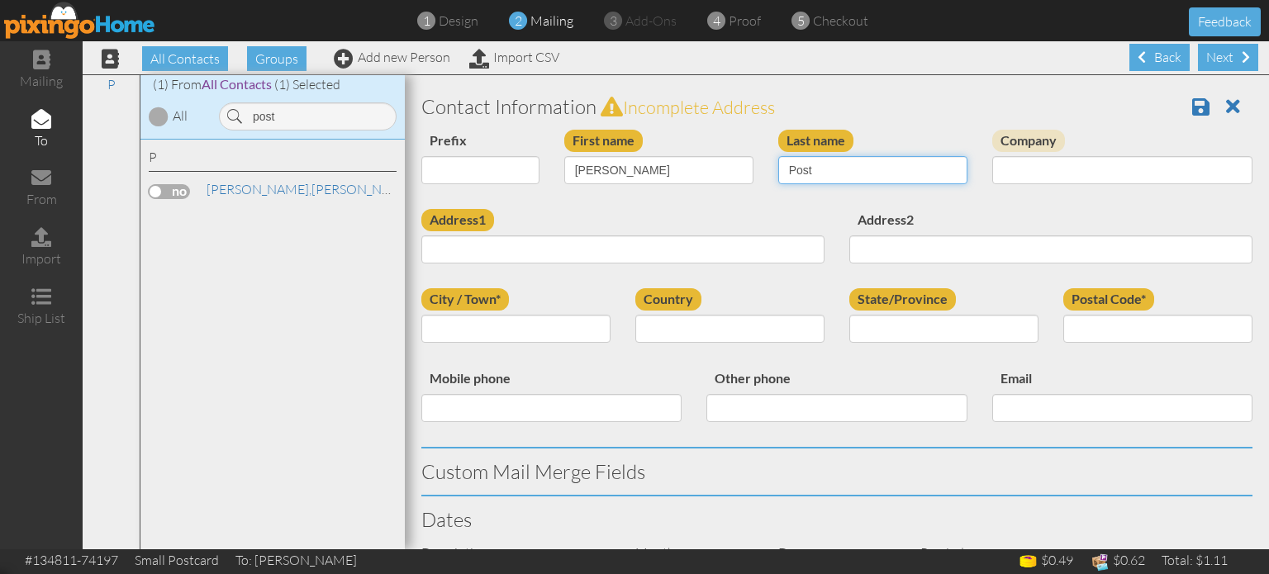
type input "Post"
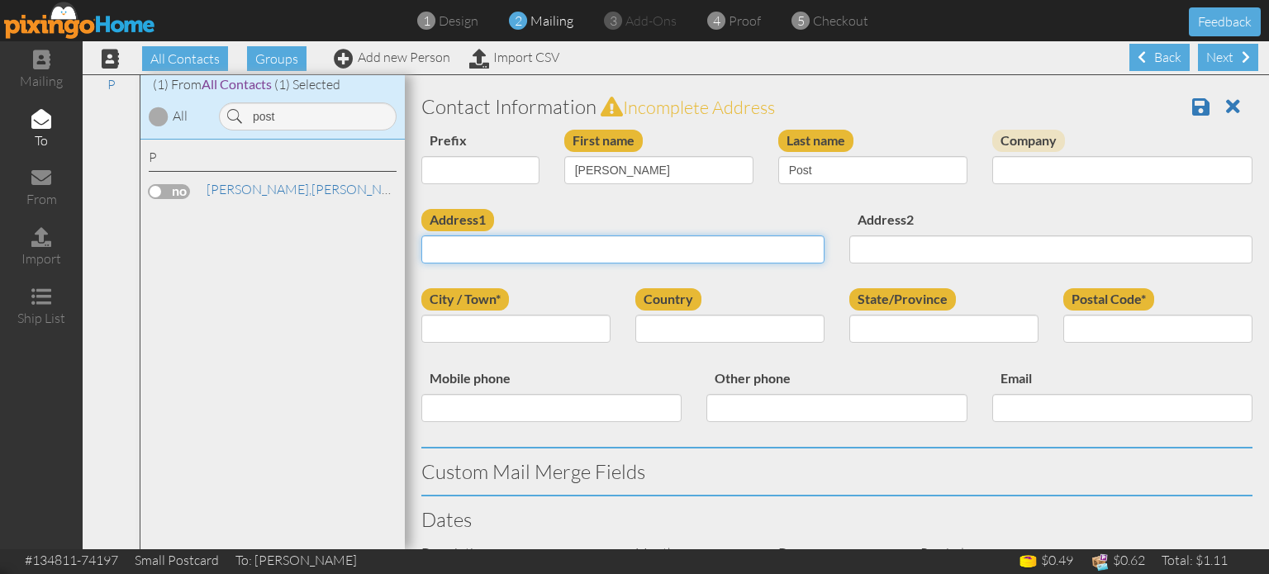
click at [591, 241] on input "Address1" at bounding box center [622, 249] width 403 height 28
paste input "4417 Gold Medal Pt 140 Colorado Springs, Colorado 80923 United States"
type input "4417 Gold Medal Pt 140 Colorado Springs, Colorado 80923 United States"
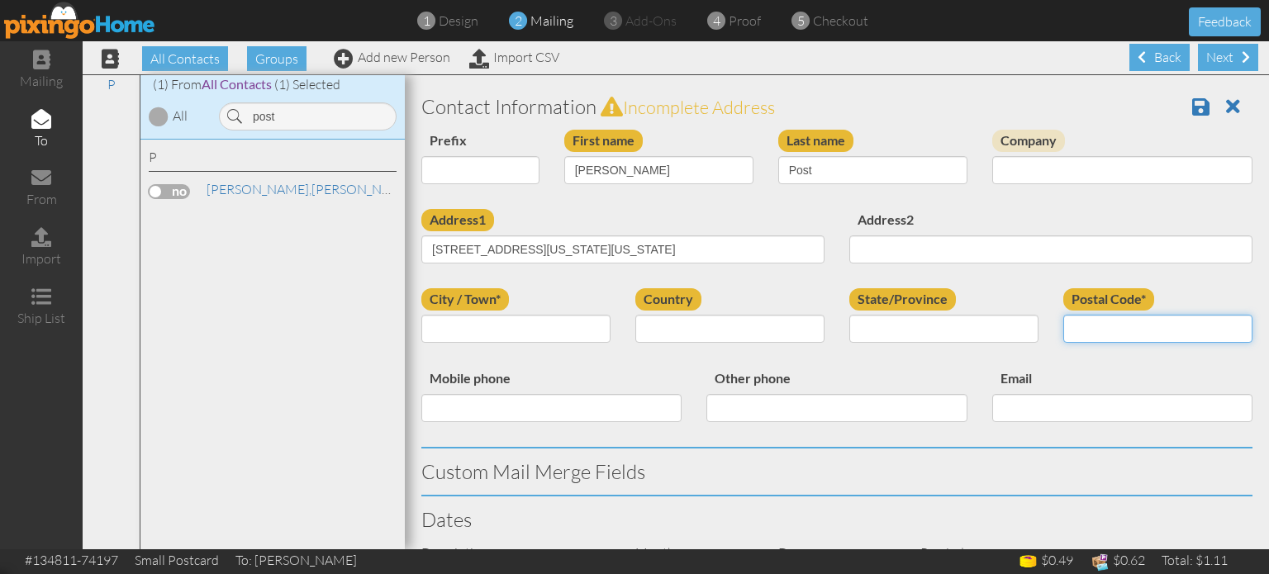
click at [1099, 338] on input "Postal Code*" at bounding box center [1157, 329] width 189 height 28
type input "80923"
click at [785, 207] on div "Prefix Dr. Mr. Mrs. First name Amanda Last name Post Company" at bounding box center [837, 169] width 856 height 79
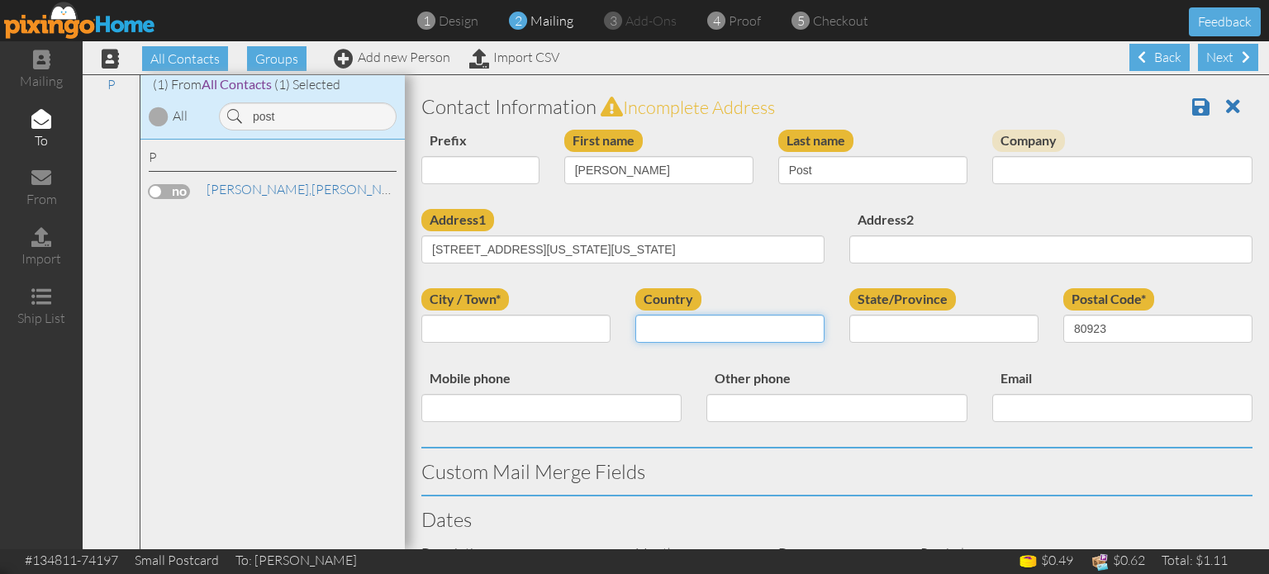
click at [710, 333] on select "[GEOGRAPHIC_DATA] -------------- [GEOGRAPHIC_DATA] [GEOGRAPHIC_DATA] [GEOGRAPHI…" at bounding box center [729, 329] width 189 height 28
select select "object:19130"
click at [635, 315] on select "[GEOGRAPHIC_DATA] -------------- [GEOGRAPHIC_DATA] [GEOGRAPHIC_DATA] [GEOGRAPHI…" at bounding box center [729, 329] width 189 height 28
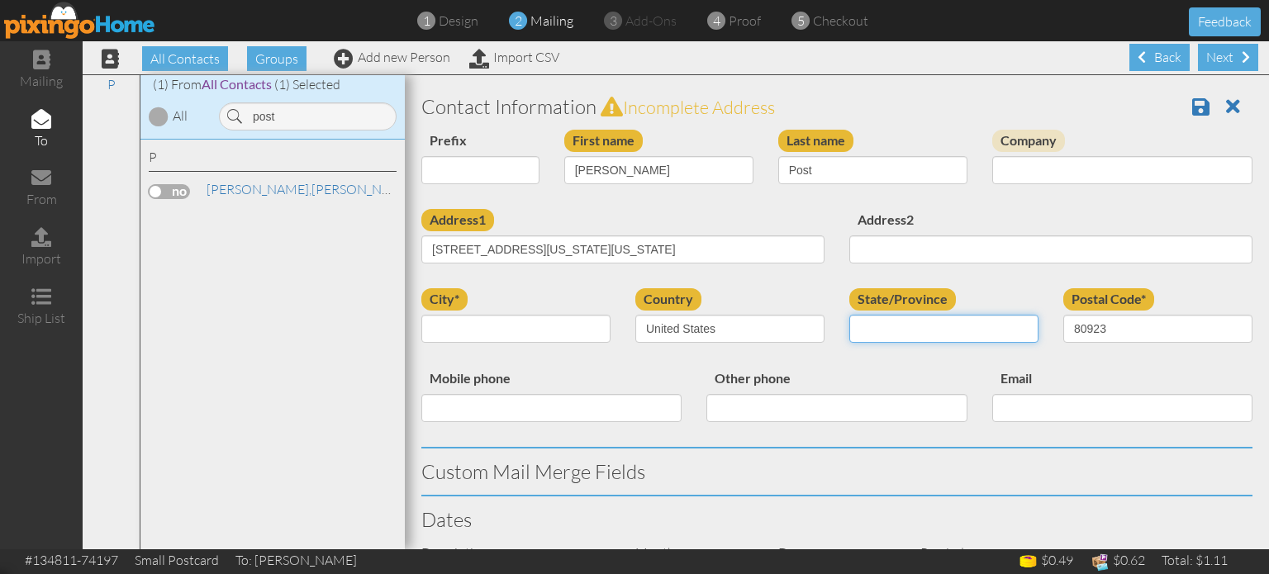
click at [914, 322] on select "AA (Military) AE (Military) [US_STATE] [US_STATE] [US_STATE] AP (Military) [US_…" at bounding box center [943, 329] width 189 height 28
select select "object:19384"
click at [849, 315] on select "AA (Military) AE (Military) [US_STATE] [US_STATE] [US_STATE] AP (Military) [US_…" at bounding box center [943, 329] width 189 height 28
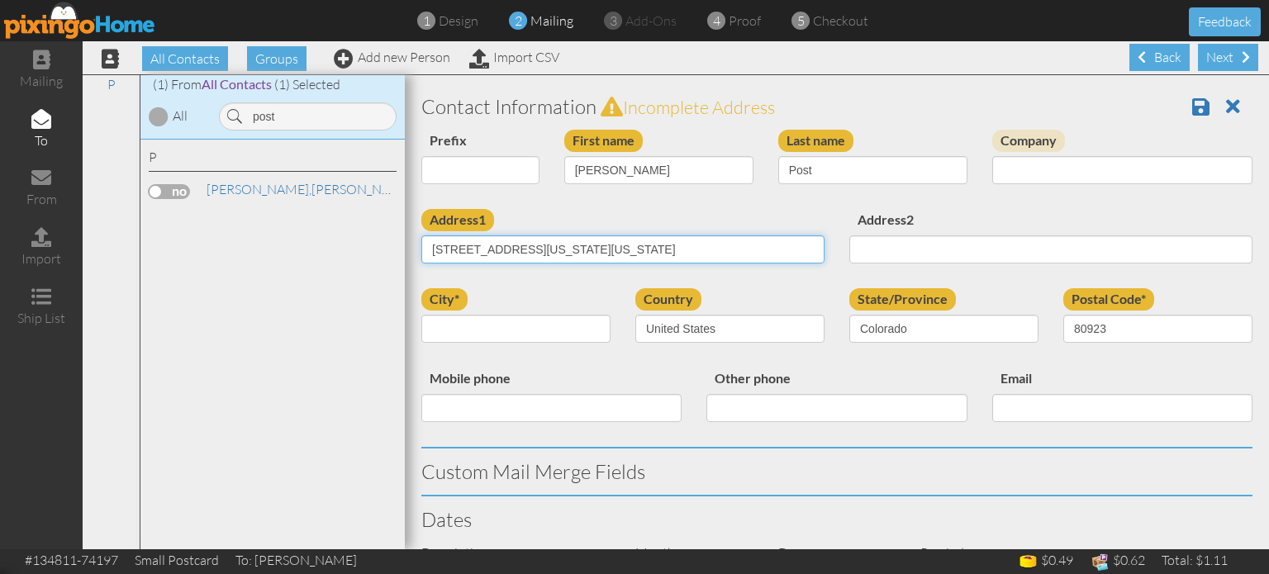
drag, startPoint x: 559, startPoint y: 246, endPoint x: 647, endPoint y: 248, distance: 87.6
click at [647, 248] on input "4417 Gold Medal Pt 140 Colorado Springs, Colorado 80923 United States" at bounding box center [622, 249] width 403 height 28
type input "4417 Gold Medal Pt 140 , Colorado 80923 United States"
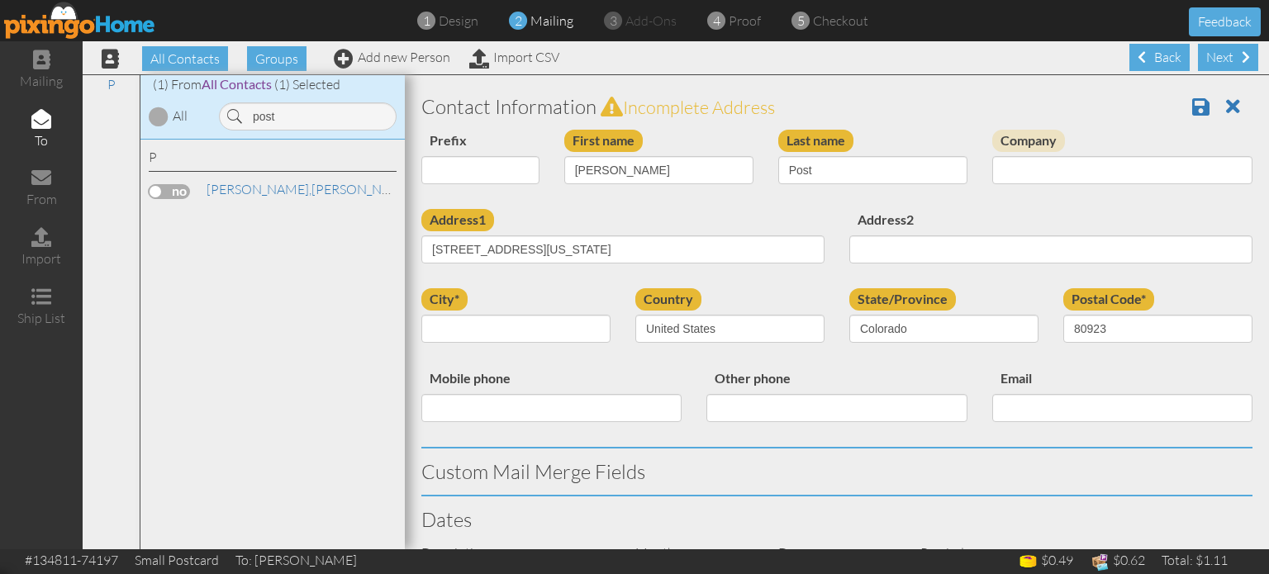
click at [568, 220] on div "Address1 4417 Gold Medal Pt 140 , Colorado 80923 United States" at bounding box center [623, 242] width 428 height 67
click at [483, 325] on input "city*" at bounding box center [515, 329] width 189 height 28
paste input "[US_STATE][GEOGRAPHIC_DATA]"
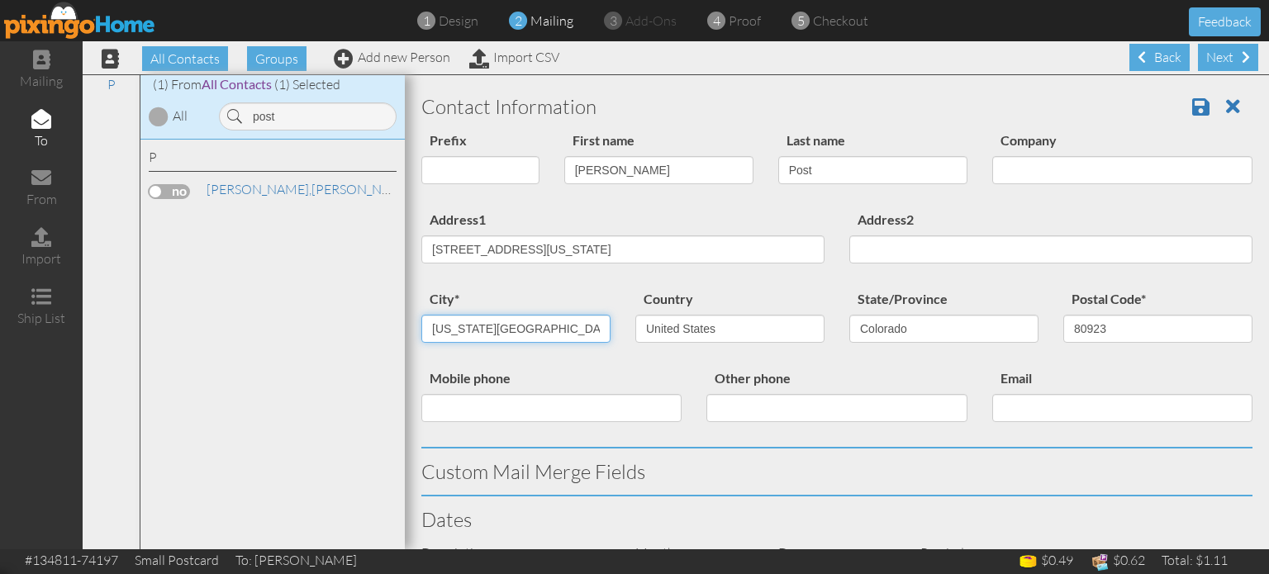
type input "[US_STATE][GEOGRAPHIC_DATA]"
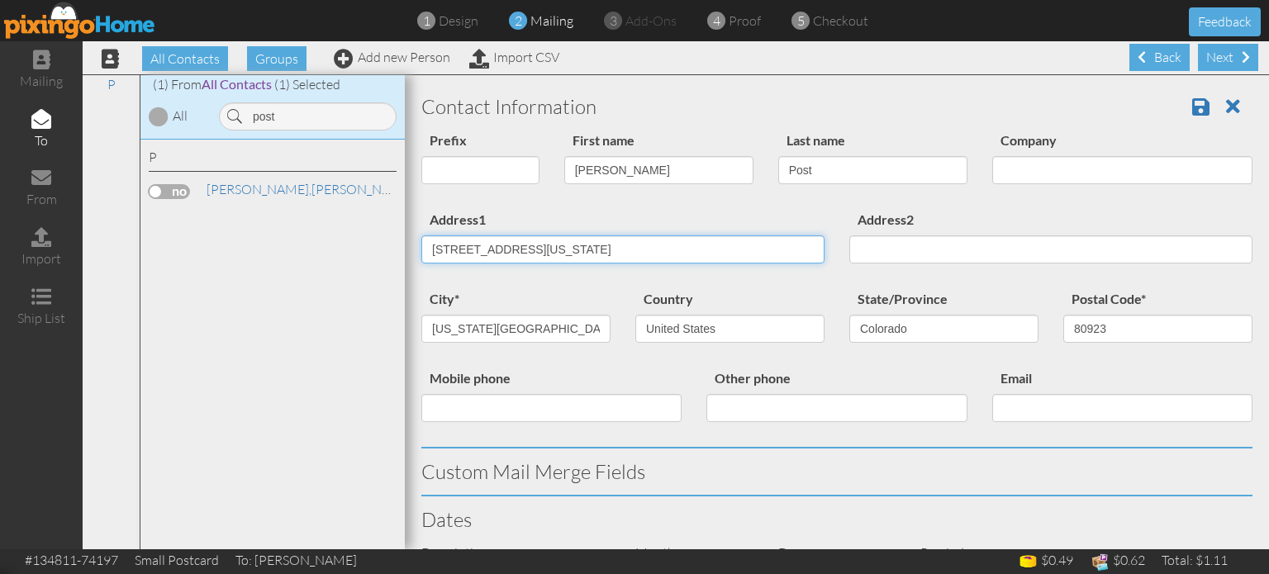
drag, startPoint x: 554, startPoint y: 248, endPoint x: 796, endPoint y: 247, distance: 242.0
click at [796, 246] on div "Address1 4417 Gold Medal Pt 140 , Colorado 80923 United States" at bounding box center [623, 242] width 428 height 67
type input "4417 Gold Medal Pt 140"
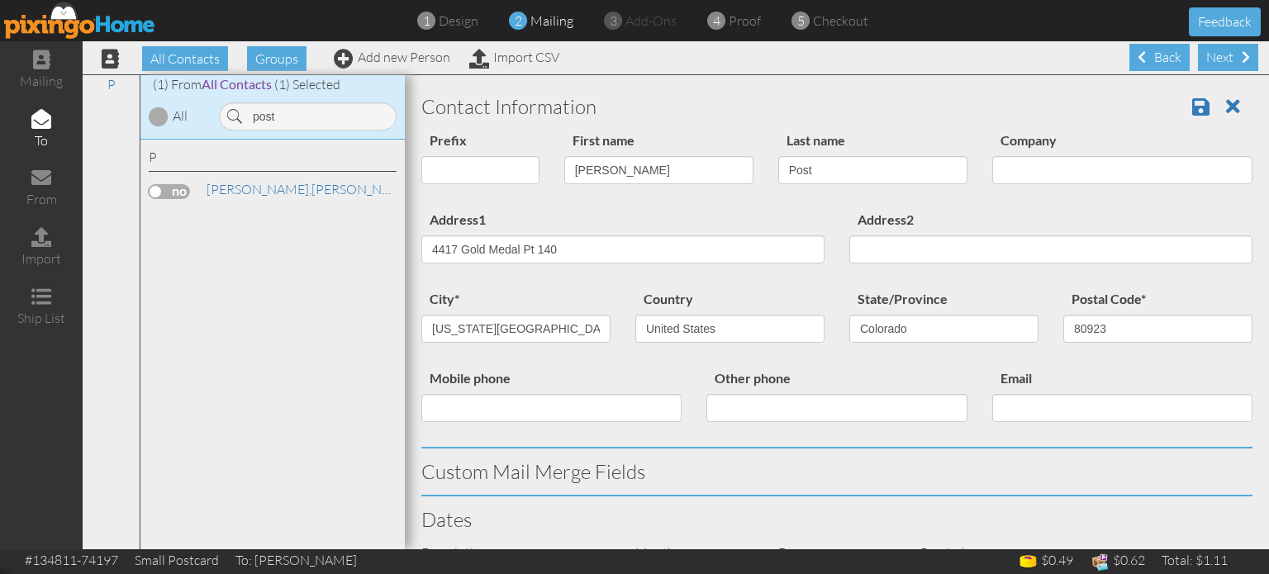
click at [748, 221] on div "Address1 4417 Gold Medal Pt 140" at bounding box center [623, 242] width 428 height 67
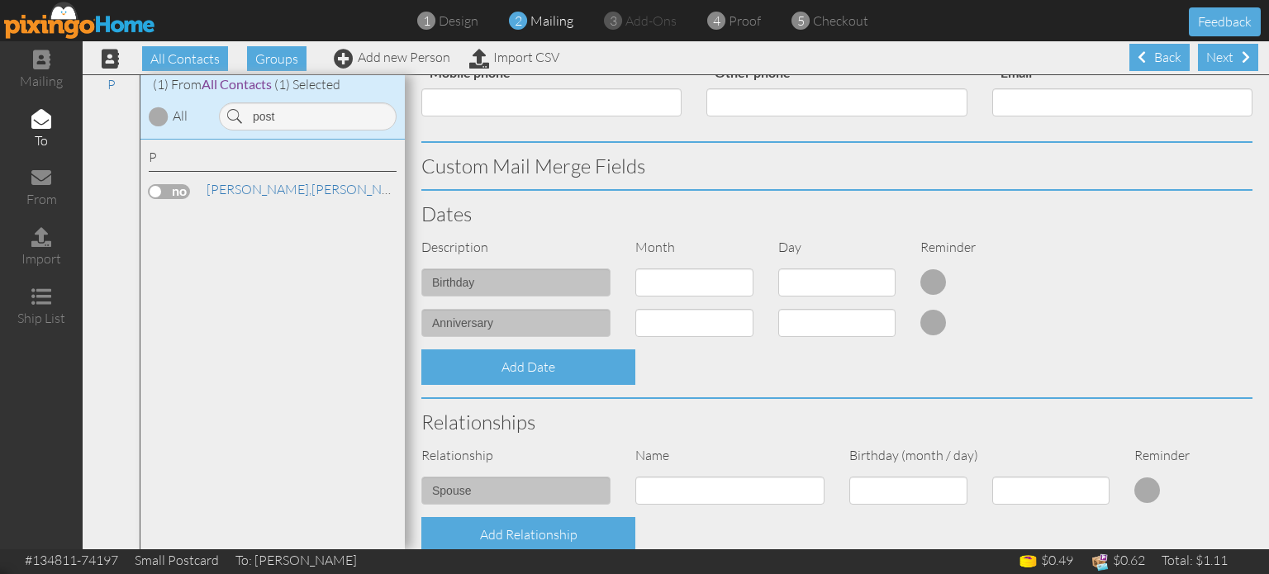
scroll to position [591, 0]
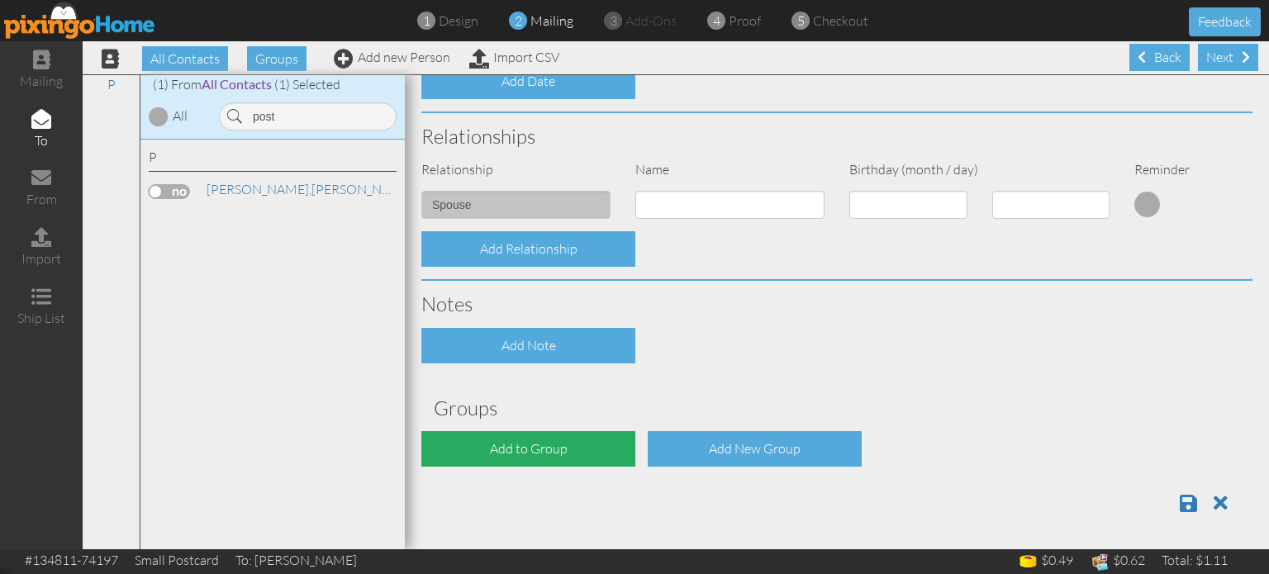
click at [510, 439] on div "Add to Group" at bounding box center [528, 449] width 214 height 36
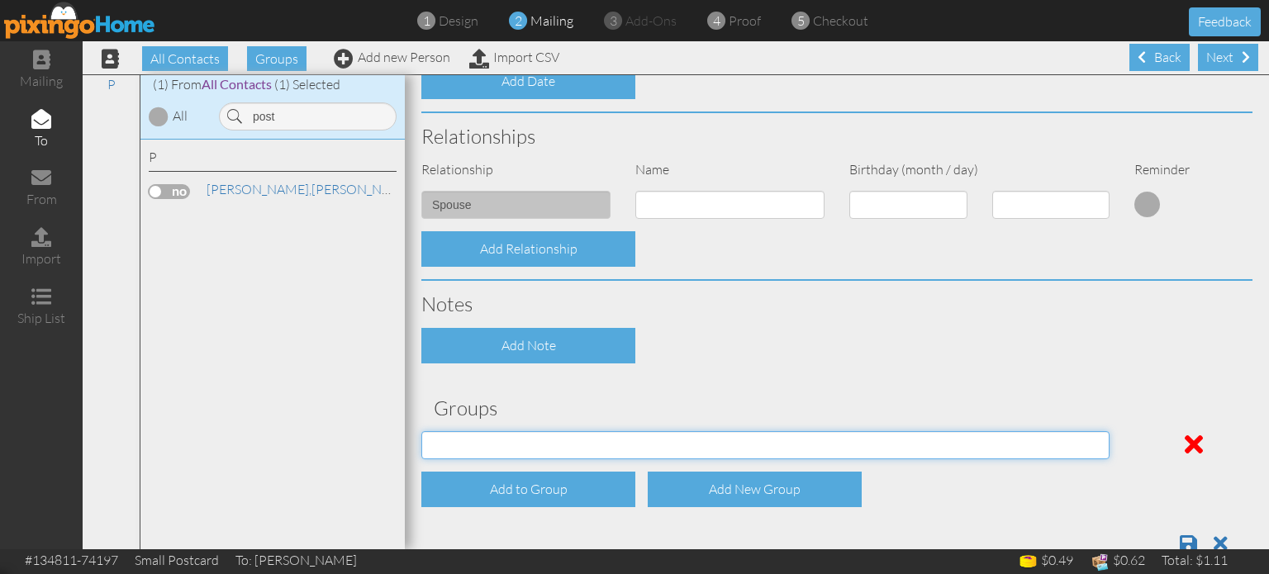
click at [510, 439] on select "04/22/2025 SMARTER FEDS OSD DMEA California 06/25/2025 BOP Onsite 08/12 Puerto …" at bounding box center [765, 445] width 688 height 28
select select "object:19448"
click at [421, 431] on select "04/22/2025 SMARTER FEDS OSD DMEA California 06/25/2025 BOP Onsite 08/12 Puerto …" at bounding box center [765, 445] width 688 height 28
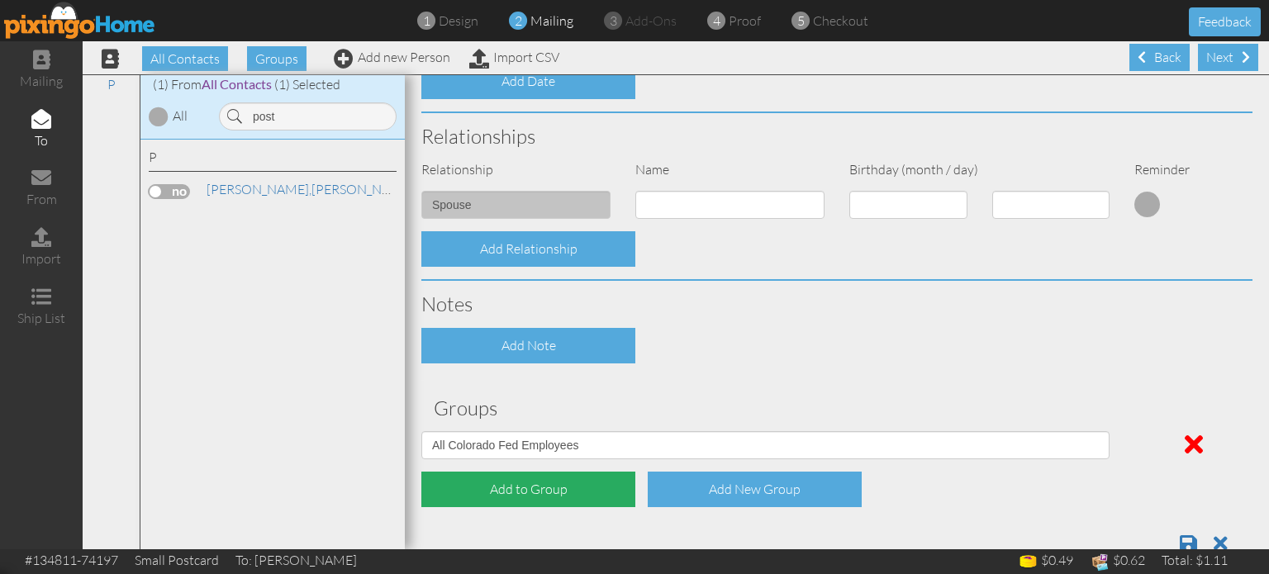
click at [495, 489] on div "Add to Group" at bounding box center [528, 490] width 214 height 36
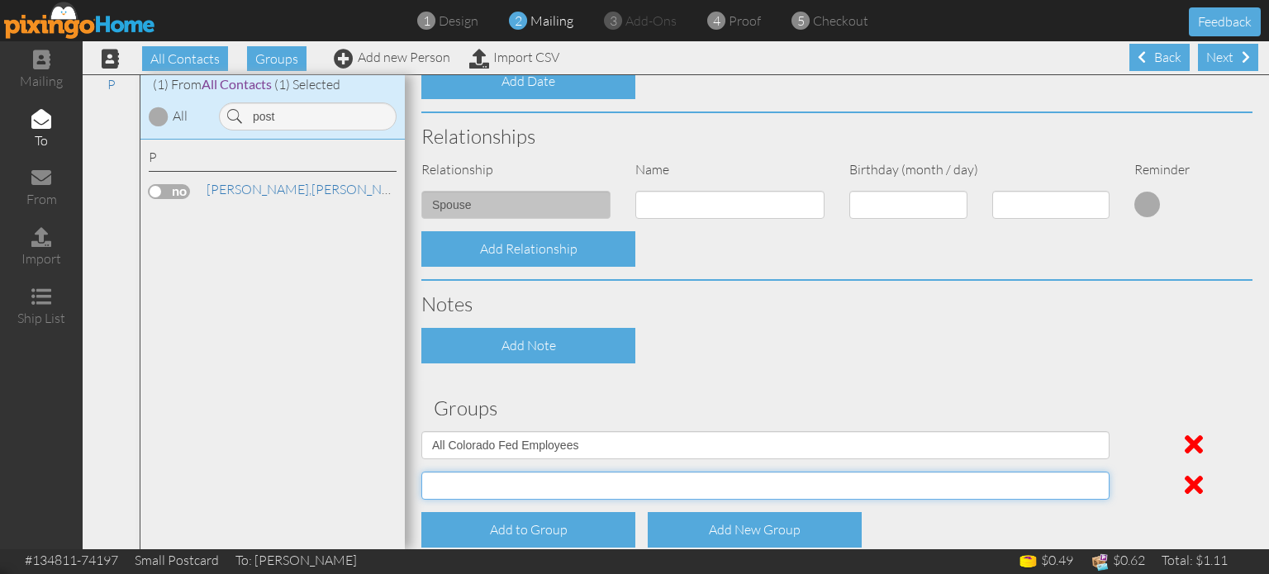
click at [489, 482] on select "04/22/2025 SMARTER FEDS OSD DMEA California 06/25/2025 BOP Onsite 08/12 Puerto …" at bounding box center [765, 486] width 688 height 28
select select "object:19500"
click at [421, 472] on select "04/22/2025 SMARTER FEDS OSD DMEA California 06/25/2025 BOP Onsite 08/12 Puerto …" at bounding box center [765, 486] width 688 height 28
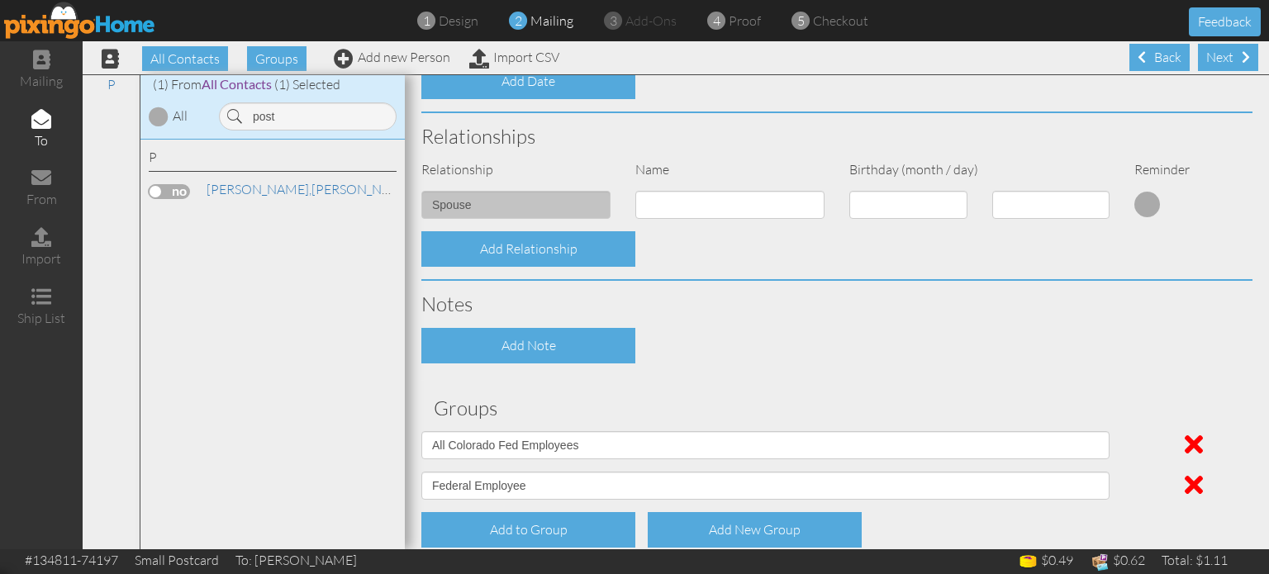
click at [966, 406] on h3 "Groups" at bounding box center [837, 407] width 806 height 21
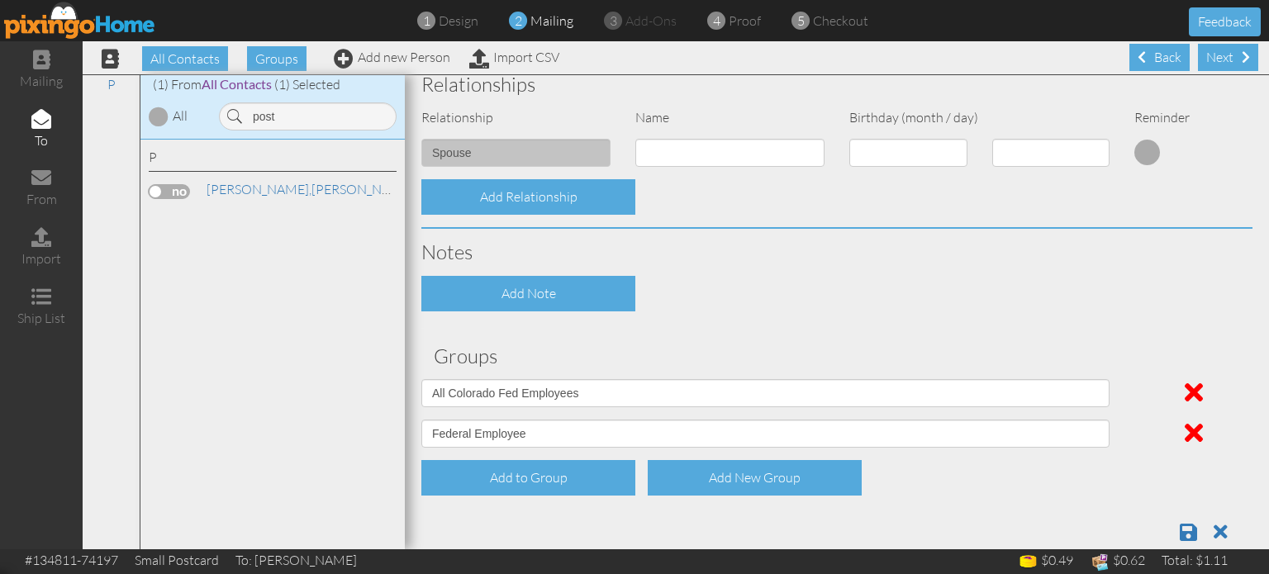
scroll to position [672, 0]
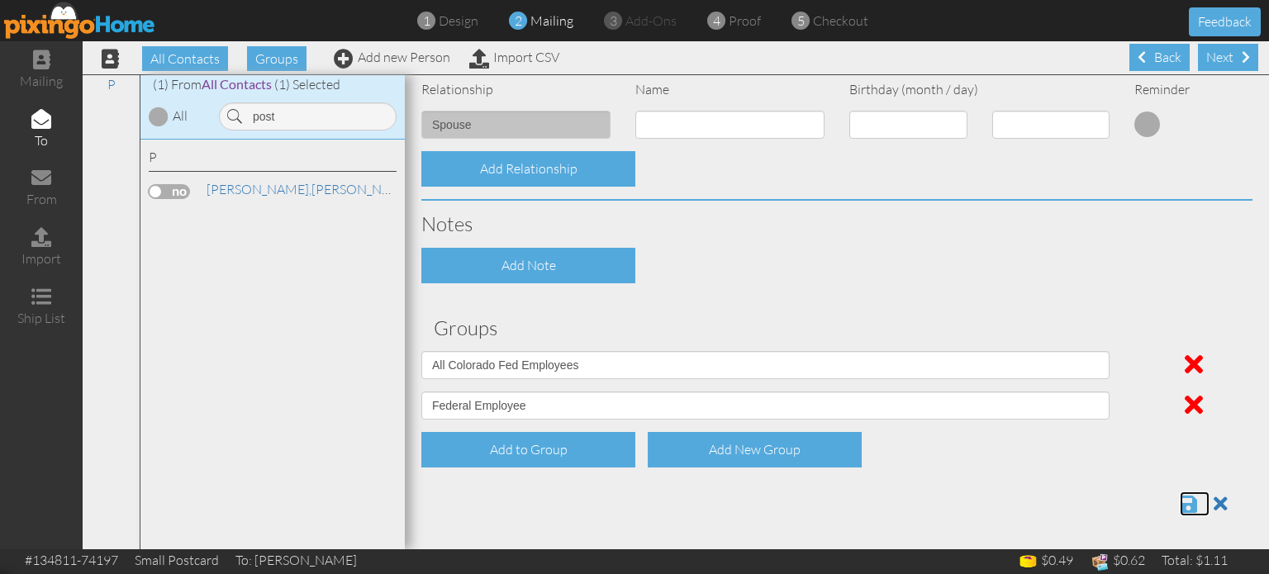
click at [1180, 501] on span at bounding box center [1188, 504] width 17 height 20
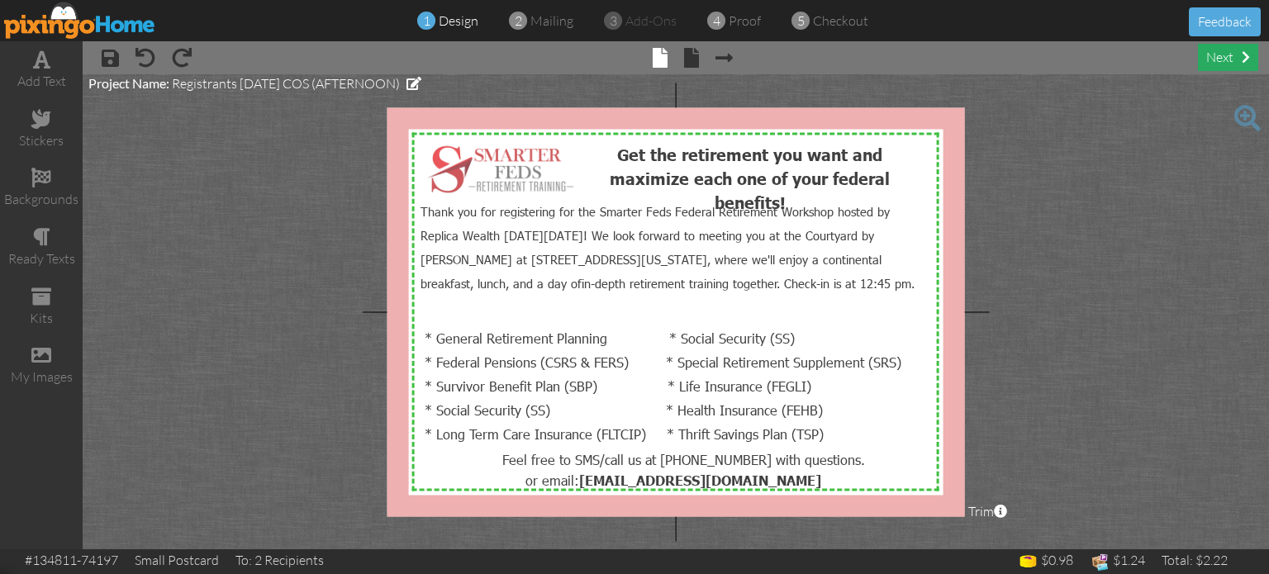
click at [1205, 62] on div "next" at bounding box center [1228, 57] width 60 height 27
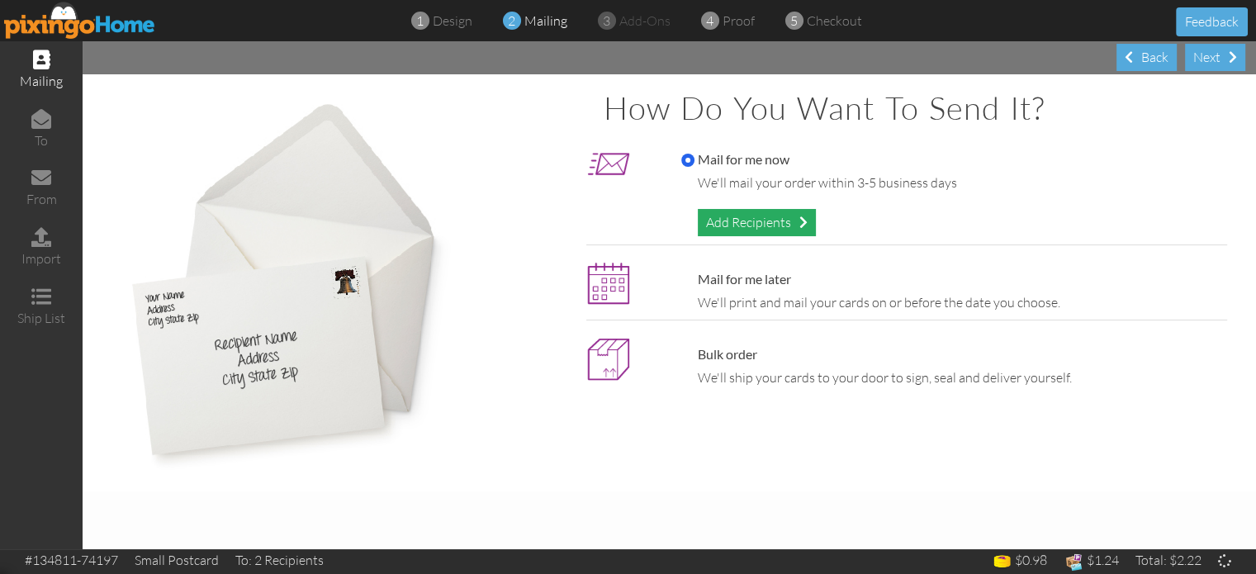
click at [729, 228] on div "Add Recipients" at bounding box center [757, 222] width 118 height 27
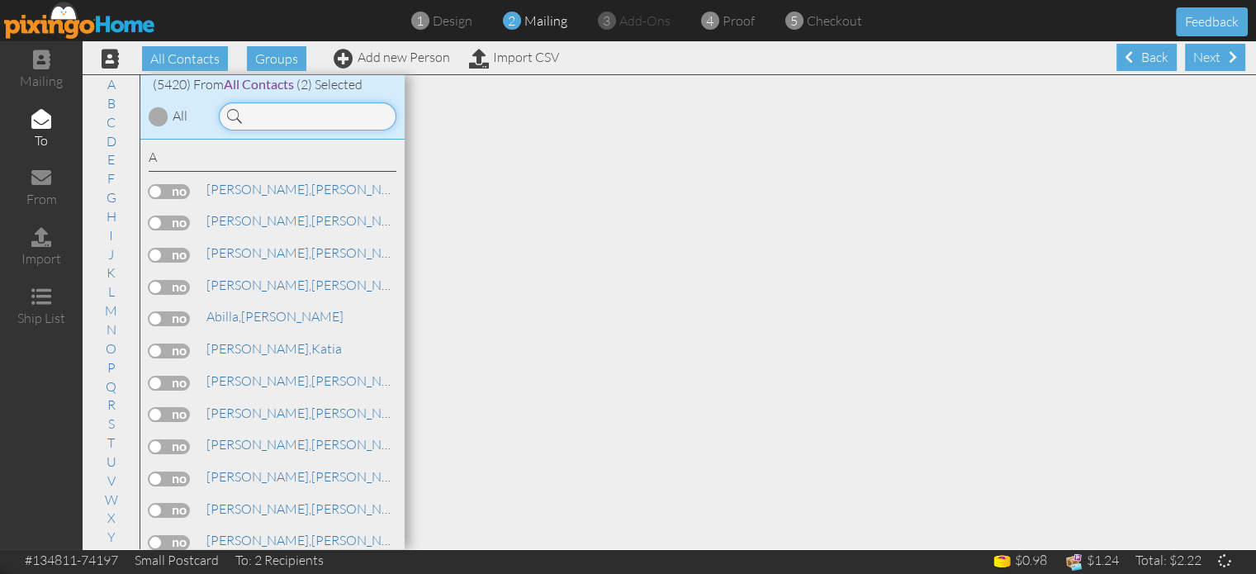
click at [325, 115] on input at bounding box center [308, 116] width 178 height 28
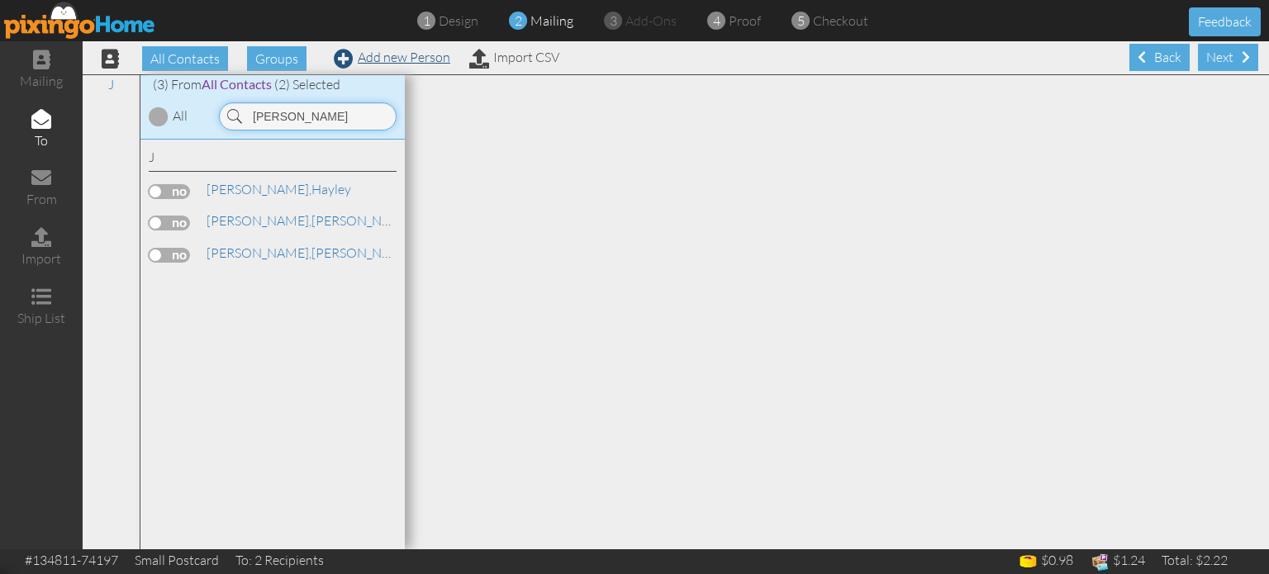
type input "jennings"
click at [368, 62] on link "Add new Person" at bounding box center [392, 57] width 116 height 17
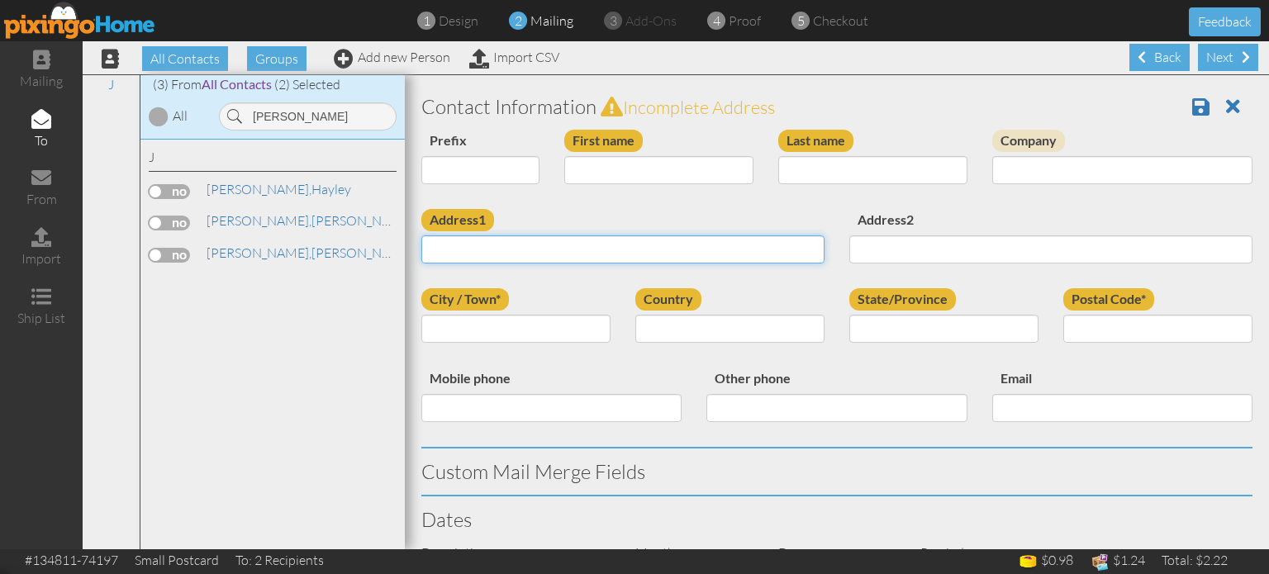
click at [590, 249] on input "Address1" at bounding box center [622, 249] width 403 height 28
paste input "367 Panoramic Dr Monument, Colorado 80132 United States"
type input "367 Panoramic Dr Monument, Colorado 80132 United States"
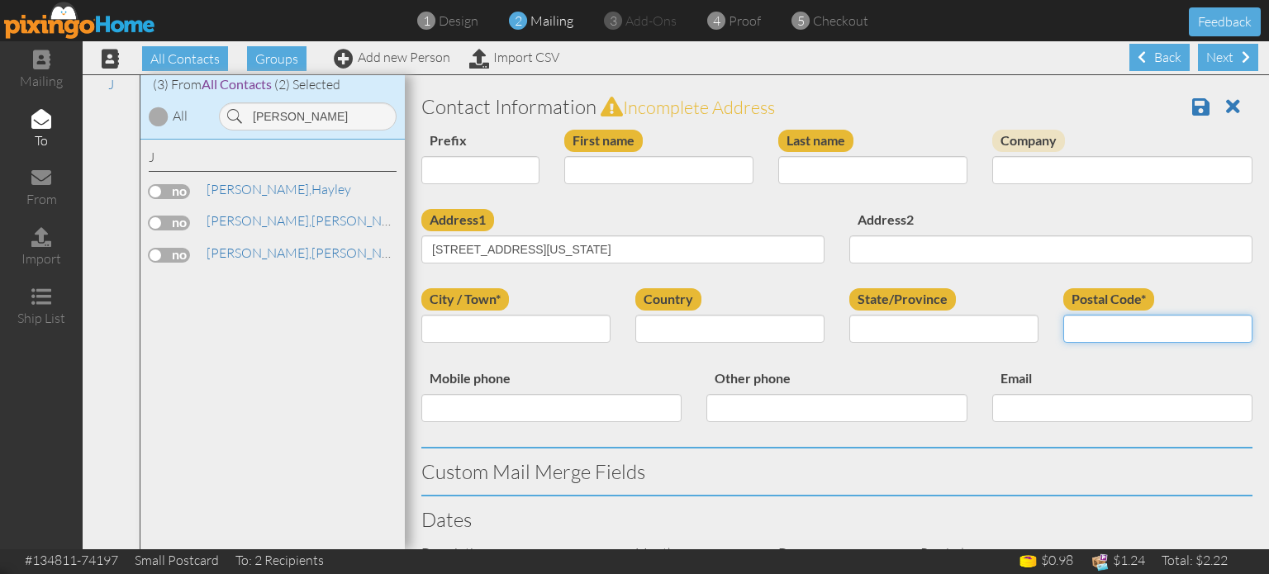
click at [1067, 333] on input "Postal Code*" at bounding box center [1157, 329] width 189 height 28
type input "80132"
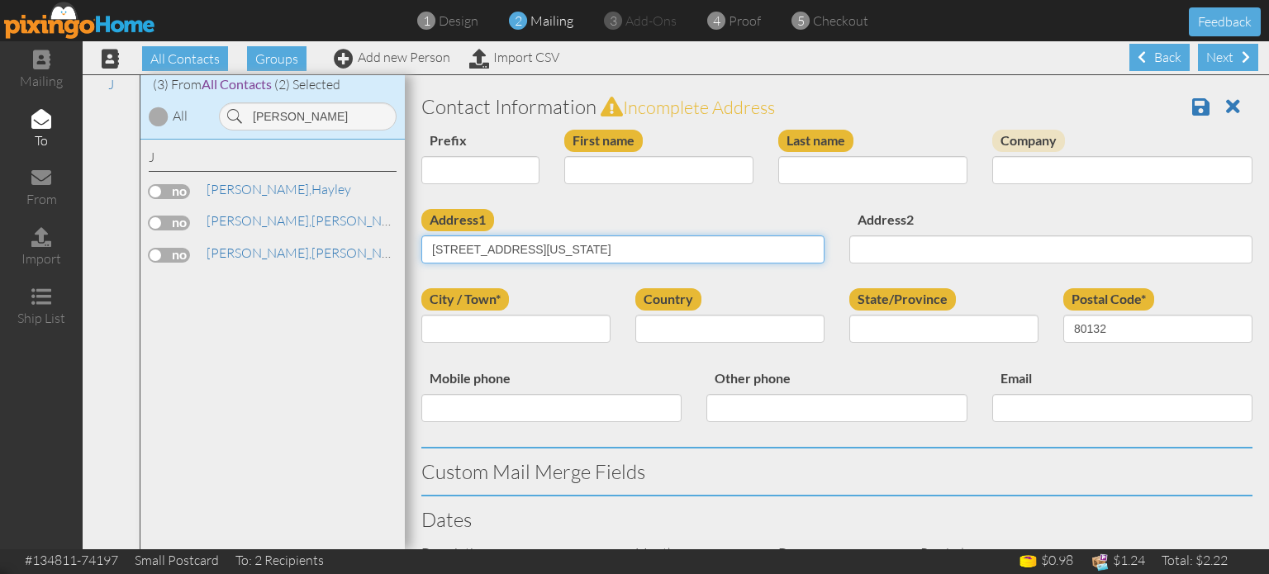
drag, startPoint x: 532, startPoint y: 247, endPoint x: 582, endPoint y: 254, distance: 50.8
click at [582, 254] on input "367 Panoramic Dr Monument, Colorado 80132 United States" at bounding box center [622, 249] width 403 height 28
type input "367 Panoramic Dr , Colorado 80132 United States"
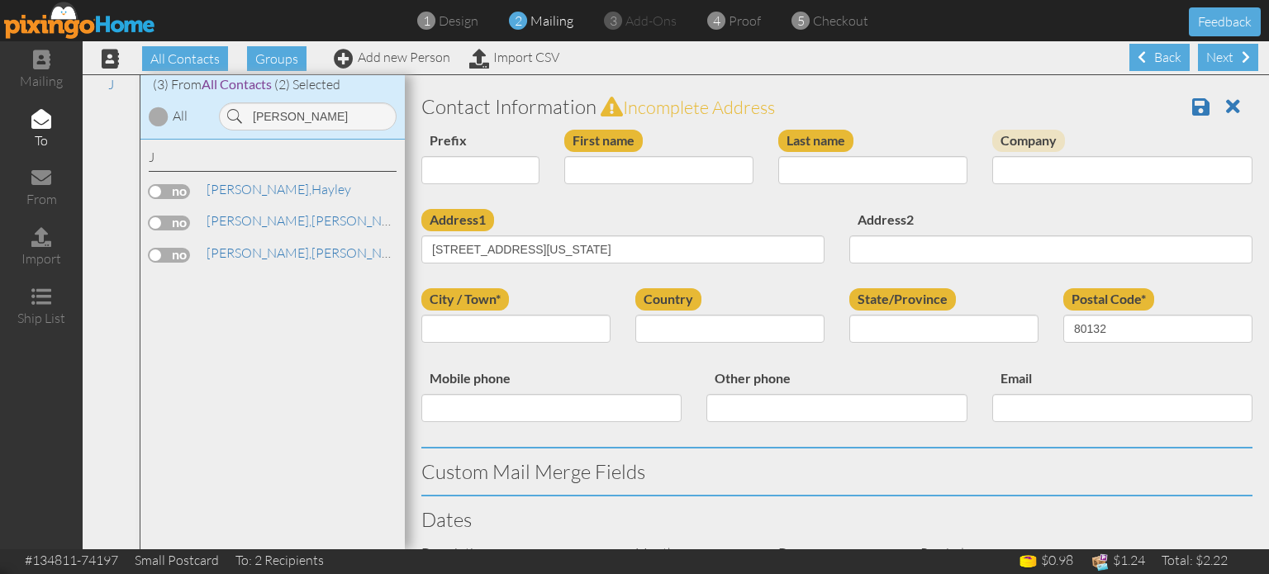
click at [614, 201] on div "Prefix Dr. Mr. Mrs. First name Last name Company" at bounding box center [837, 169] width 856 height 79
click at [512, 333] on input "City / Town*" at bounding box center [515, 329] width 189 height 28
paste input "Monument"
type input "Monument"
click at [690, 327] on select "United States -------------- Afghanistan Albania Algeria American Samoa Andorra…" at bounding box center [729, 329] width 189 height 28
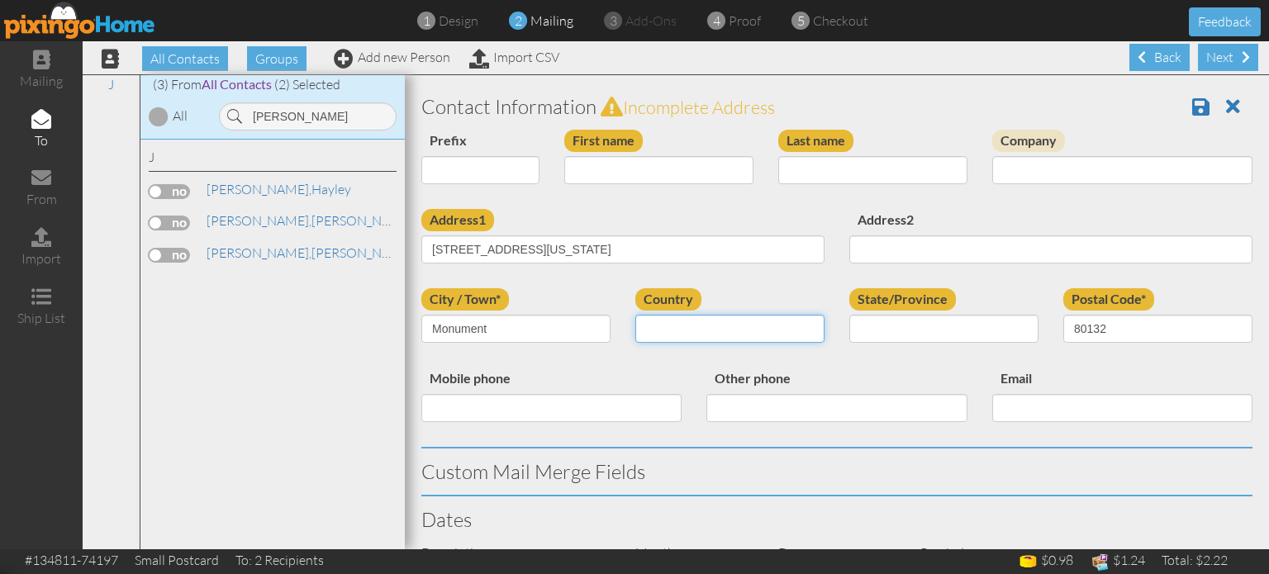
select select "object:17359"
click at [635, 315] on select "United States -------------- Afghanistan Albania Algeria American Samoa Andorra…" at bounding box center [729, 329] width 189 height 28
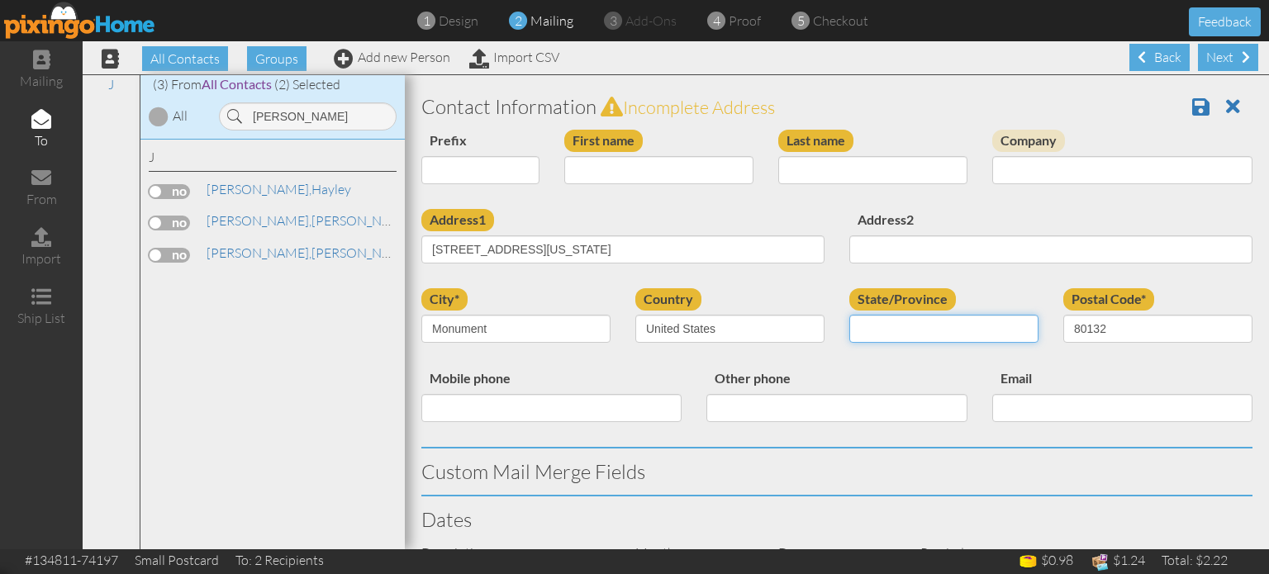
click at [941, 335] on select "AA (Military) AE (Military) Alabama Alaska American Samoa AP (Military) Arizona…" at bounding box center [943, 329] width 189 height 28
select select "object:17613"
click at [849, 315] on select "AA (Military) AE (Military) Alabama Alaska American Samoa AP (Military) Arizona…" at bounding box center [943, 329] width 189 height 28
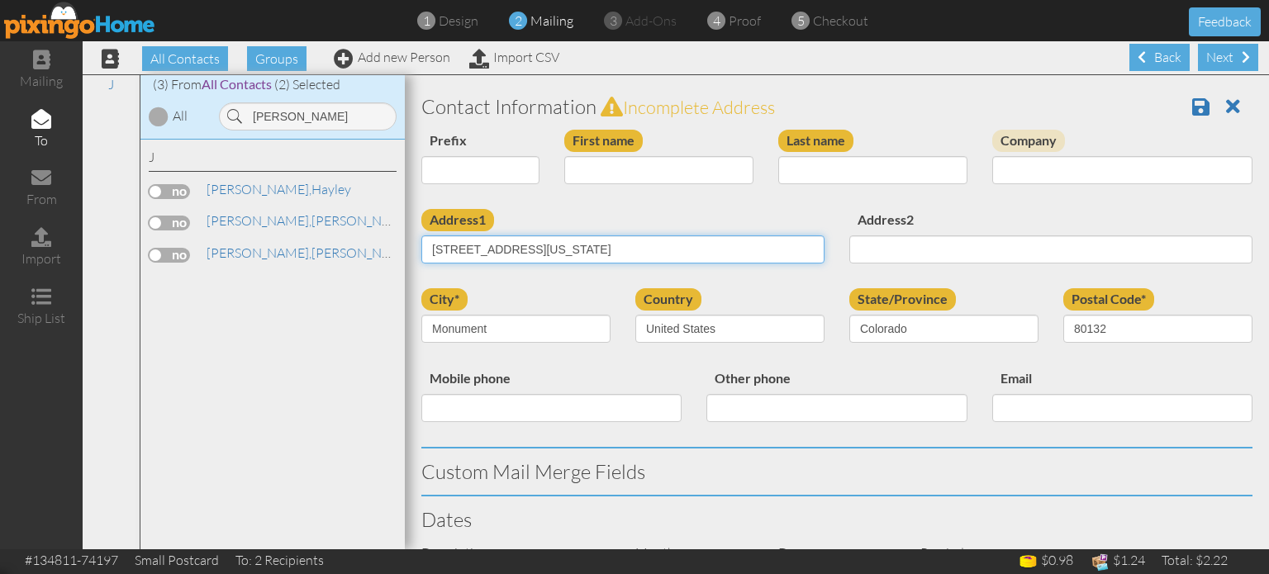
drag, startPoint x: 526, startPoint y: 249, endPoint x: 730, endPoint y: 202, distance: 209.6
type input "367 Panoramic Dr"
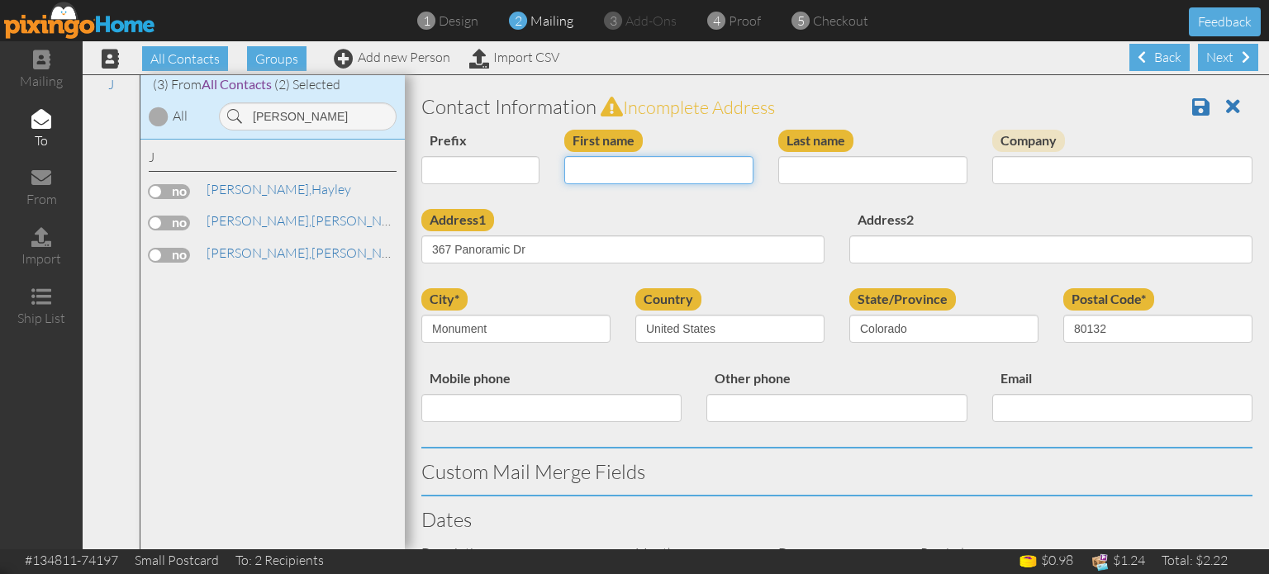
click at [689, 177] on input "First name" at bounding box center [658, 170] width 189 height 28
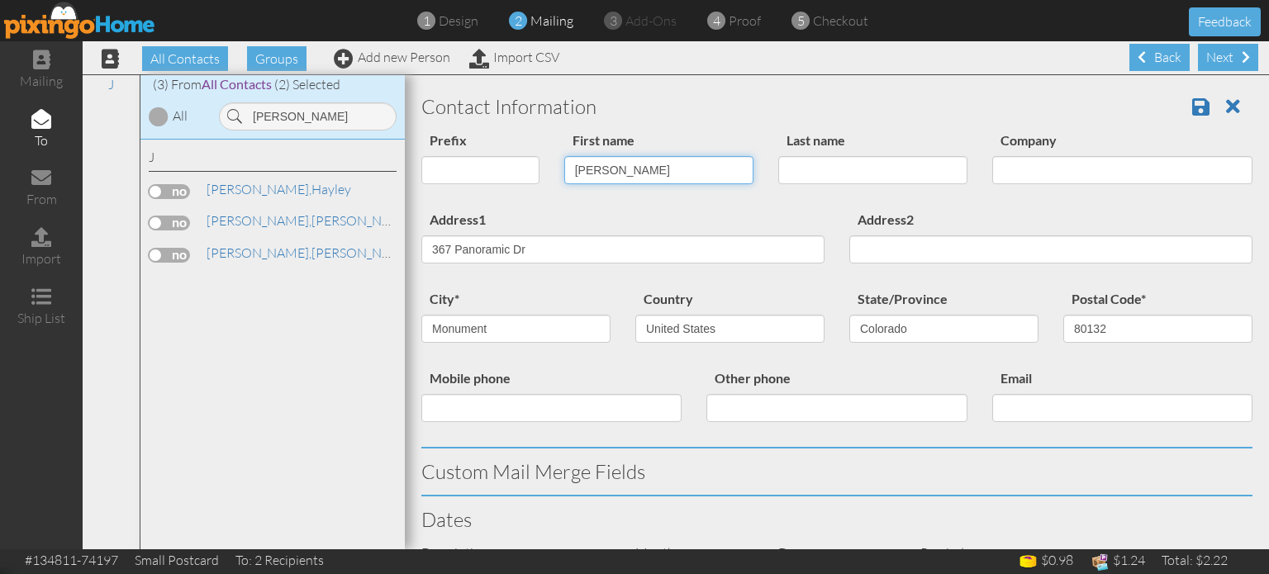
type input "[PERSON_NAME]"
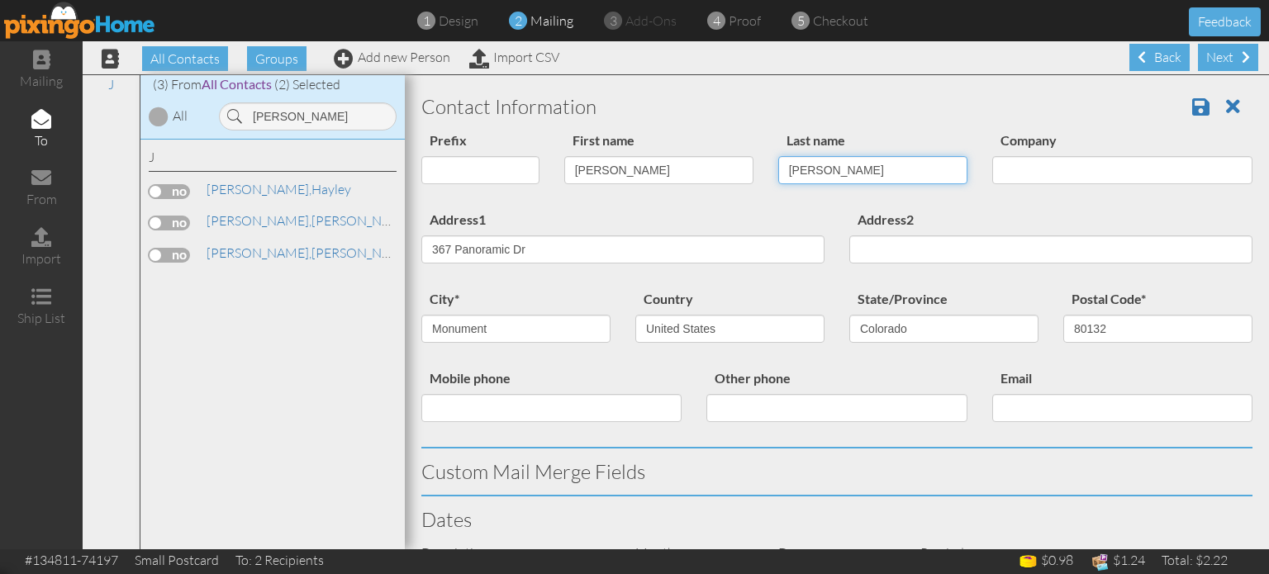
type input "Jennings"
click at [690, 135] on div "First name Kimberly" at bounding box center [659, 163] width 214 height 67
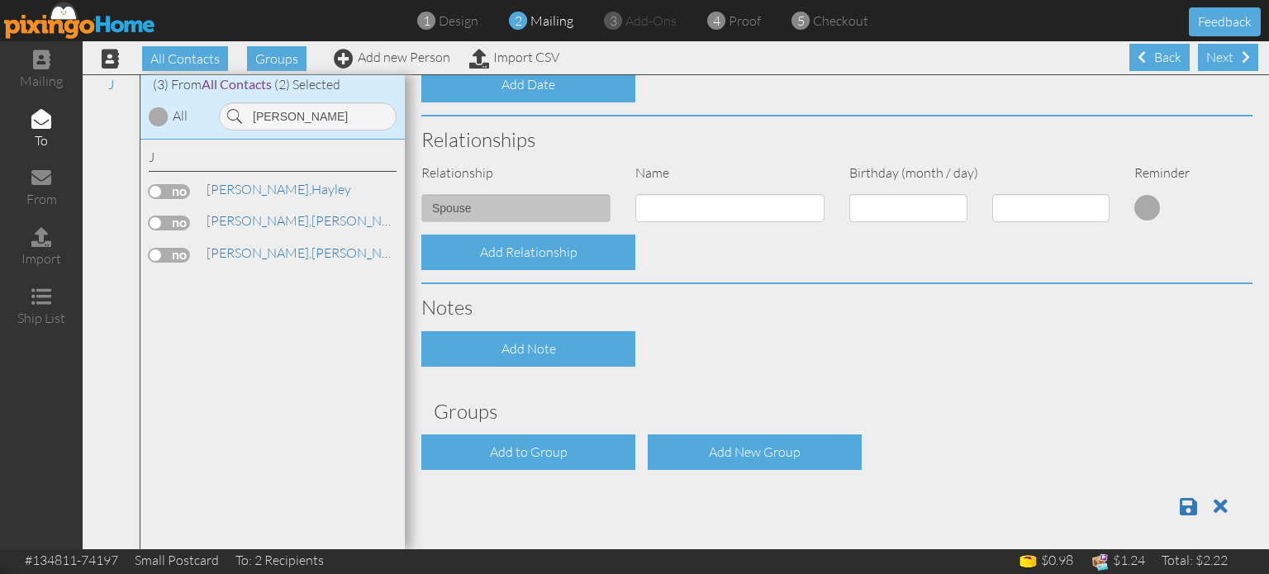
scroll to position [591, 0]
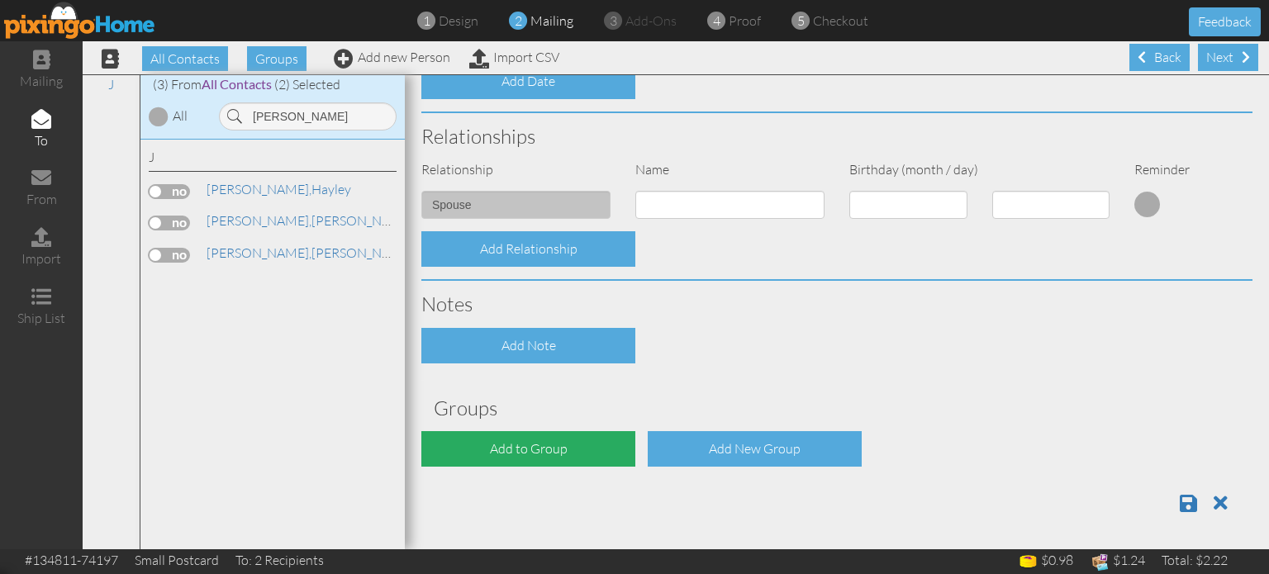
click at [512, 440] on div "Add to Group" at bounding box center [528, 449] width 214 height 36
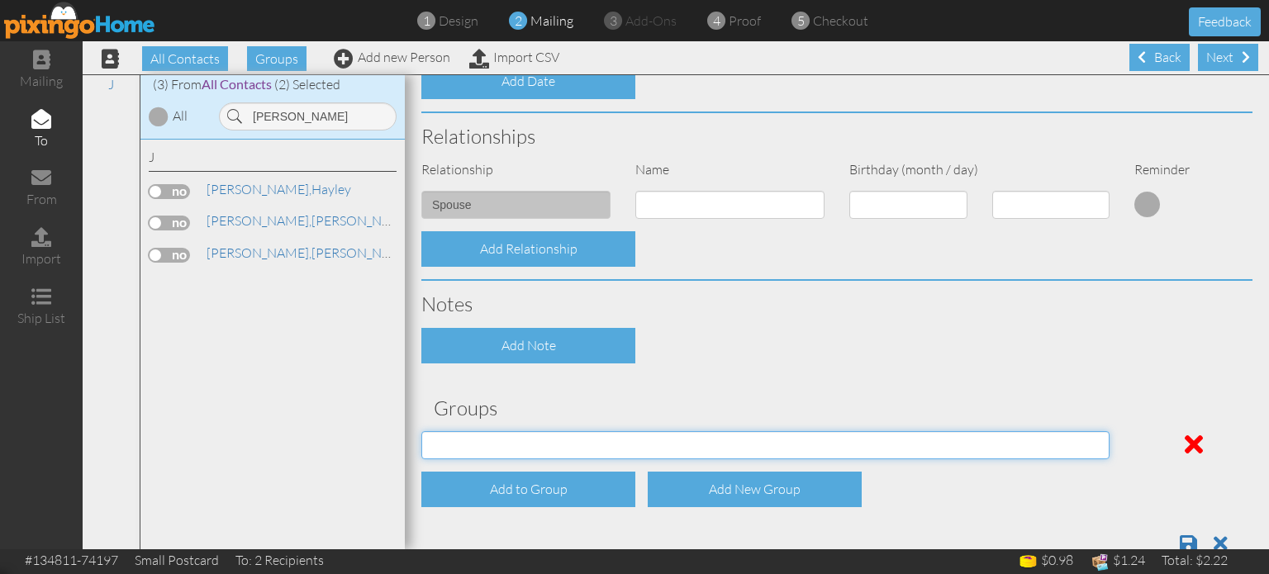
click at [509, 439] on select "04/22/2025 SMARTER FEDS OSD DMEA California 06/25/2025 BOP Onsite 08/12 Puerto …" at bounding box center [765, 445] width 688 height 28
select select "object:17677"
click at [421, 431] on select "04/22/2025 SMARTER FEDS OSD DMEA California 06/25/2025 BOP Onsite 08/12 Puerto …" at bounding box center [765, 445] width 688 height 28
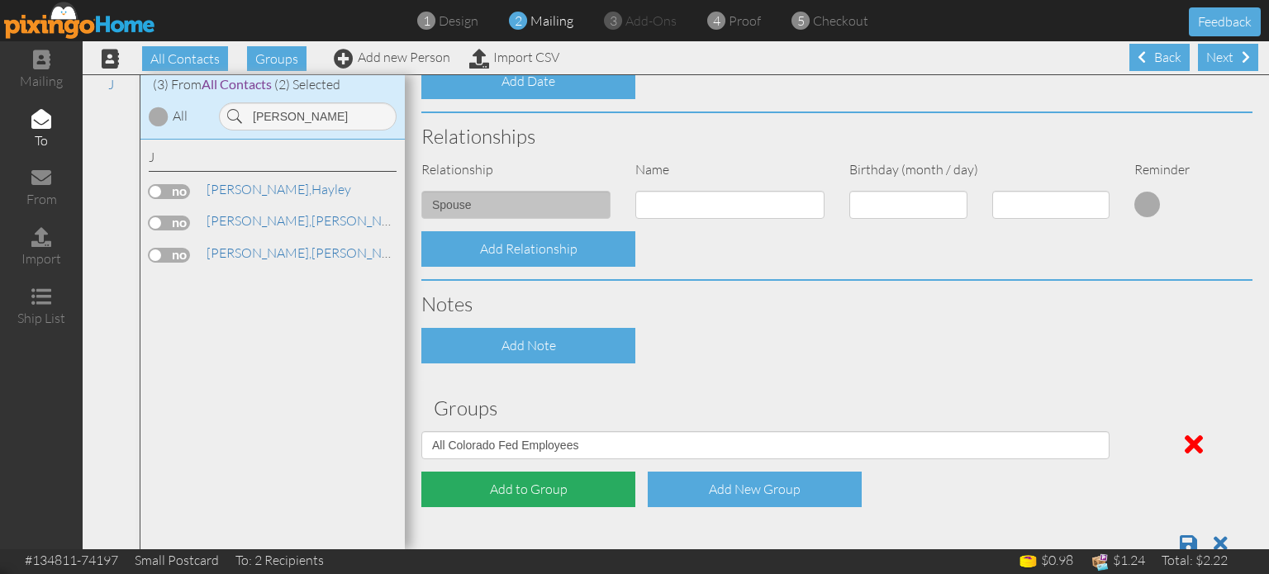
click at [489, 496] on div "Add to Group" at bounding box center [528, 490] width 214 height 36
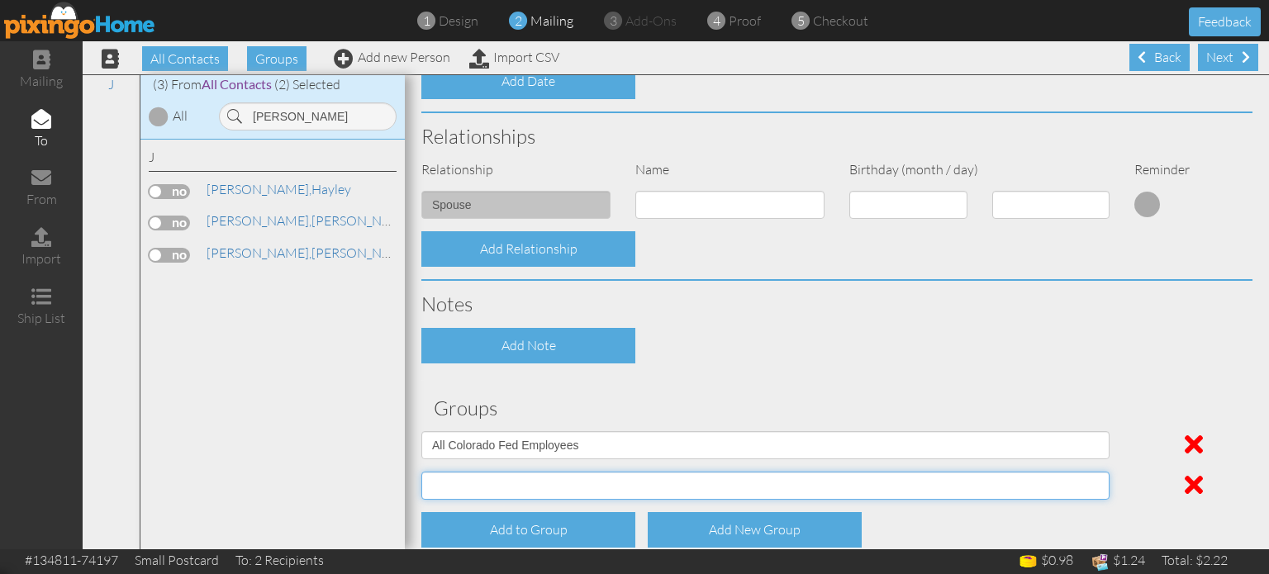
click at [490, 485] on select "04/22/2025 SMARTER FEDS OSD DMEA California 06/25/2025 BOP Onsite 08/12 Puerto …" at bounding box center [765, 486] width 688 height 28
select select "object:17729"
click at [421, 472] on select "04/22/2025 SMARTER FEDS OSD DMEA California 06/25/2025 BOP Onsite 08/12 Puerto …" at bounding box center [765, 486] width 688 height 28
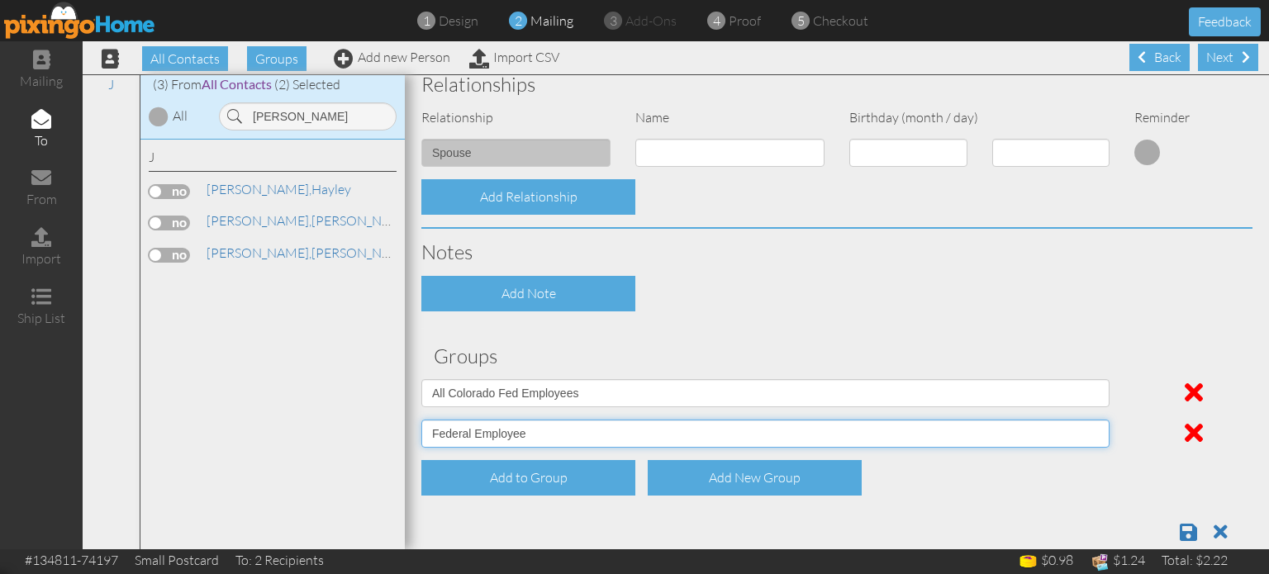
scroll to position [672, 0]
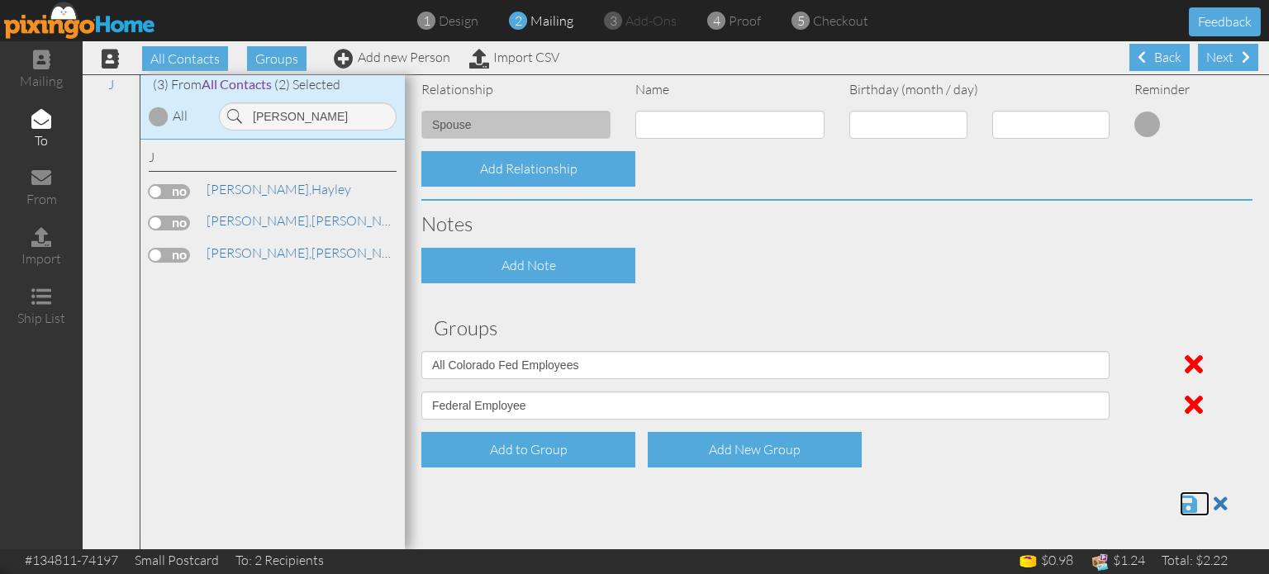
click at [1180, 501] on span at bounding box center [1188, 504] width 17 height 20
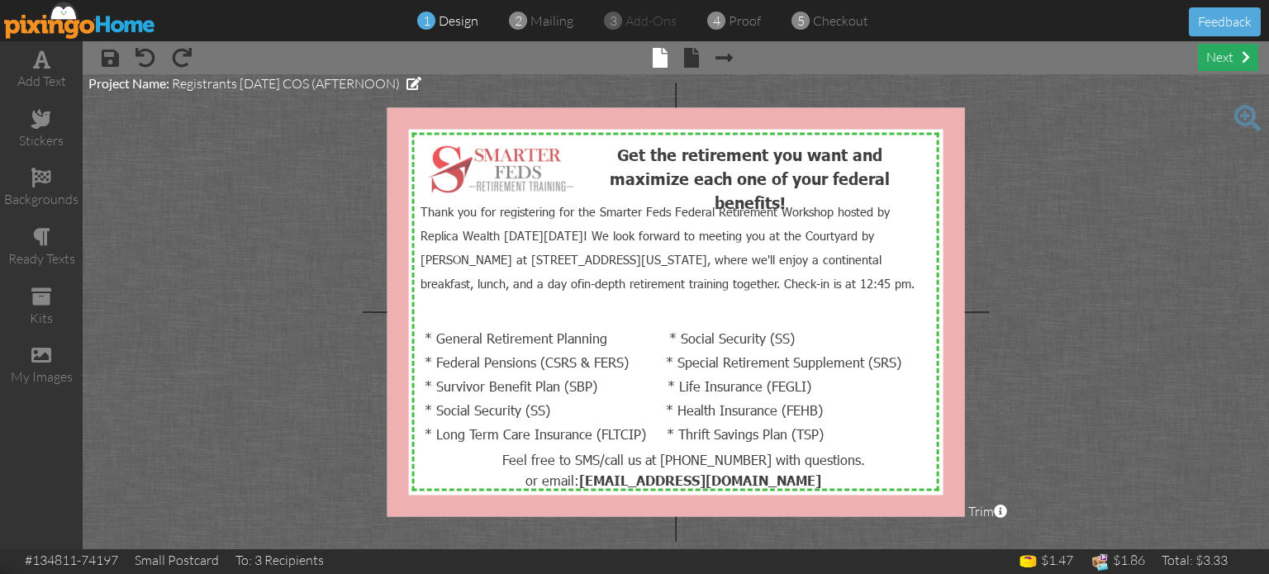
click at [1219, 55] on div "next" at bounding box center [1228, 57] width 60 height 27
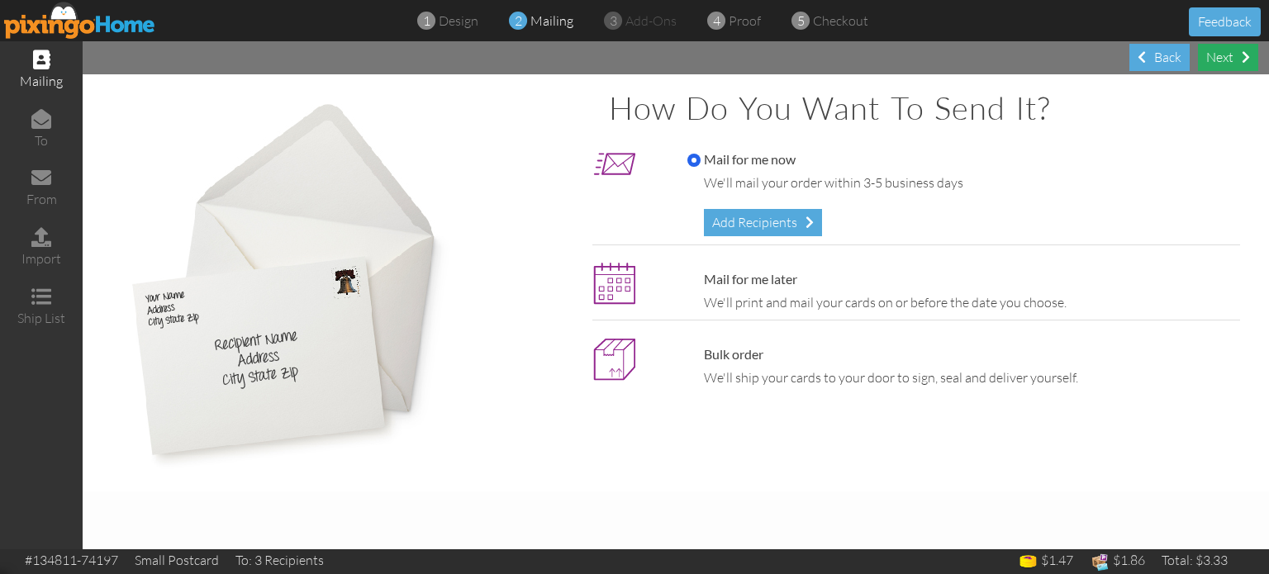
click at [1207, 58] on div "Next" at bounding box center [1228, 57] width 60 height 27
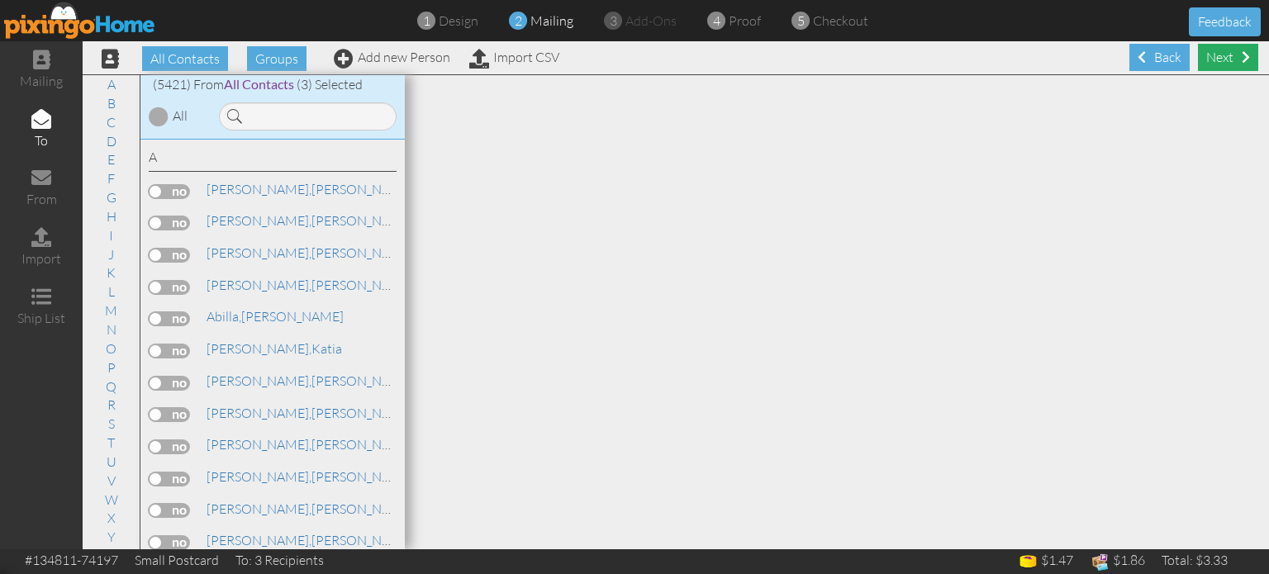
click at [1225, 58] on div "Next" at bounding box center [1228, 57] width 60 height 27
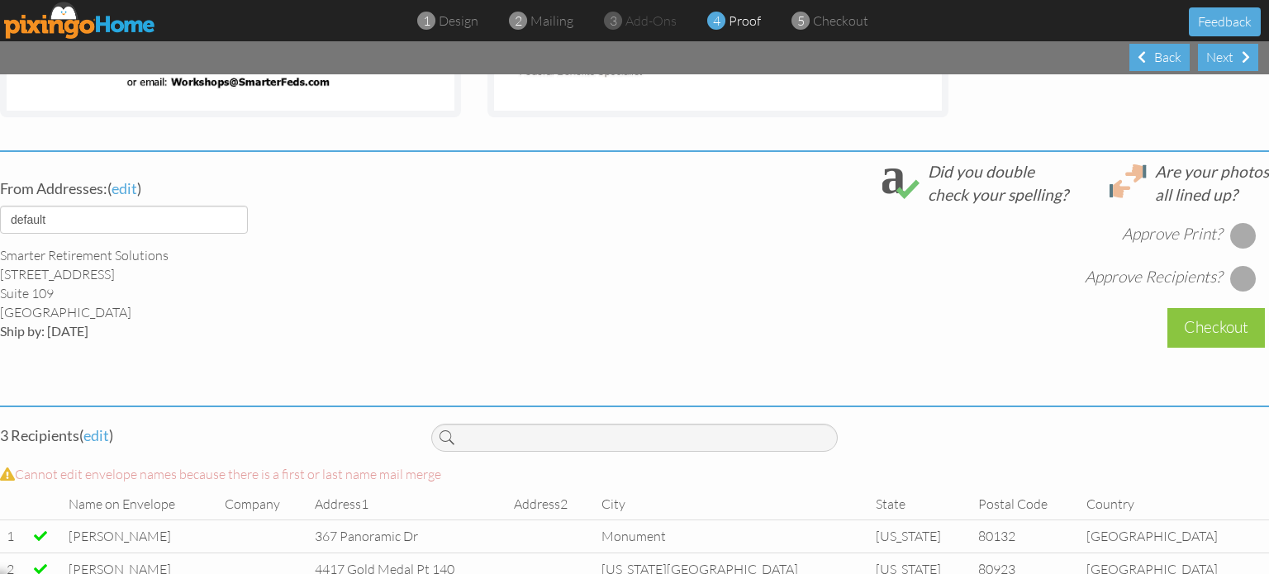
scroll to position [578, 0]
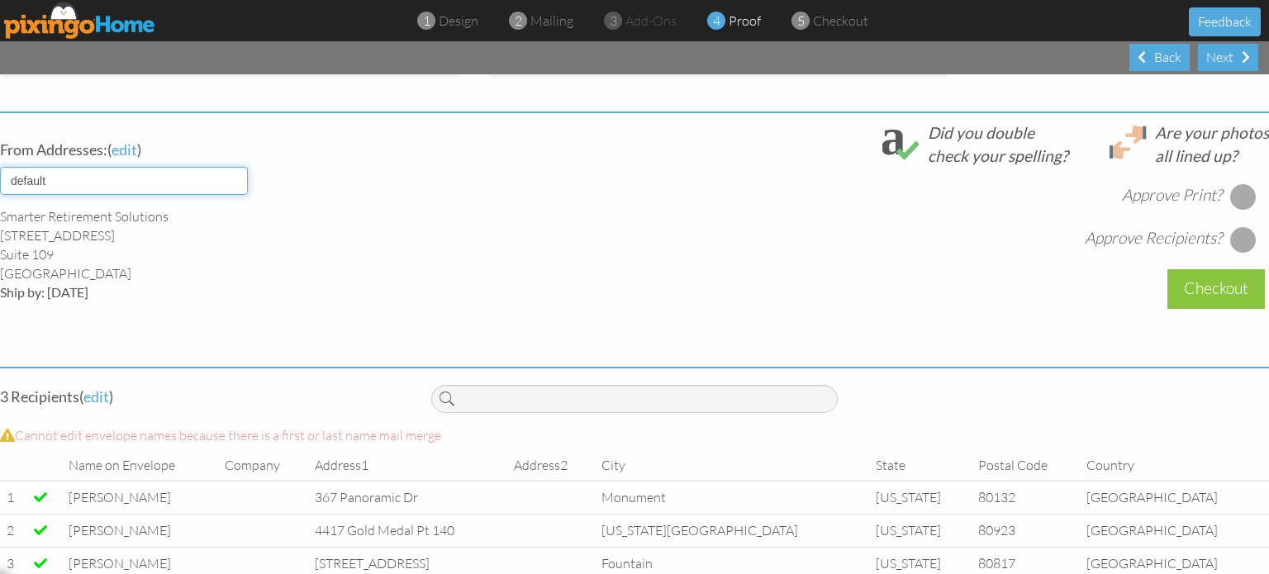
click at [227, 178] on select "default HOME DENVER Team AUSTIN Team COL SPGS team ORLANDO Team Replica Wealth …" at bounding box center [124, 181] width 248 height 28
select select "object:17294"
click at [0, 167] on select "default HOME DENVER Team AUSTIN Team COL SPGS team ORLANDO Team Replica Wealth …" at bounding box center [124, 181] width 248 height 28
click at [444, 273] on div "From Addresses: ( edit ) default HOME DENVER Team AUSTIN Team COL SPGS team ORL…" at bounding box center [635, 235] width 1294 height 228
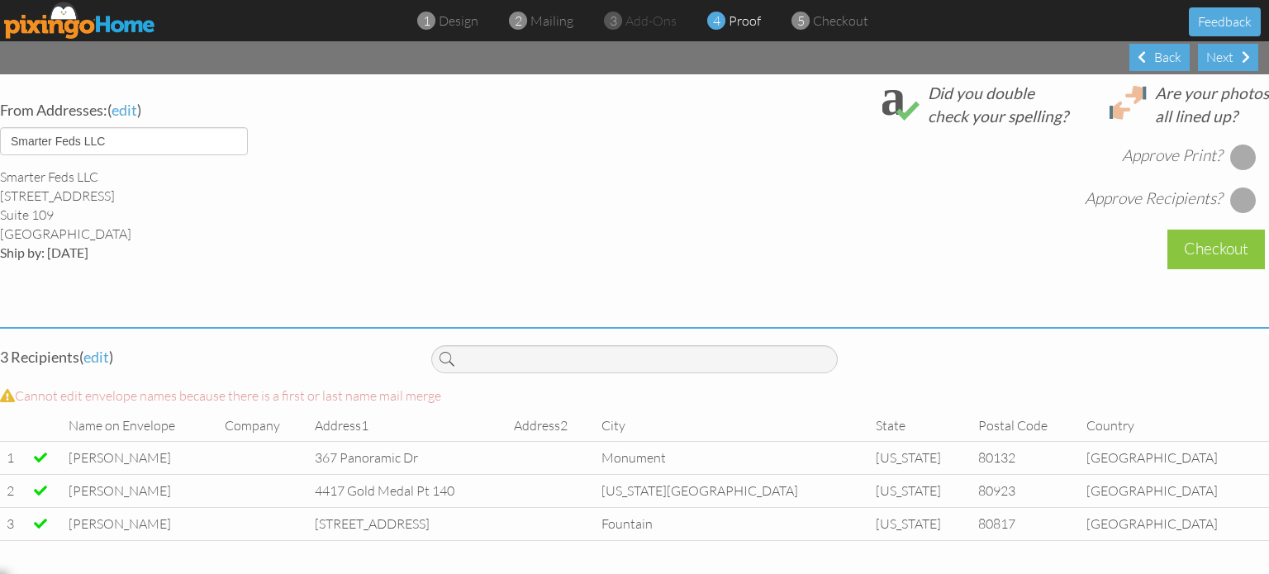
click at [1233, 145] on div at bounding box center [1243, 157] width 26 height 26
click at [1236, 190] on div at bounding box center [1243, 200] width 26 height 26
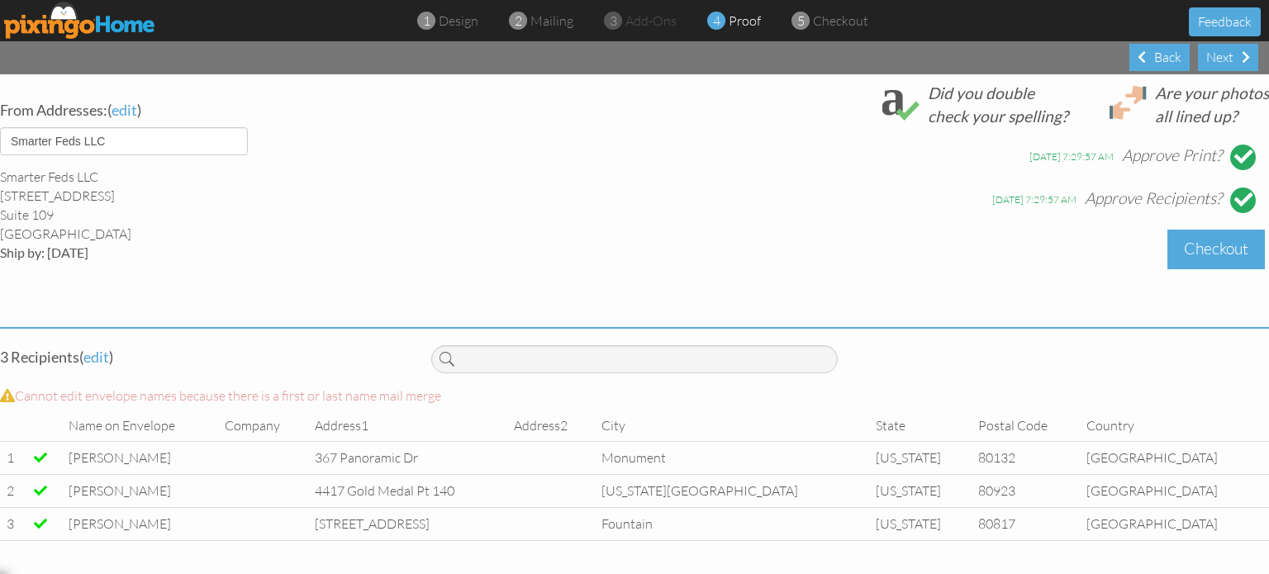
click at [1222, 230] on div "Checkout" at bounding box center [1215, 249] width 97 height 39
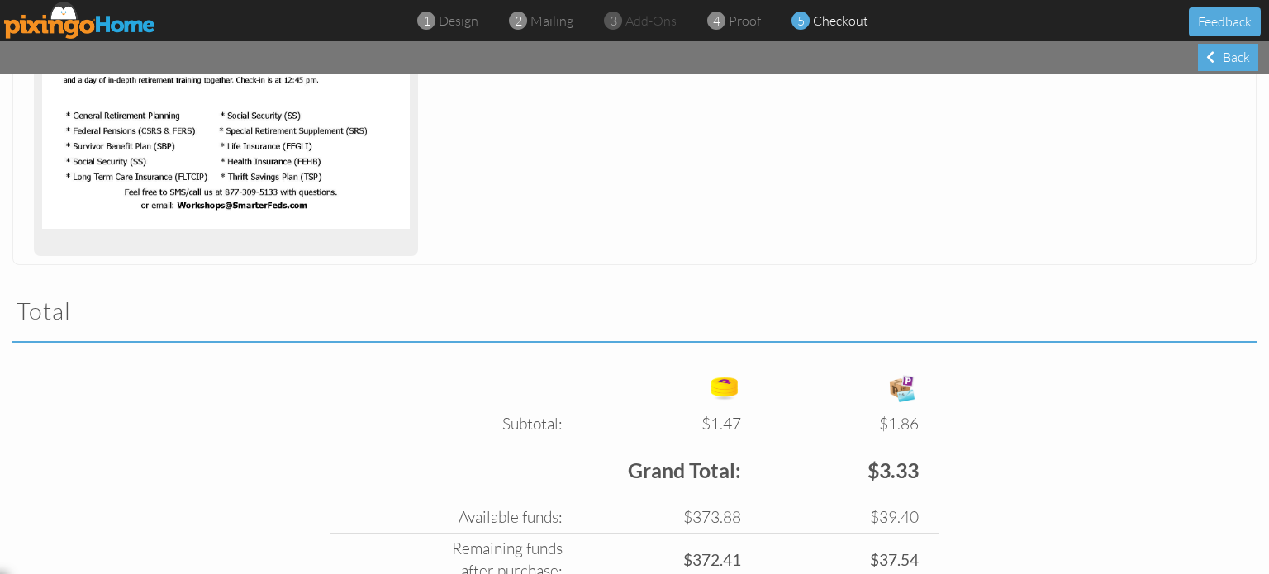
scroll to position [472, 0]
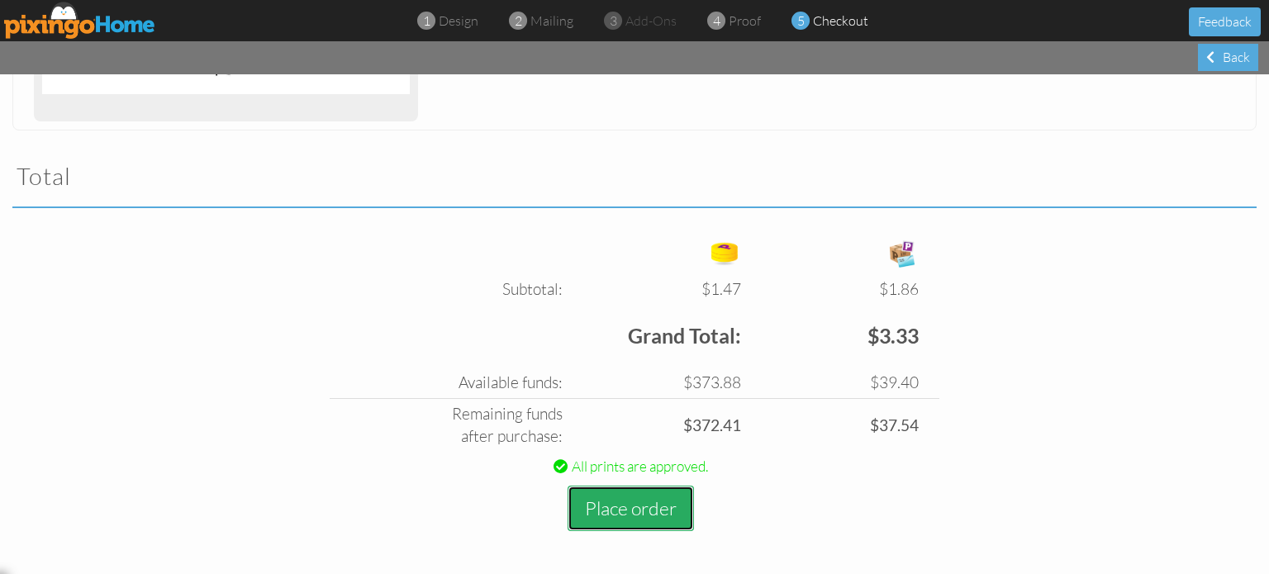
click at [626, 511] on button "Place order" at bounding box center [630, 508] width 126 height 45
